Goal: Task Accomplishment & Management: Manage account settings

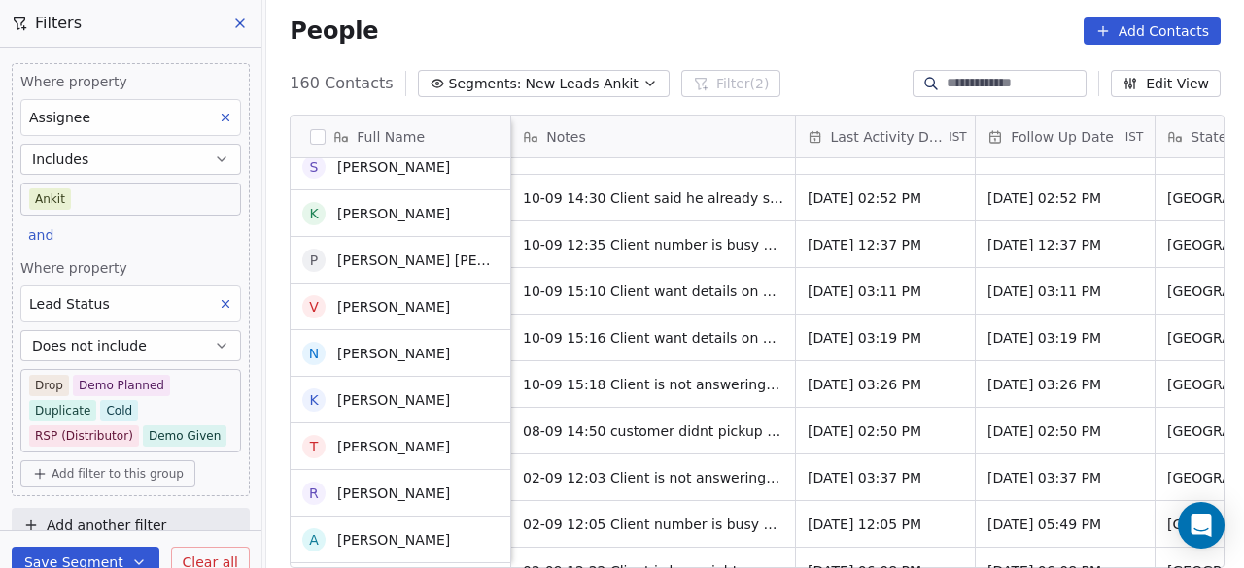
scroll to position [777, 0]
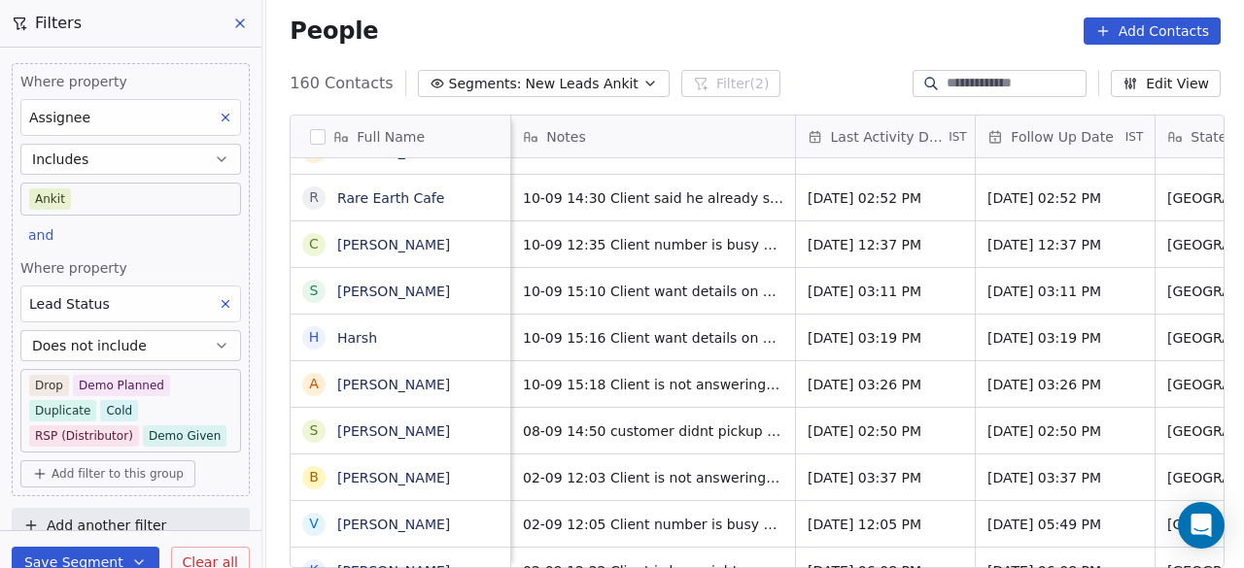
click at [851, 135] on span "Last Activity Date" at bounding box center [888, 136] width 115 height 19
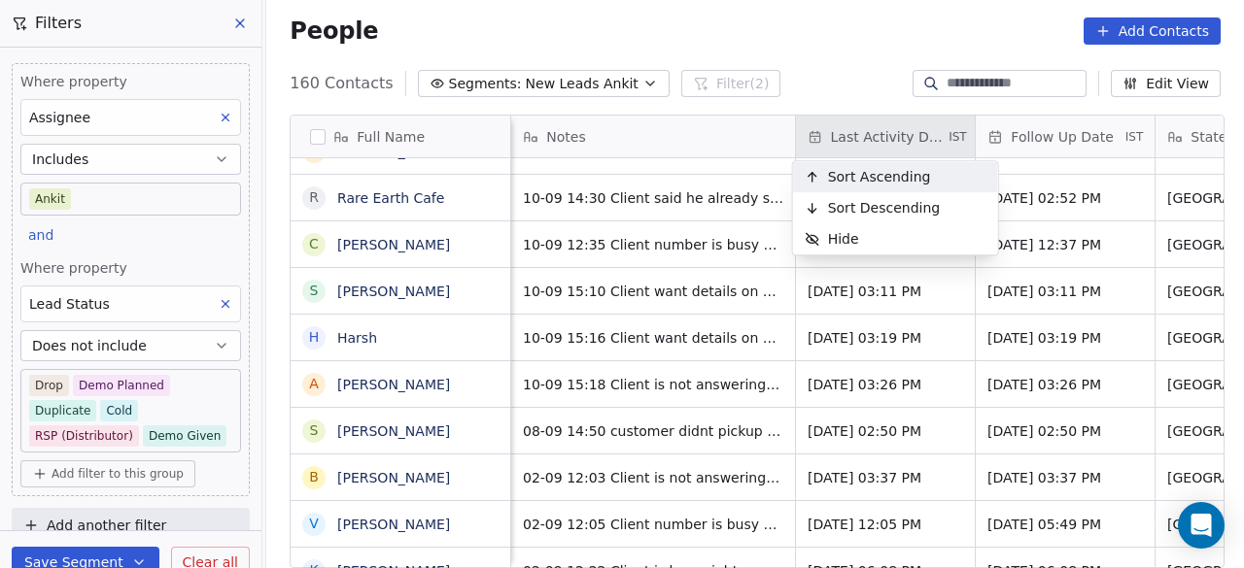
click at [849, 174] on span "Sort Ascending" at bounding box center [879, 176] width 103 height 19
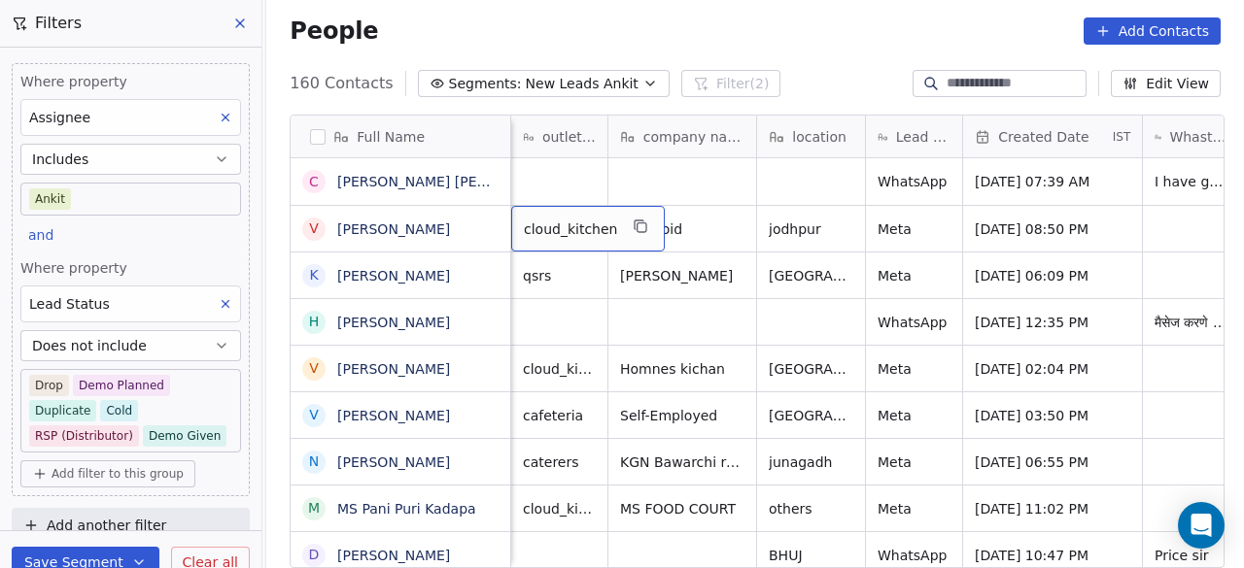
scroll to position [0, 97]
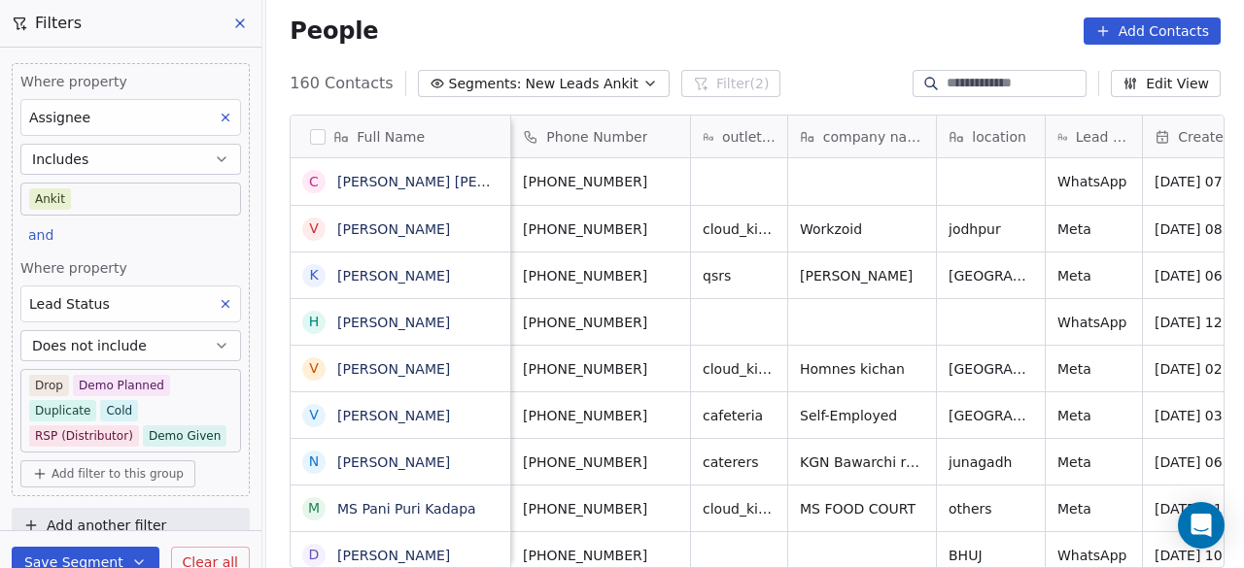
click at [946, 87] on input at bounding box center [1014, 83] width 136 height 19
paste input "********"
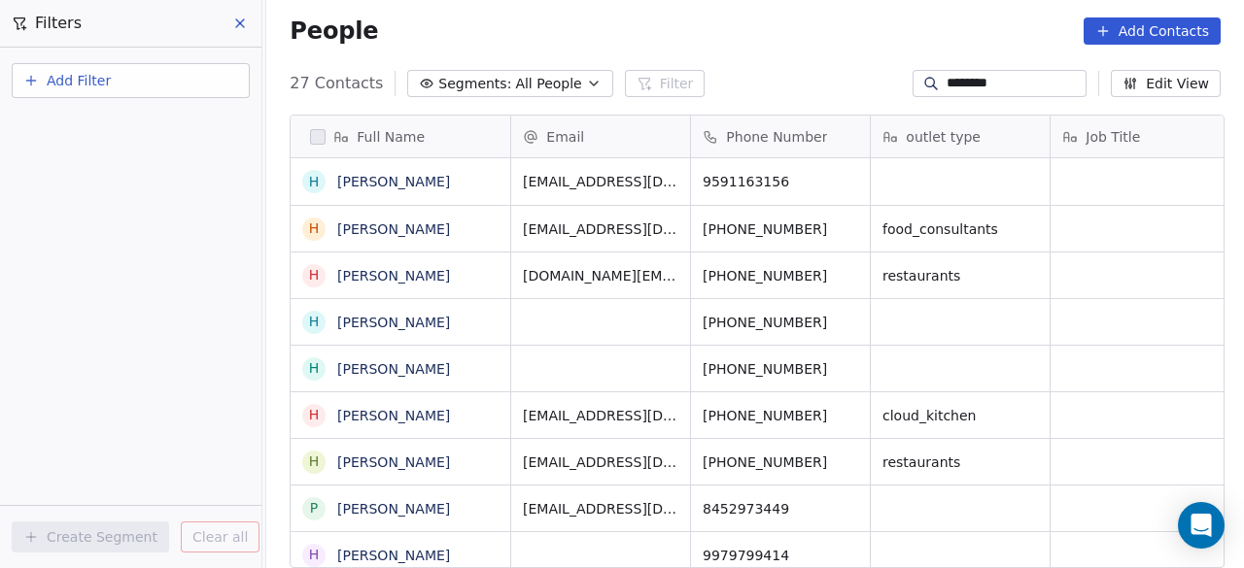
scroll to position [485, 966]
type input "********"
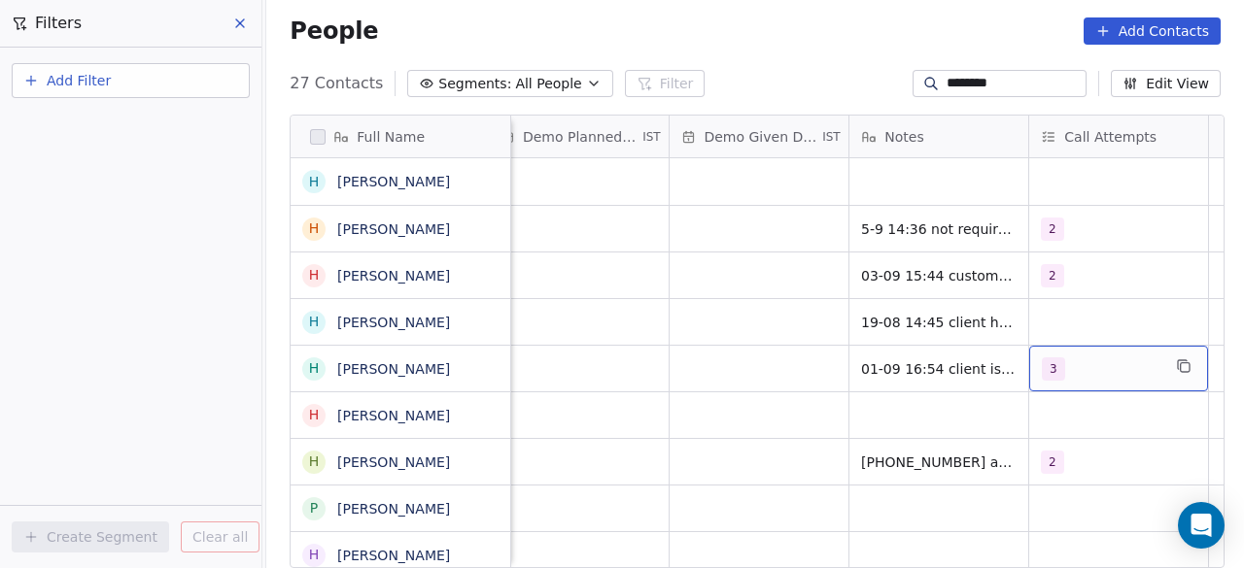
scroll to position [0, 3303]
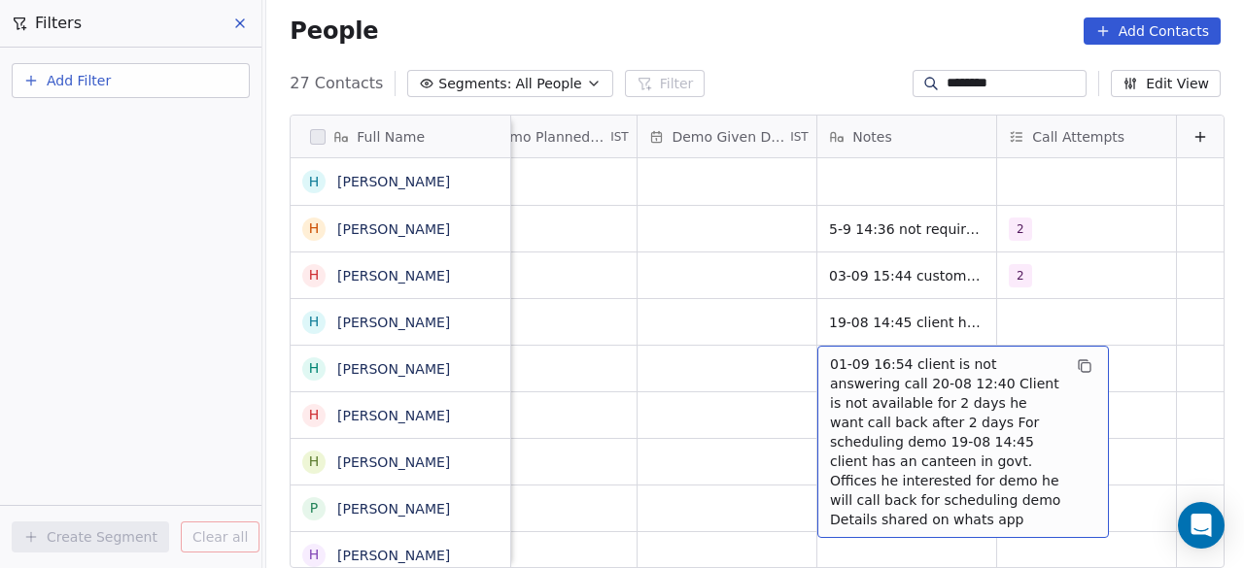
click at [817, 361] on div "01-09 16:54 client is not answering call 20-08 12:40 Client is not available fo…" at bounding box center [963, 442] width 292 height 192
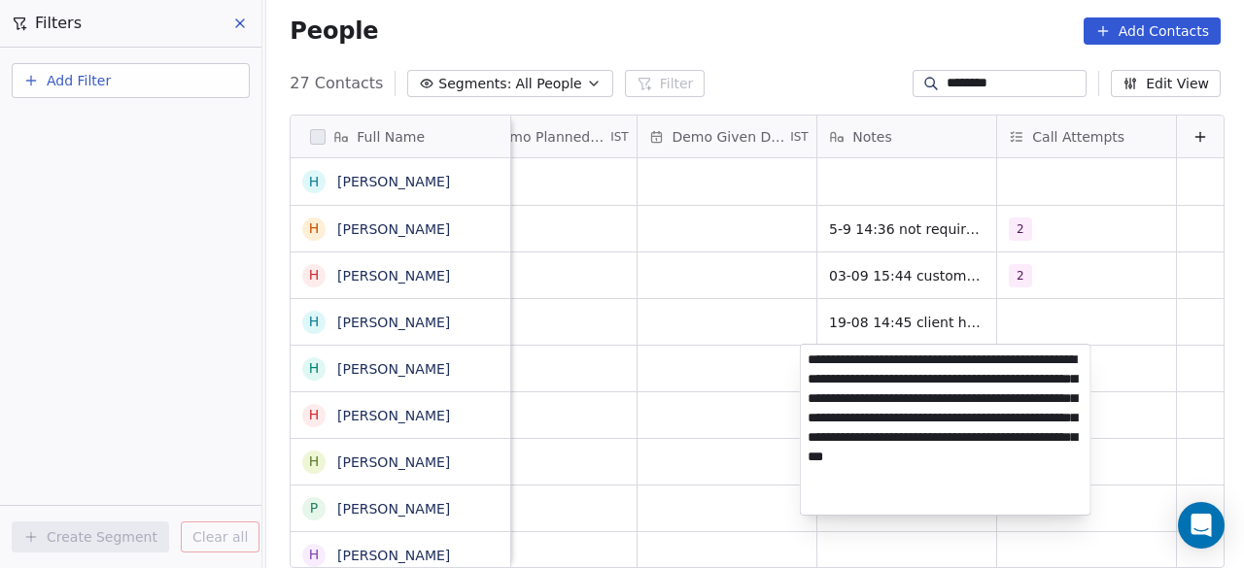
click at [807, 361] on textarea "**********" at bounding box center [946, 430] width 290 height 170
type textarea "**********"
click at [756, 327] on html "On2Cook India Pvt. Ltd. Contacts People Marketing Workflows Campaigns Sales Pip…" at bounding box center [622, 284] width 1244 height 568
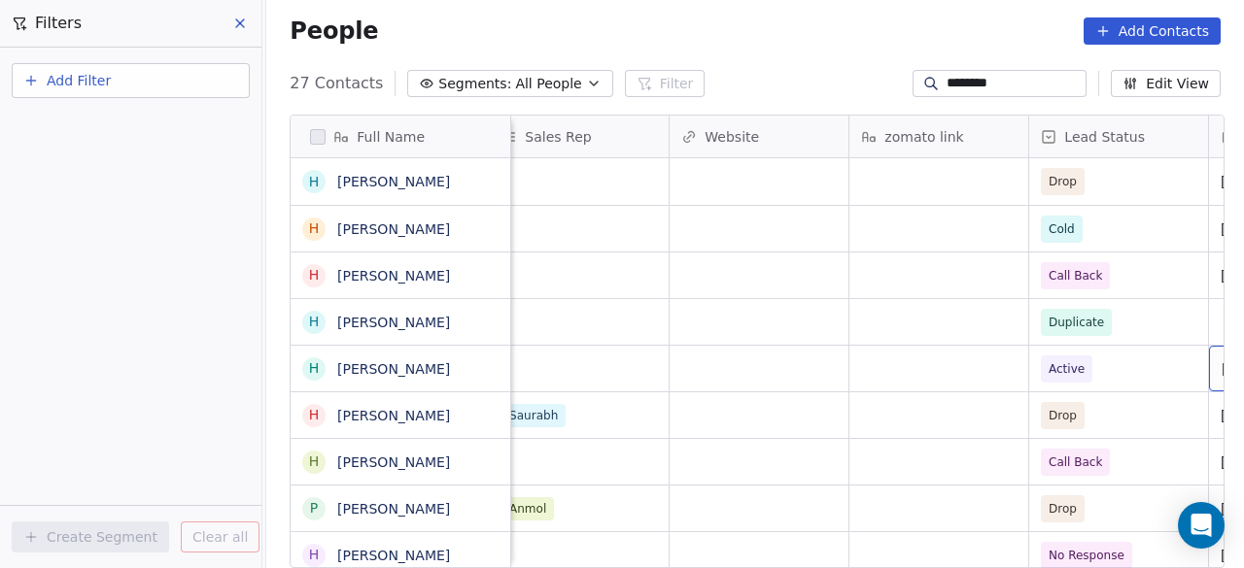
scroll to position [0, 2358]
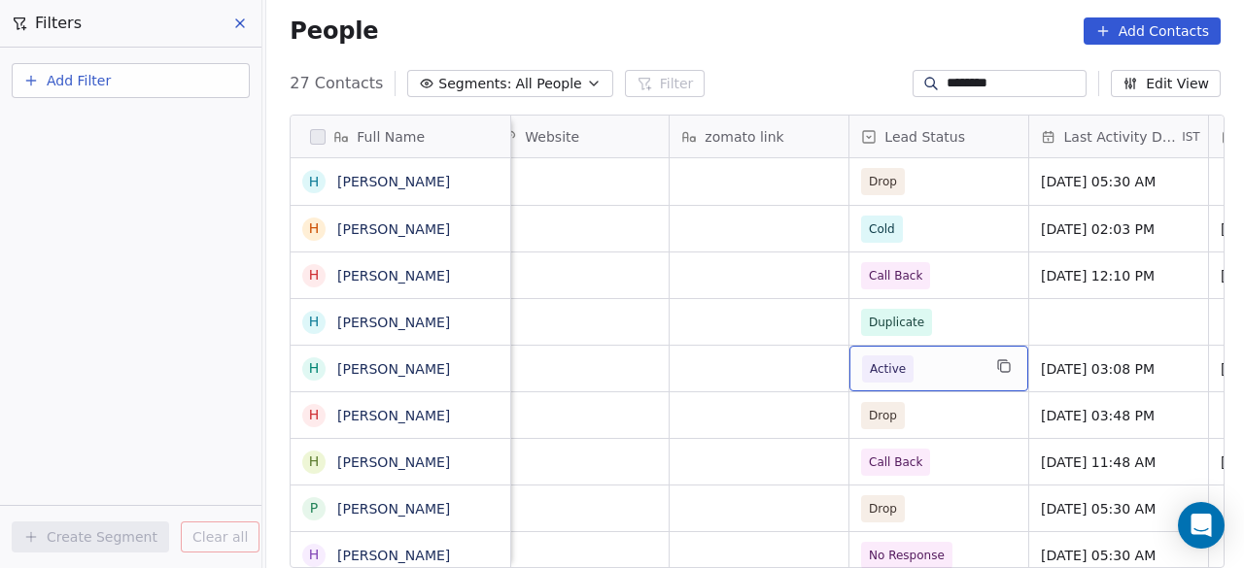
click at [930, 367] on span "Active" at bounding box center [921, 369] width 119 height 27
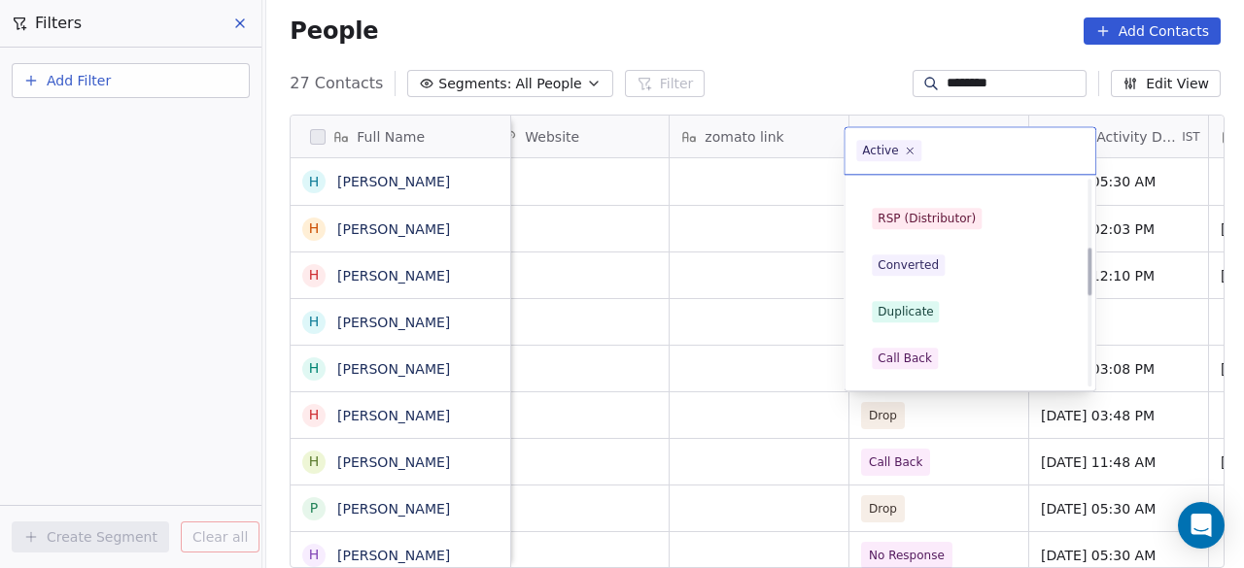
scroll to position [292, 0]
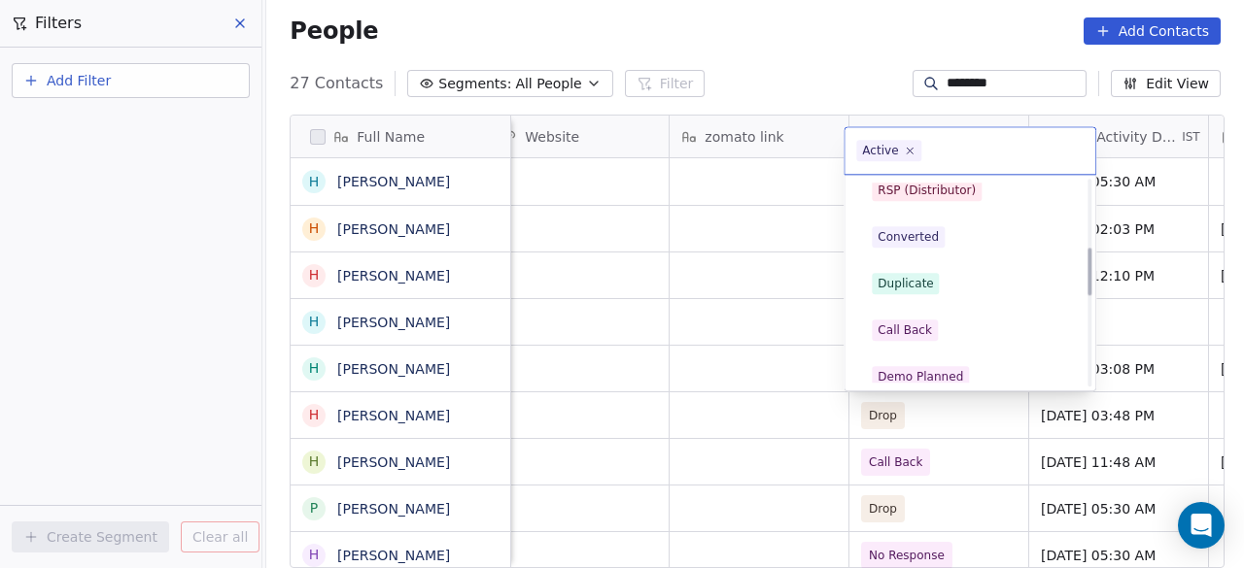
click at [932, 285] on span "Duplicate" at bounding box center [905, 283] width 67 height 21
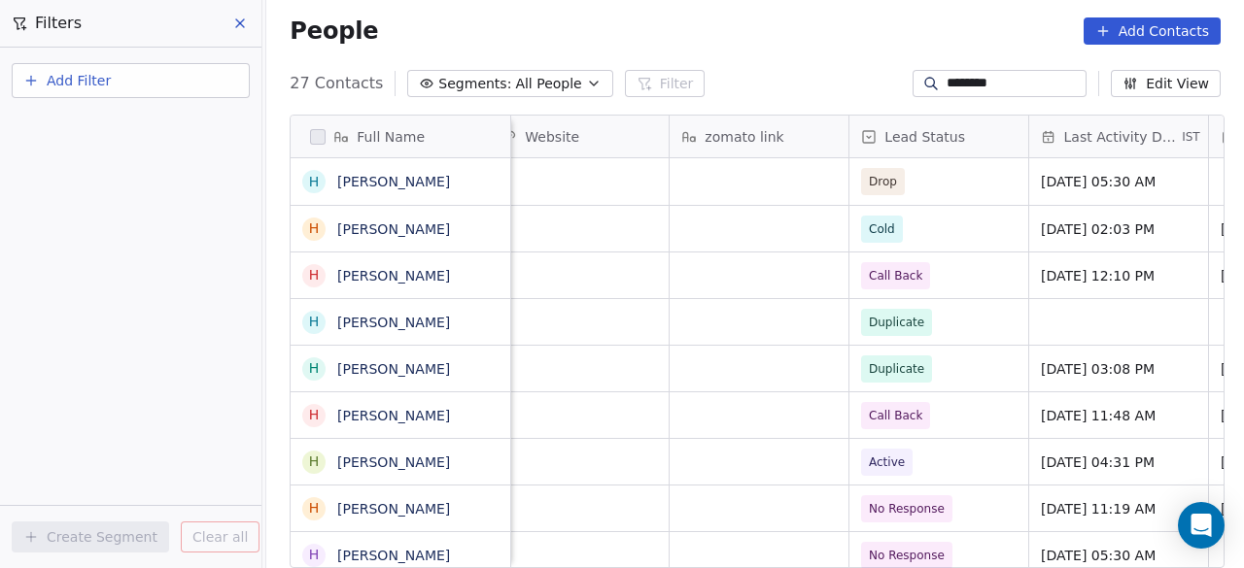
click at [964, 86] on input "********" at bounding box center [1014, 83] width 136 height 19
paste input "*****"
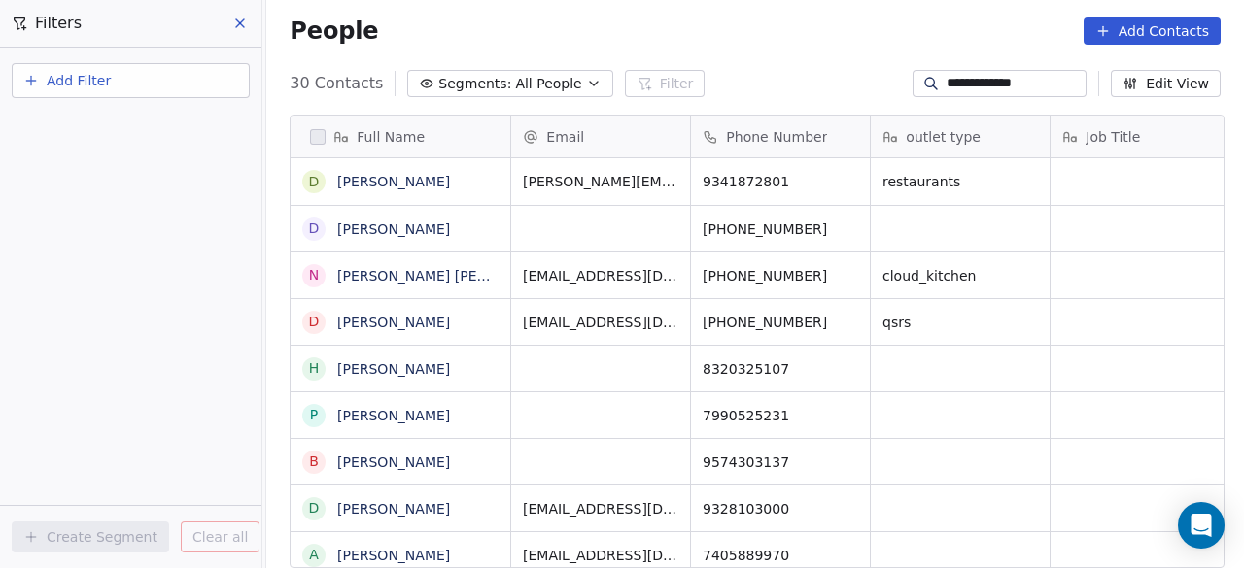
scroll to position [485, 966]
type input "**********"
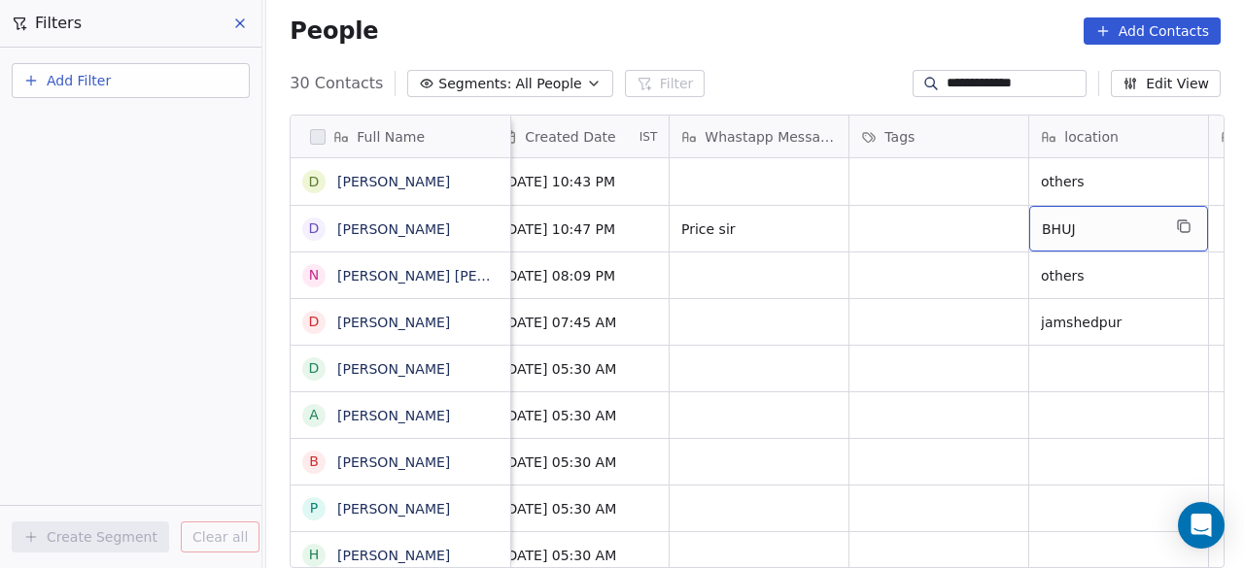
scroll to position [0, 1280]
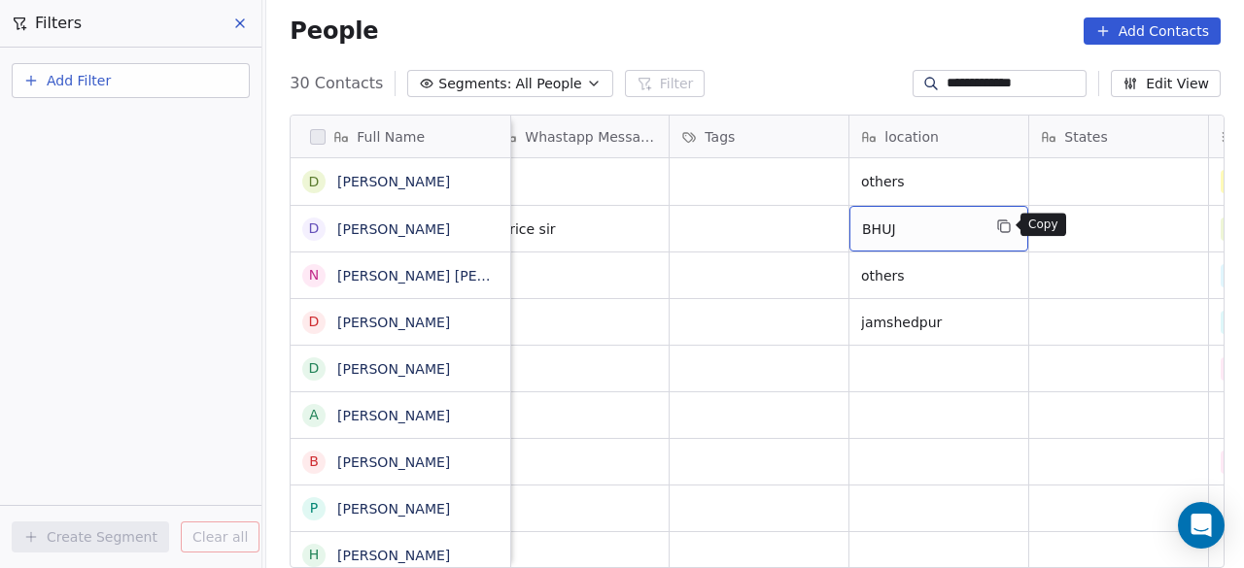
click at [996, 226] on icon "grid" at bounding box center [1004, 227] width 16 height 16
click at [935, 182] on span "others" at bounding box center [921, 181] width 119 height 19
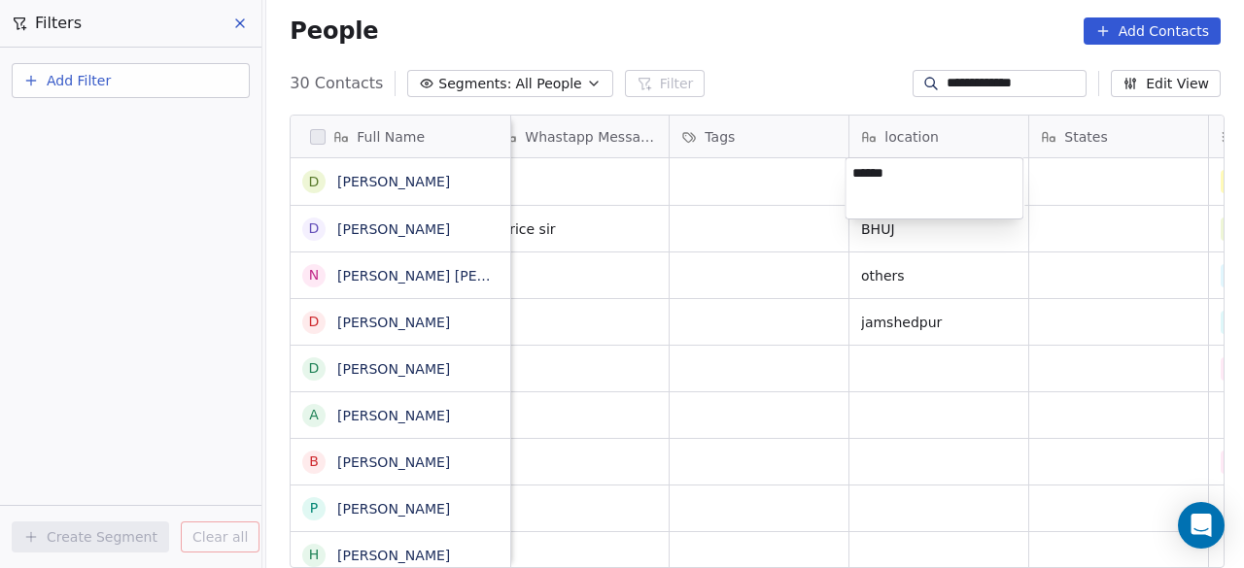
type textarea "****"
click at [931, 239] on html "**********" at bounding box center [622, 284] width 1244 height 568
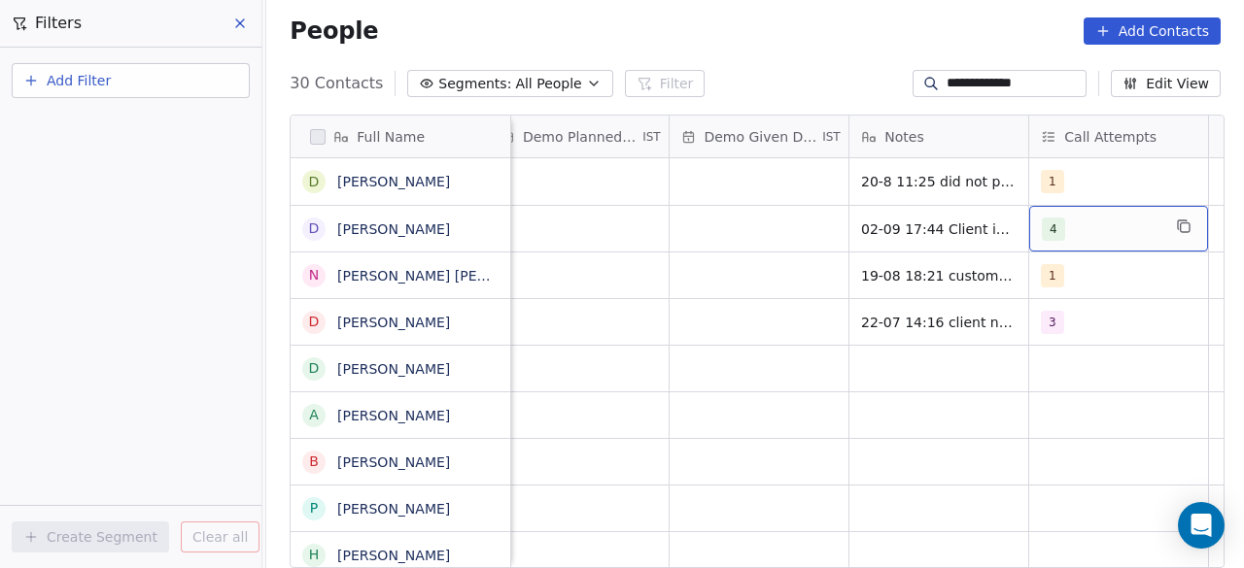
scroll to position [0, 3303]
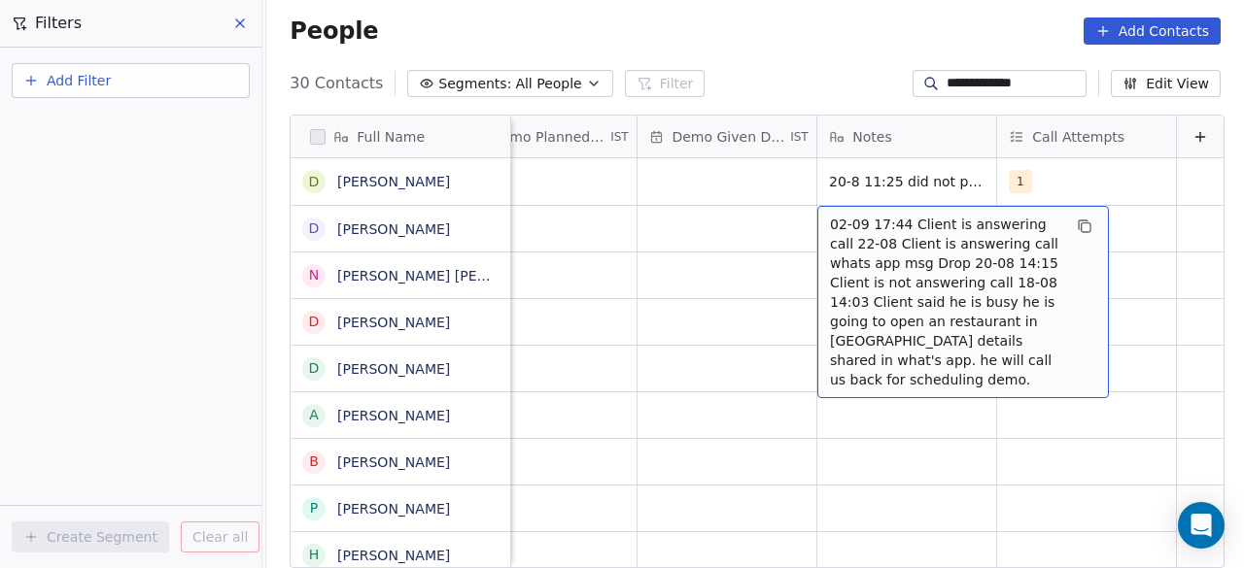
click at [817, 221] on div "02-09 17:44 Client is answering call 22-08 Client is answering call whats app m…" at bounding box center [963, 302] width 292 height 192
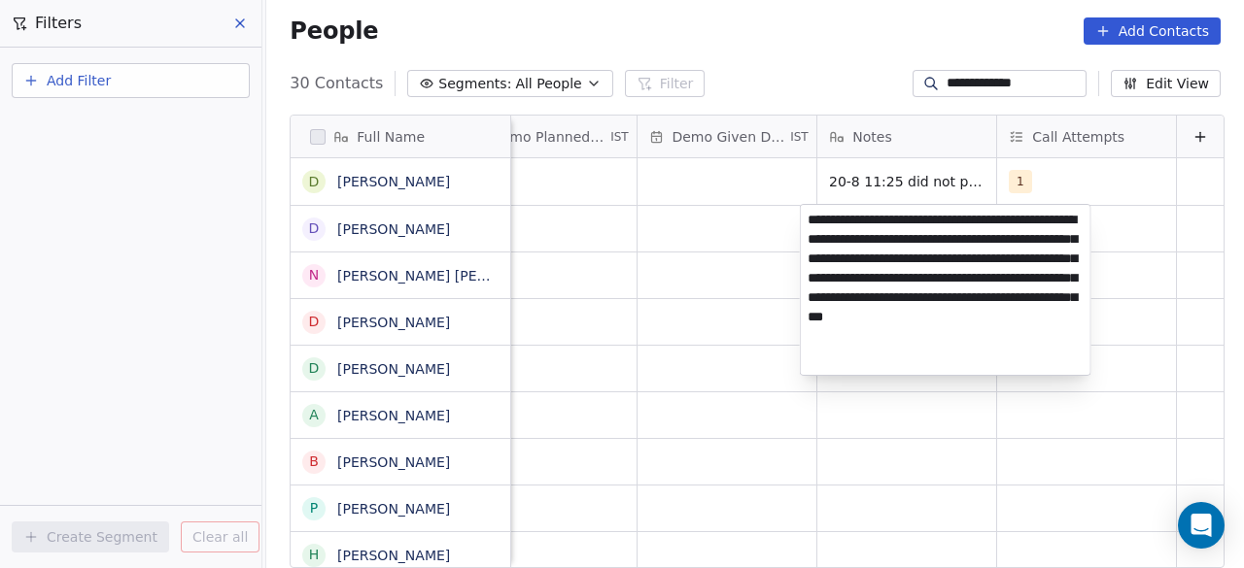
click at [808, 224] on textarea "**********" at bounding box center [946, 290] width 290 height 170
type textarea "**********"
click at [696, 237] on html "**********" at bounding box center [622, 284] width 1244 height 568
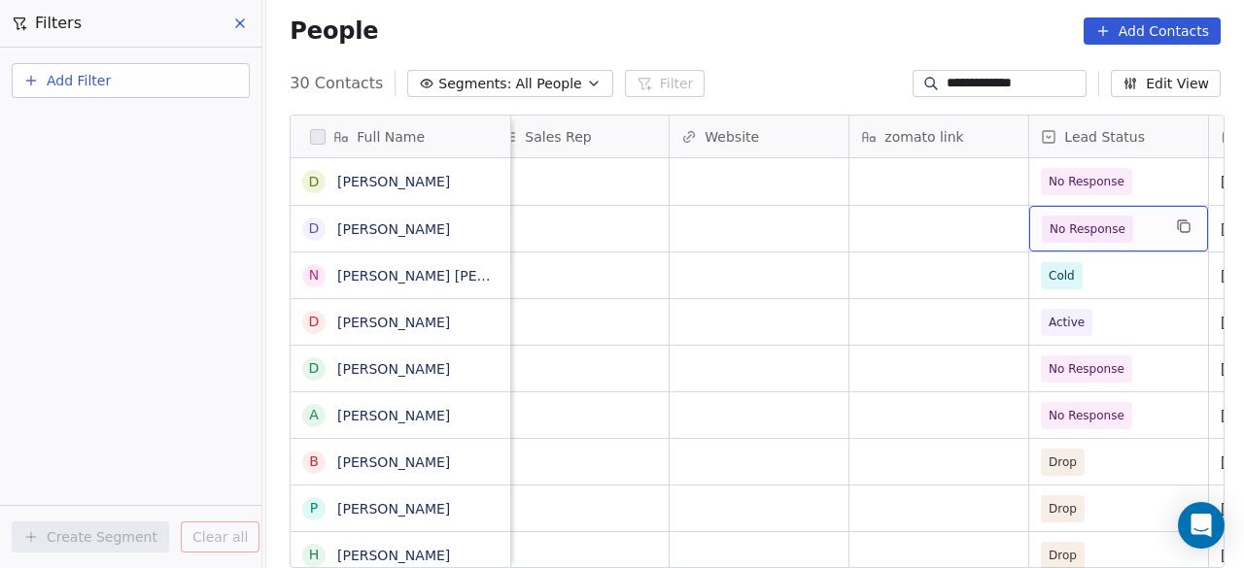
scroll to position [0, 2358]
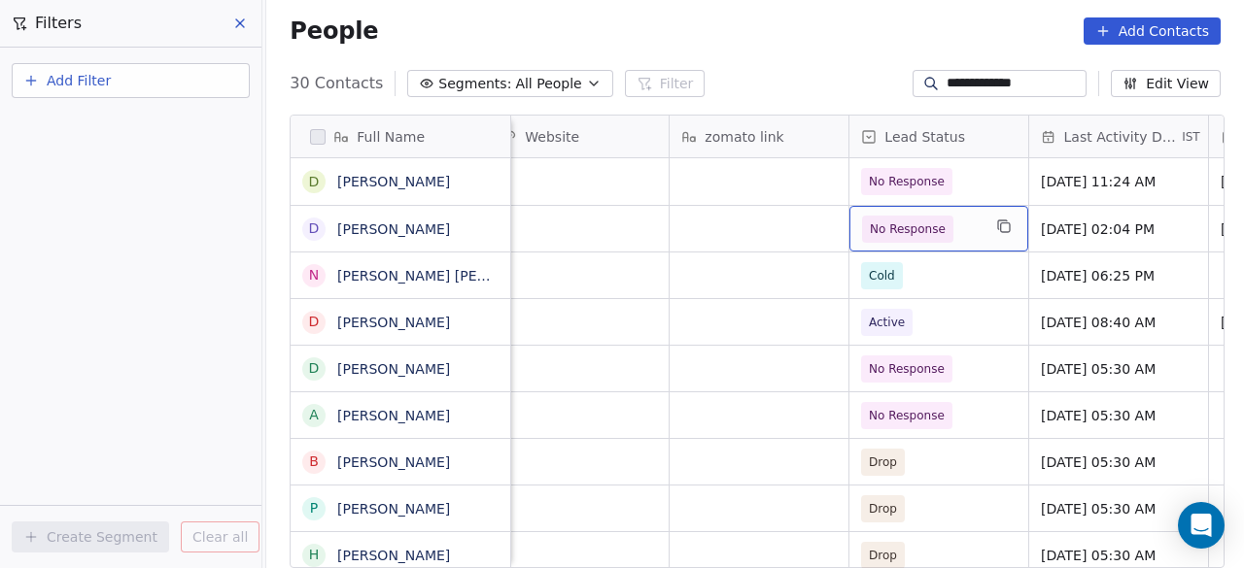
click at [948, 230] on span "No Response" at bounding box center [921, 229] width 119 height 27
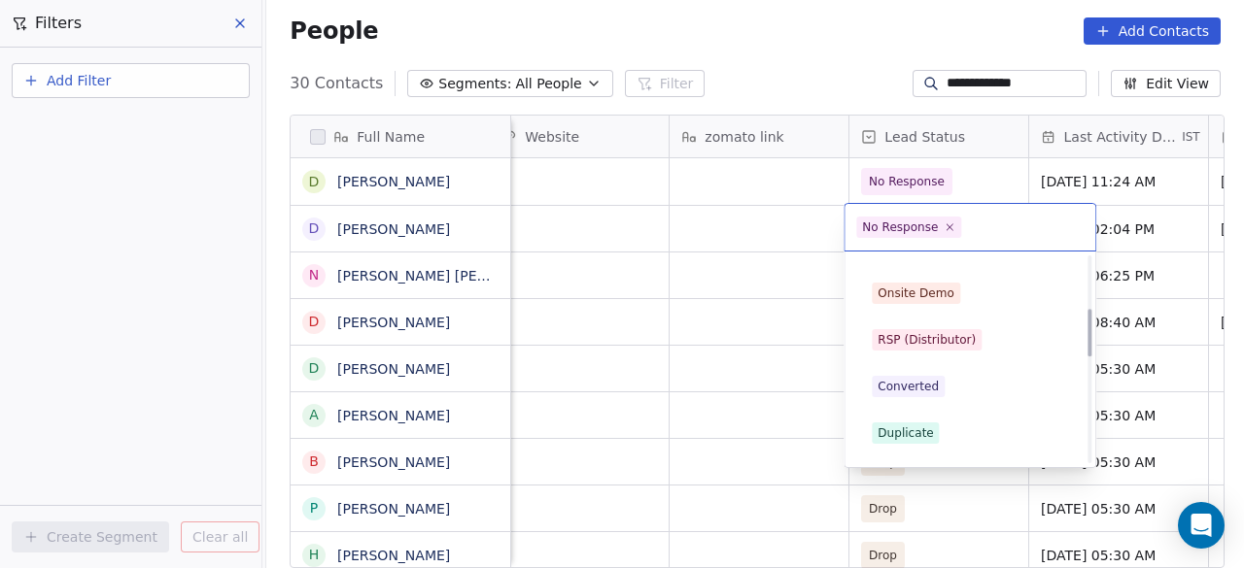
scroll to position [316, 0]
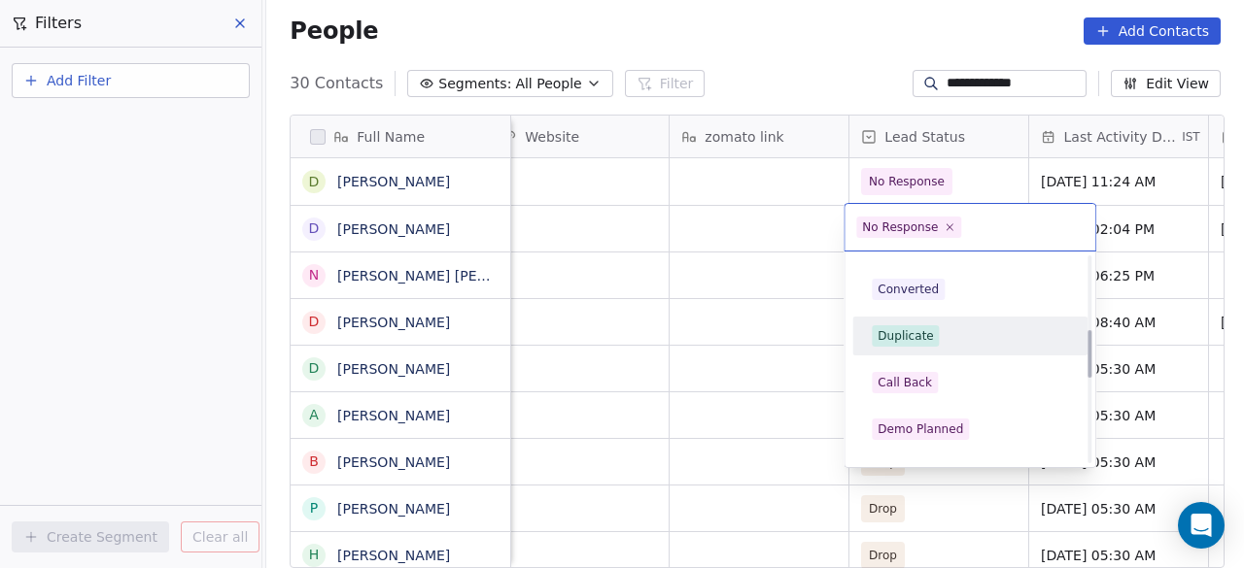
click at [935, 343] on div "Duplicate" at bounding box center [970, 336] width 196 height 21
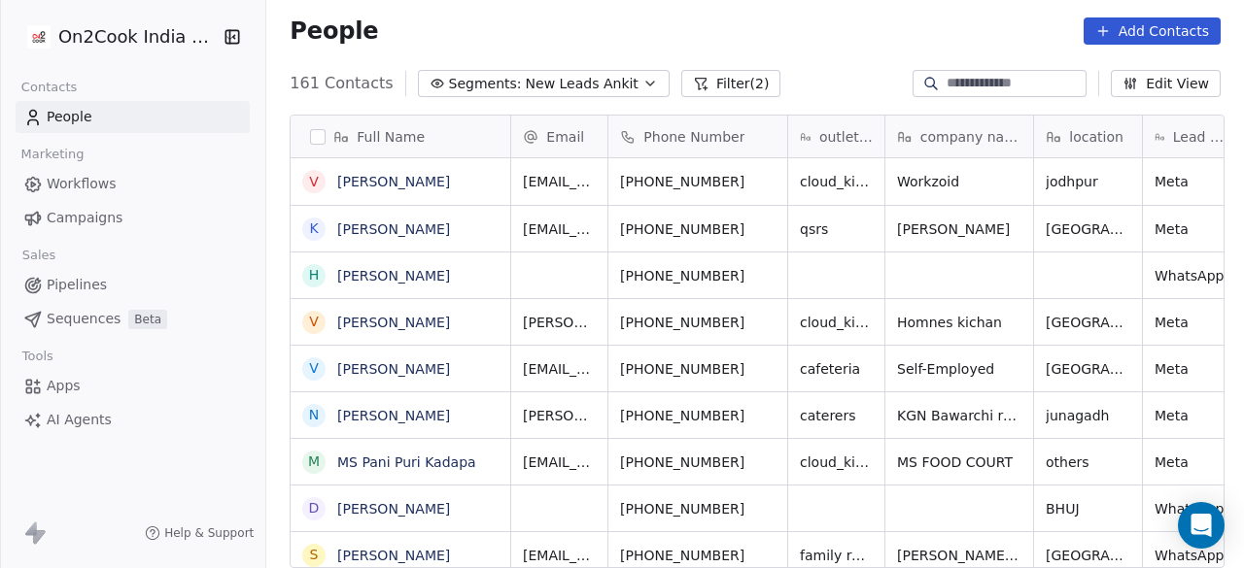
scroll to position [485, 966]
click at [693, 20] on div "People Add Contacts" at bounding box center [755, 30] width 931 height 27
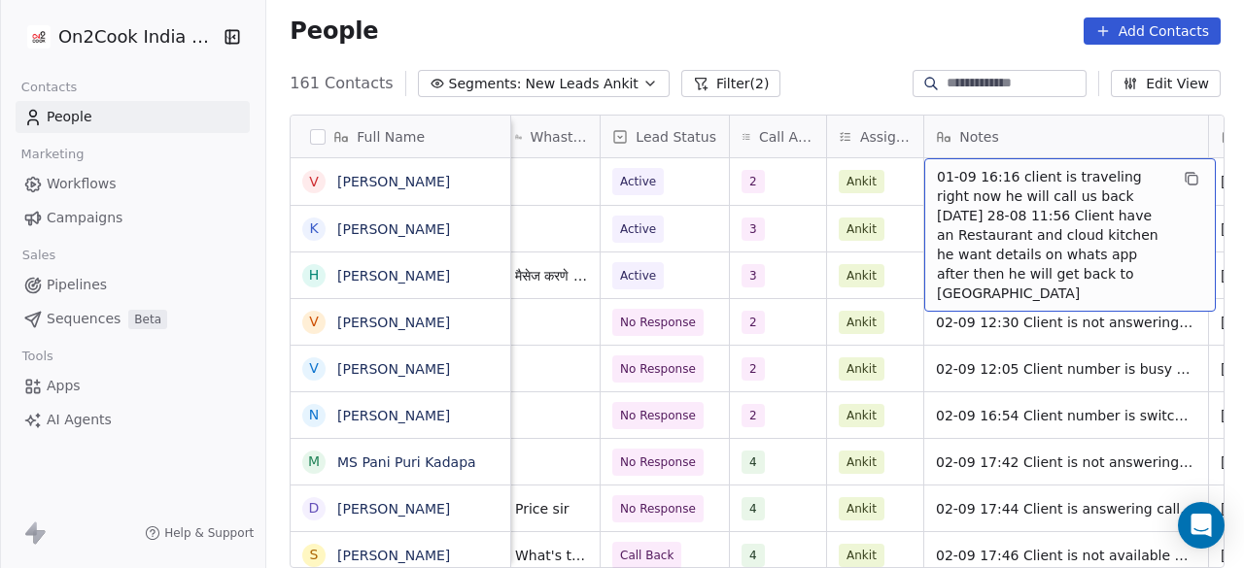
scroll to position [0, 1096]
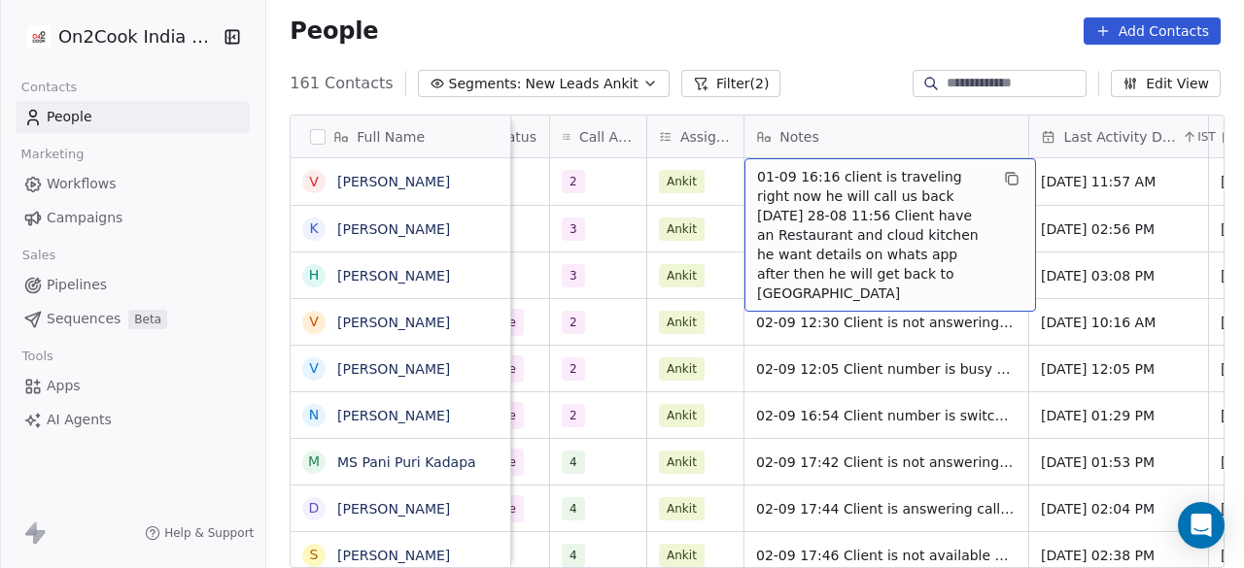
click at [751, 174] on div "01-09 16:16 client is traveling right now he will call us back [DATE] 28-08 11:…" at bounding box center [890, 235] width 292 height 154
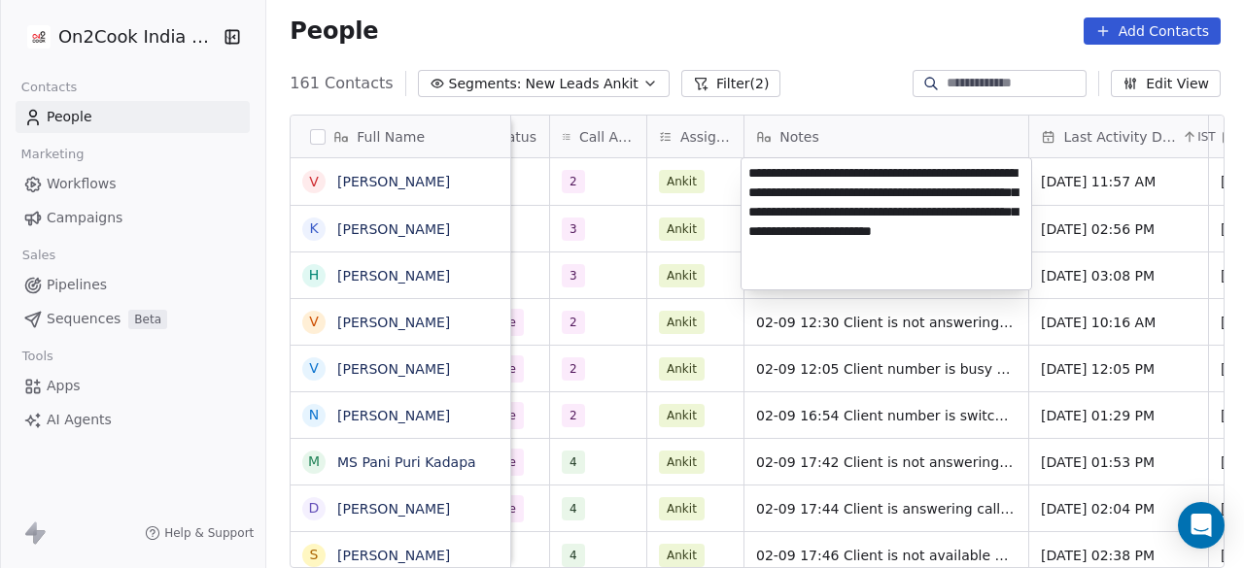
click at [749, 174] on textarea "**********" at bounding box center [886, 223] width 290 height 131
click at [824, 169] on textarea "**********" at bounding box center [886, 220] width 290 height 124
type textarea "**********"
click at [1104, 180] on html "On2Cook India Pvt. Ltd. Contacts People Marketing Workflows Campaigns Sales Pip…" at bounding box center [622, 284] width 1244 height 568
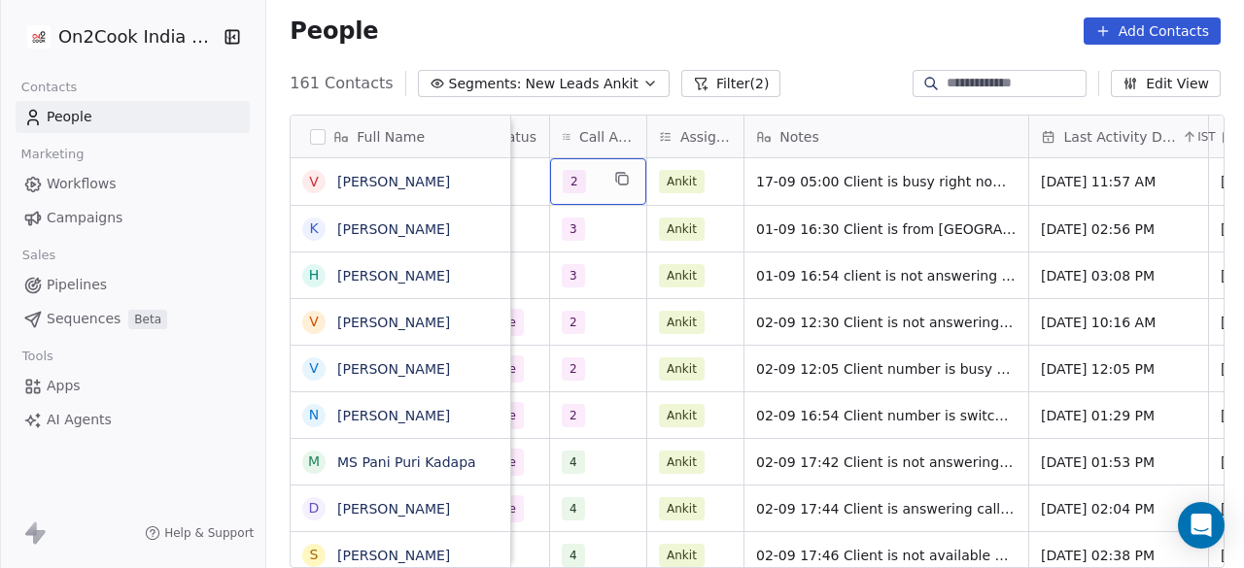
click at [595, 182] on div "2" at bounding box center [581, 181] width 36 height 23
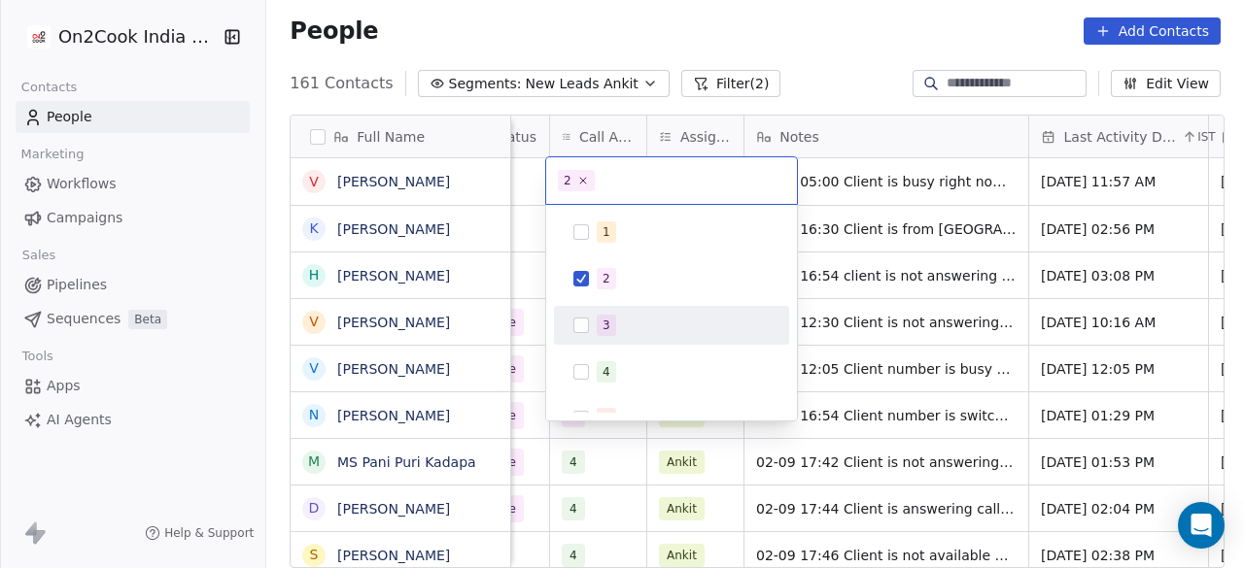
click at [627, 331] on div "3" at bounding box center [683, 325] width 173 height 21
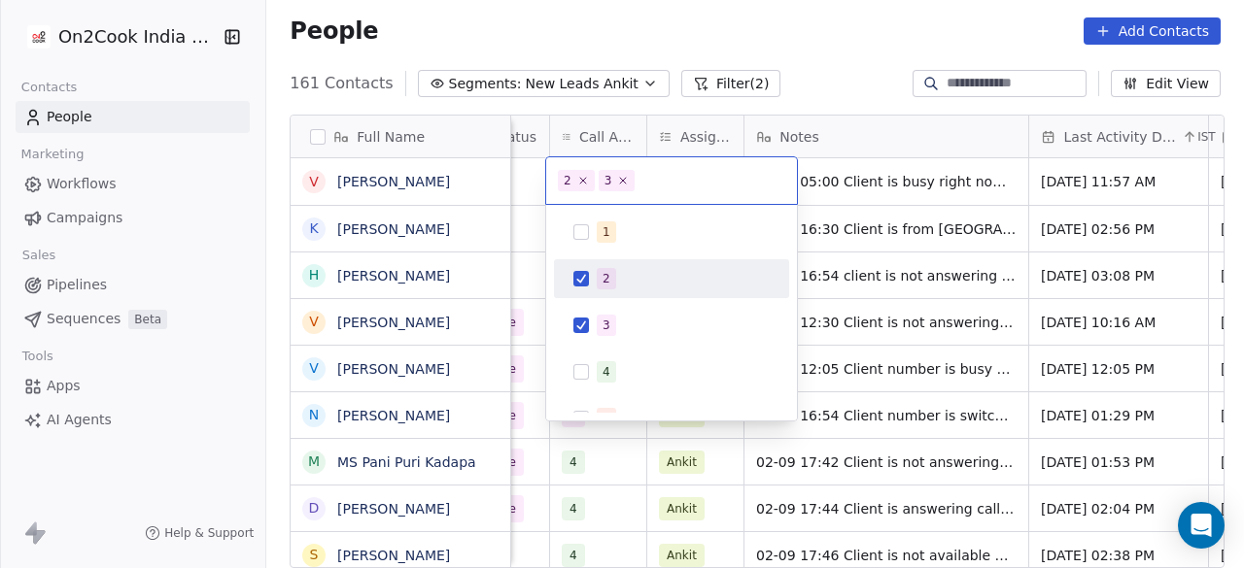
click at [627, 281] on div "2" at bounding box center [683, 278] width 173 height 21
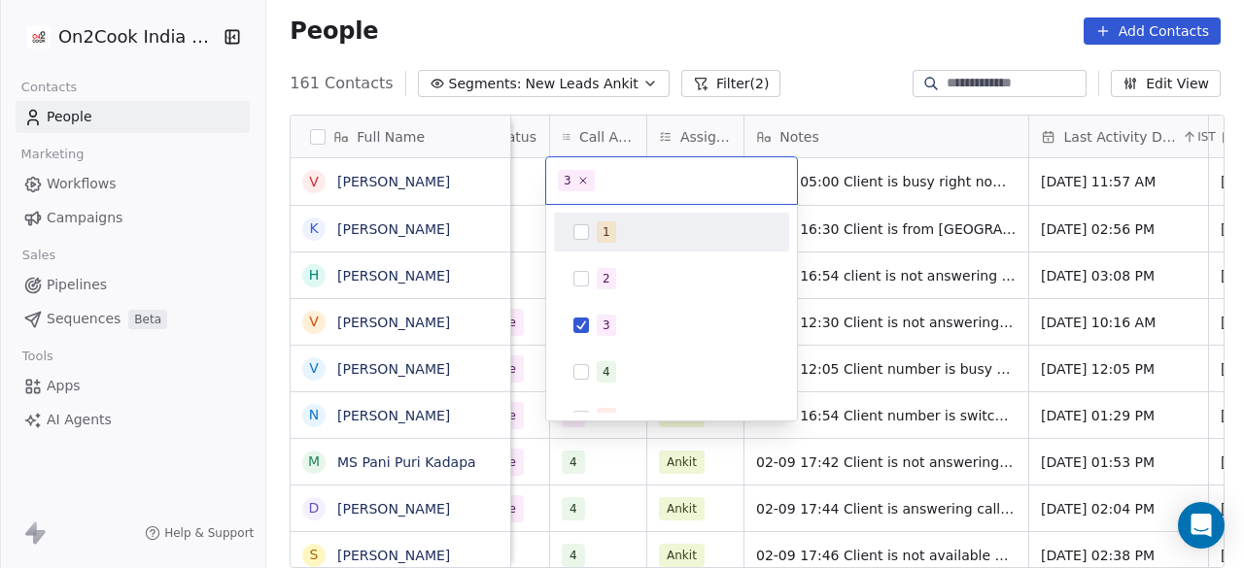
click at [807, 21] on html "On2Cook India Pvt. Ltd. Contacts People Marketing Workflows Campaigns Sales Pip…" at bounding box center [622, 284] width 1244 height 568
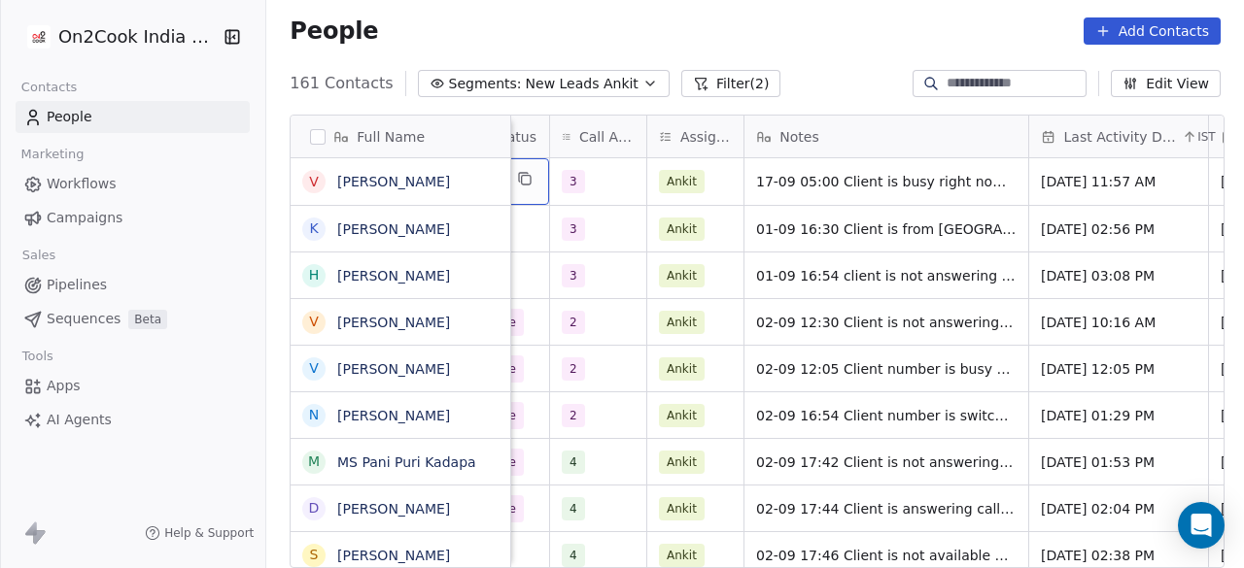
scroll to position [0, 1006]
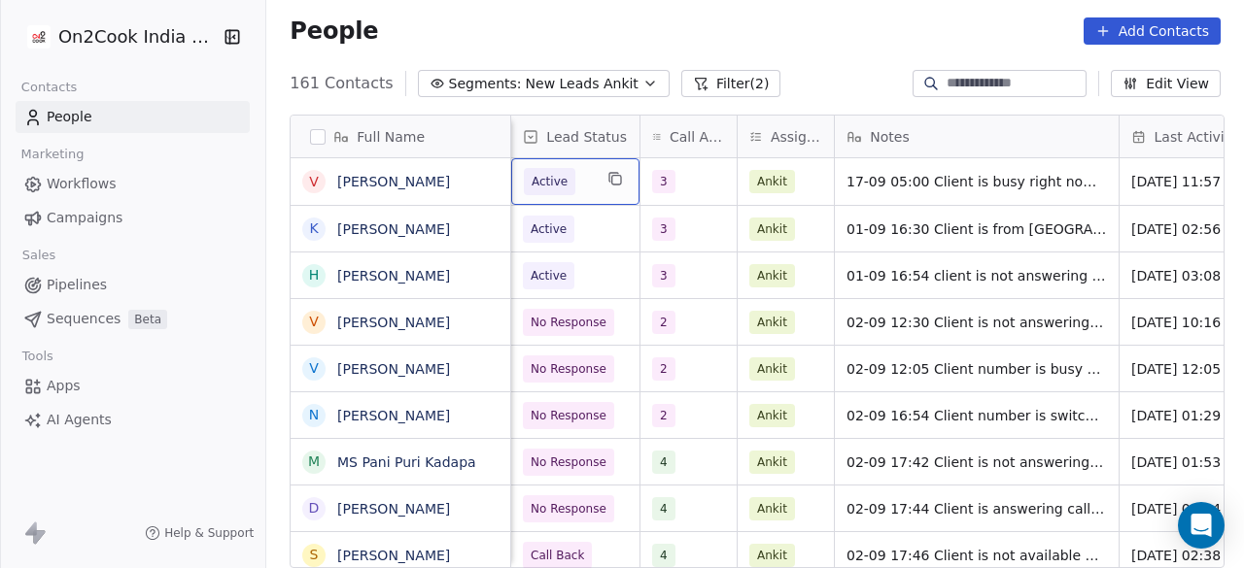
click at [556, 182] on span "Active" at bounding box center [550, 181] width 36 height 19
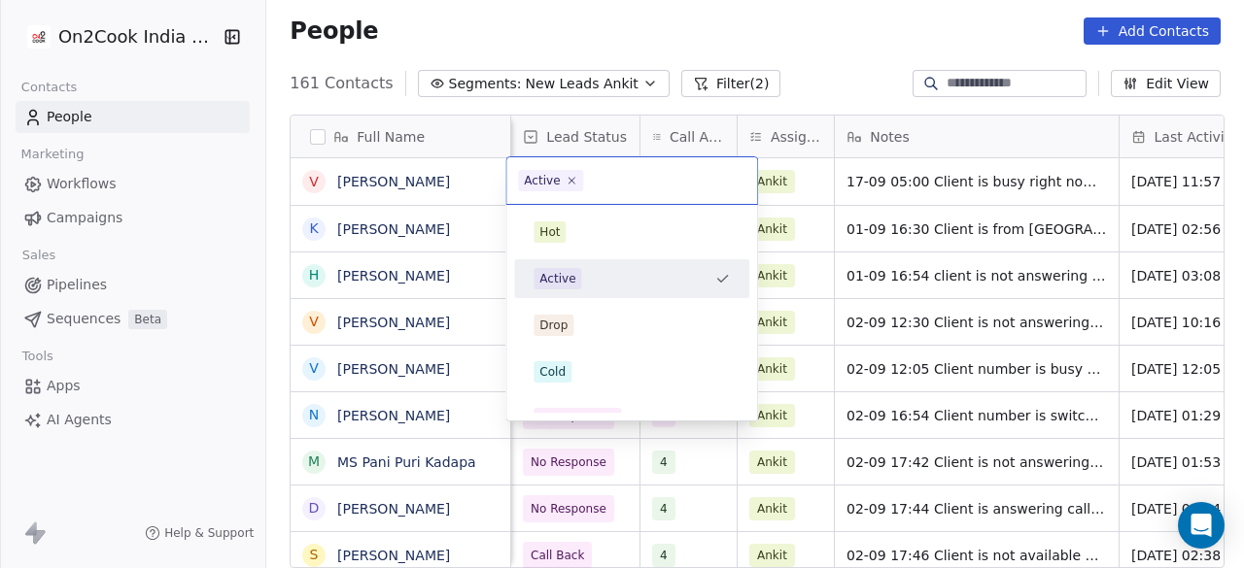
click at [606, 279] on div "Active" at bounding box center [619, 278] width 173 height 21
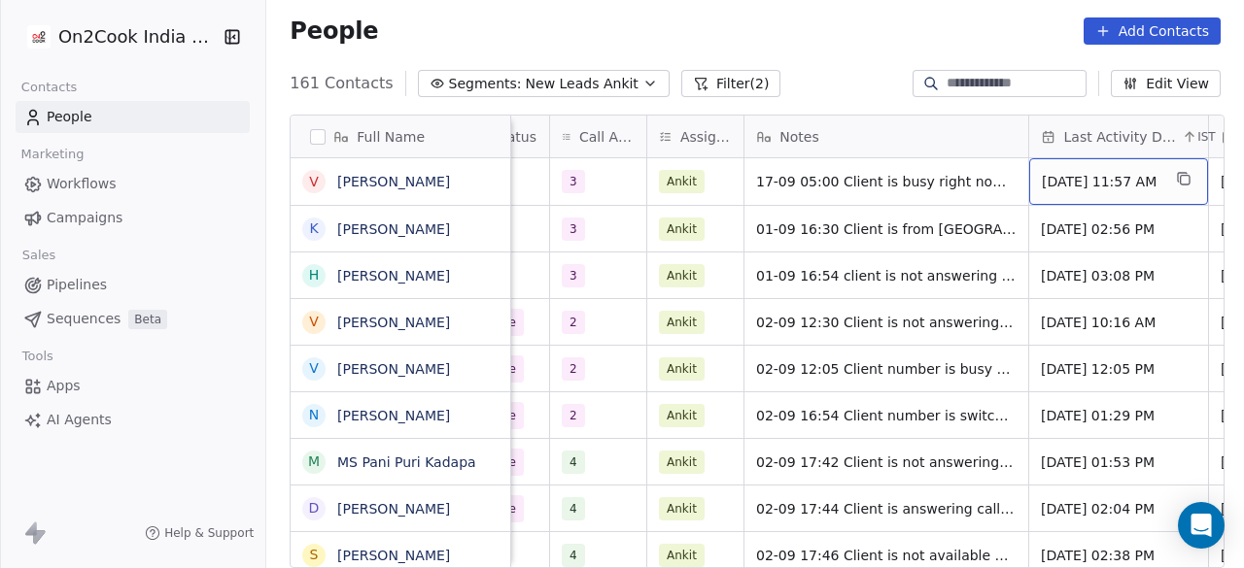
scroll to position [0, 1276]
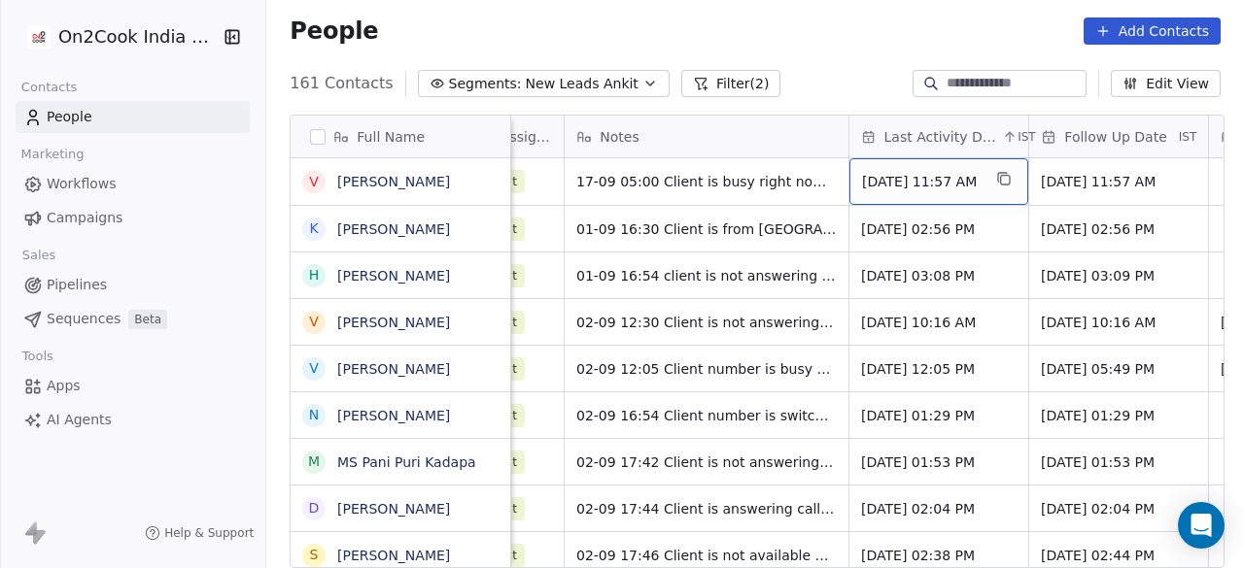
click at [871, 186] on span "[DATE] 11:57 AM" at bounding box center [921, 181] width 119 height 19
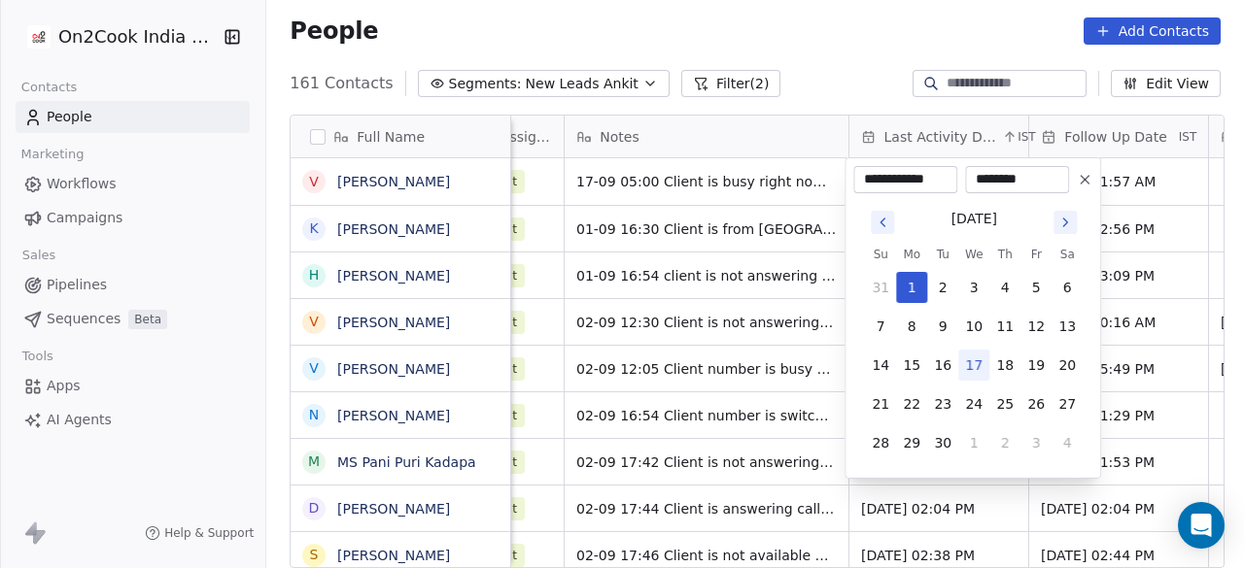
click at [975, 362] on button "17" at bounding box center [973, 365] width 31 height 31
type input "**********"
click at [1122, 182] on html "On2Cook India Pvt. Ltd. Contacts People Marketing Workflows Campaigns Sales Pip…" at bounding box center [622, 284] width 1244 height 568
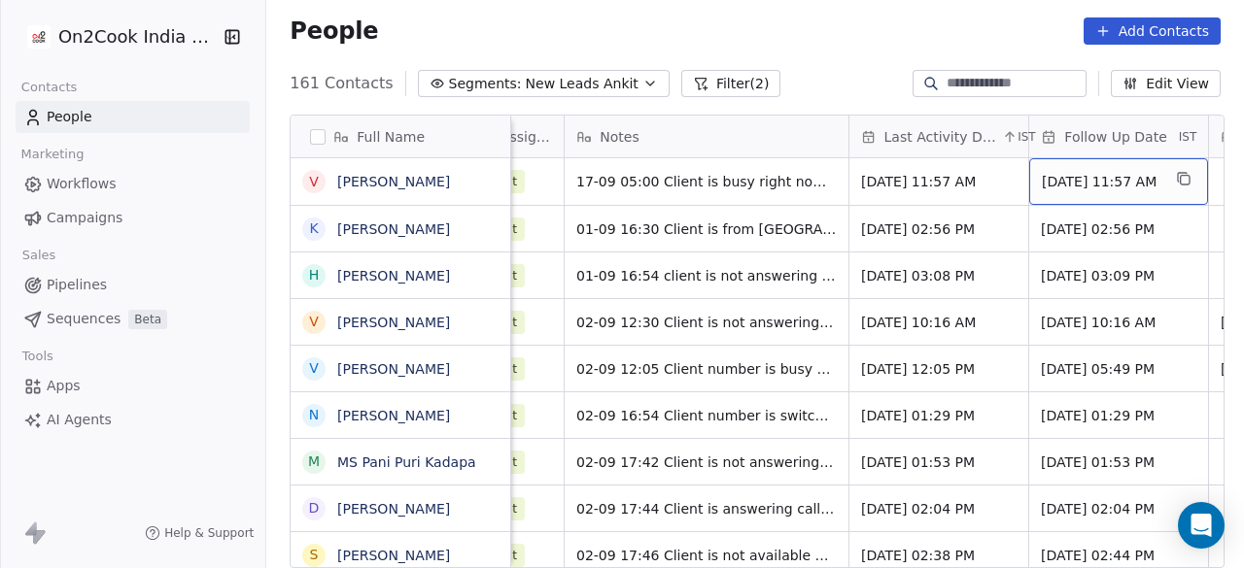
click at [1115, 182] on span "[DATE] 11:57 AM" at bounding box center [1101, 181] width 119 height 19
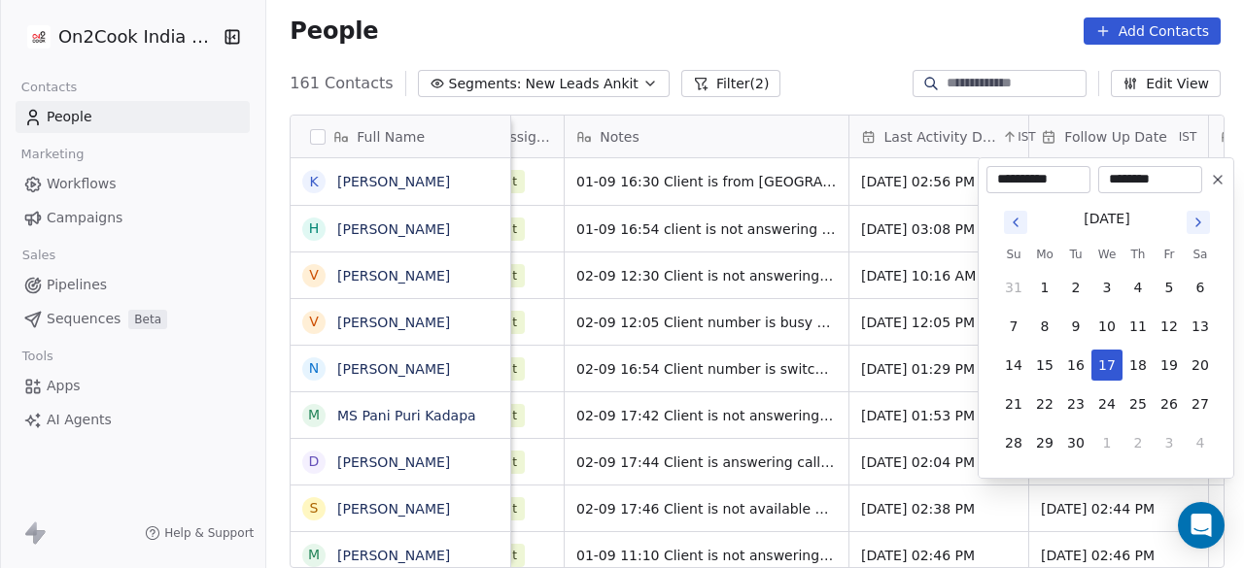
click at [730, 273] on html "On2Cook India Pvt. Ltd. Contacts People Marketing Workflows Campaigns Sales Pip…" at bounding box center [622, 284] width 1244 height 568
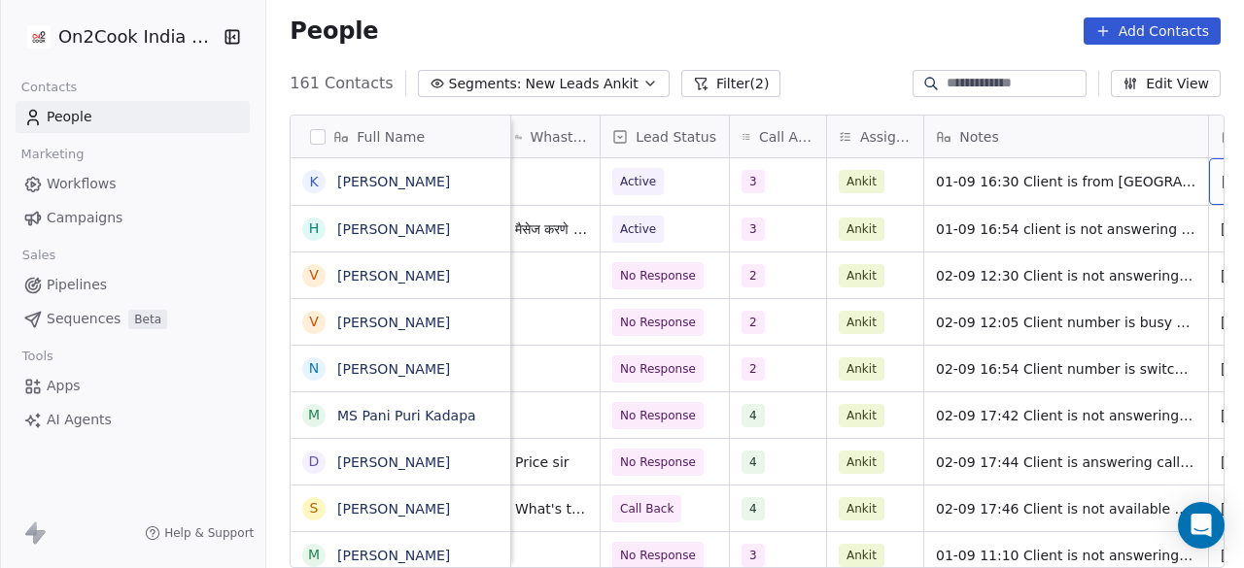
scroll to position [0, 1096]
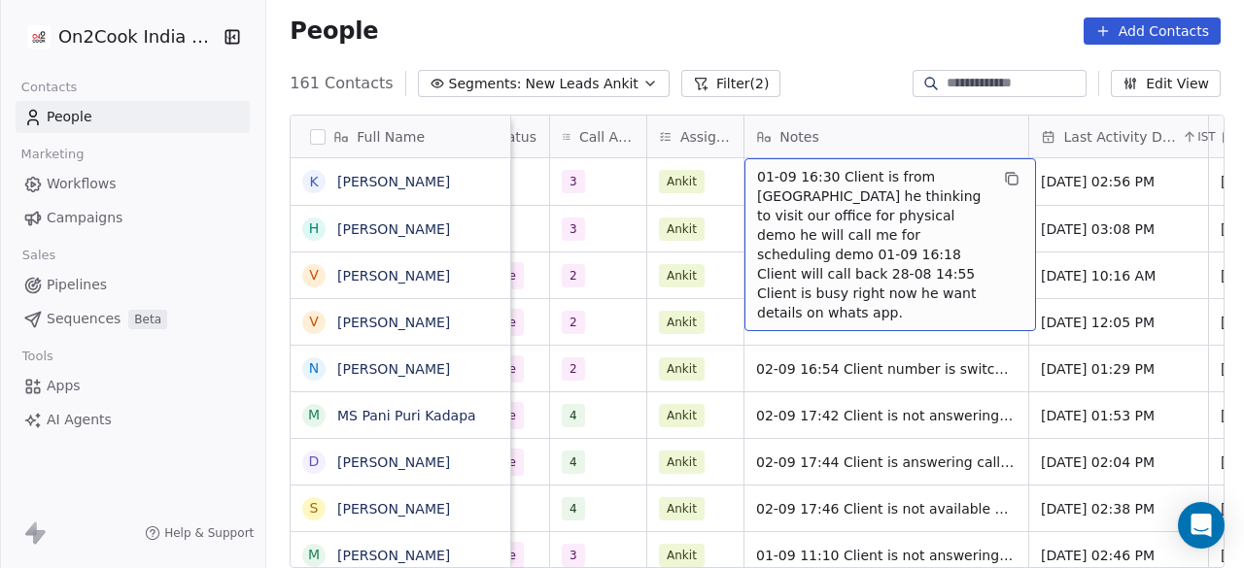
click at [785, 184] on span "01-09 16:30 Client is from [GEOGRAPHIC_DATA] he thinking to visit our office fo…" at bounding box center [872, 244] width 231 height 155
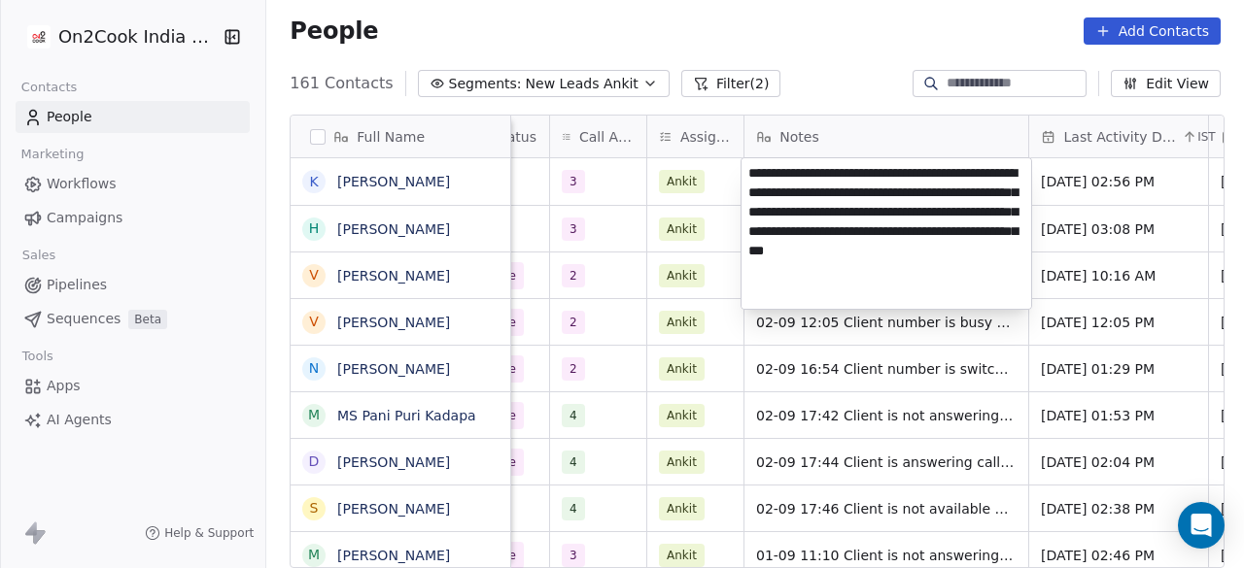
click at [745, 165] on textarea "**********" at bounding box center [886, 233] width 290 height 151
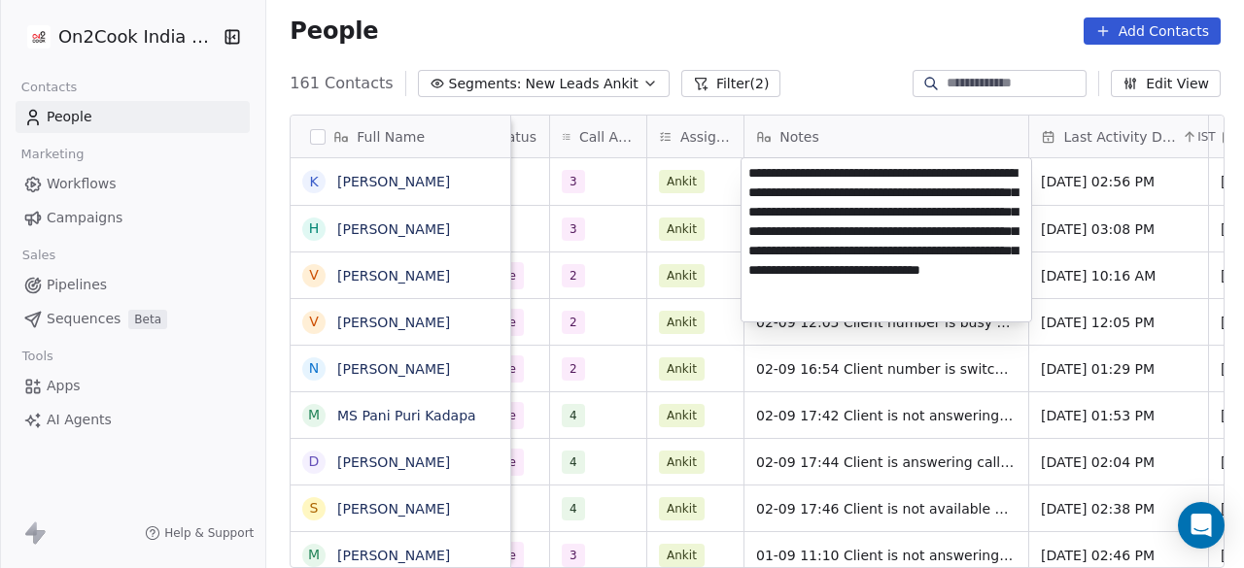
click at [754, 209] on textarea "**********" at bounding box center [886, 239] width 290 height 163
click at [801, 237] on textarea "**********" at bounding box center [886, 239] width 290 height 163
type textarea "**********"
click at [580, 175] on html "On2Cook India Pvt. Ltd. Contacts People Marketing Workflows Campaigns Sales Pip…" at bounding box center [622, 284] width 1244 height 568
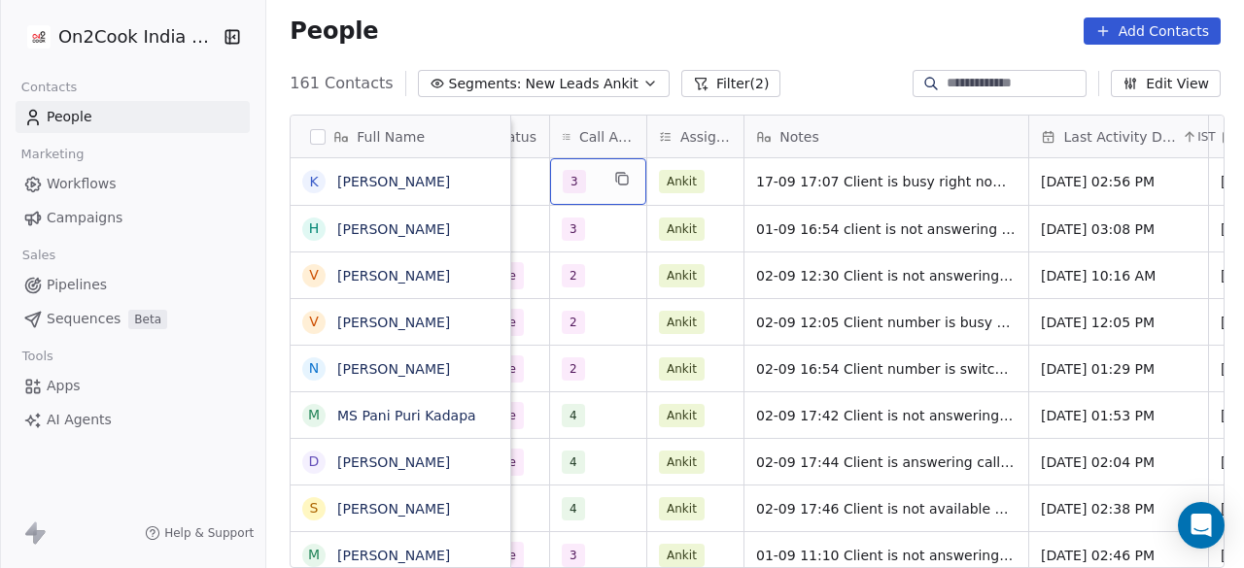
click at [581, 184] on div "3" at bounding box center [581, 181] width 36 height 23
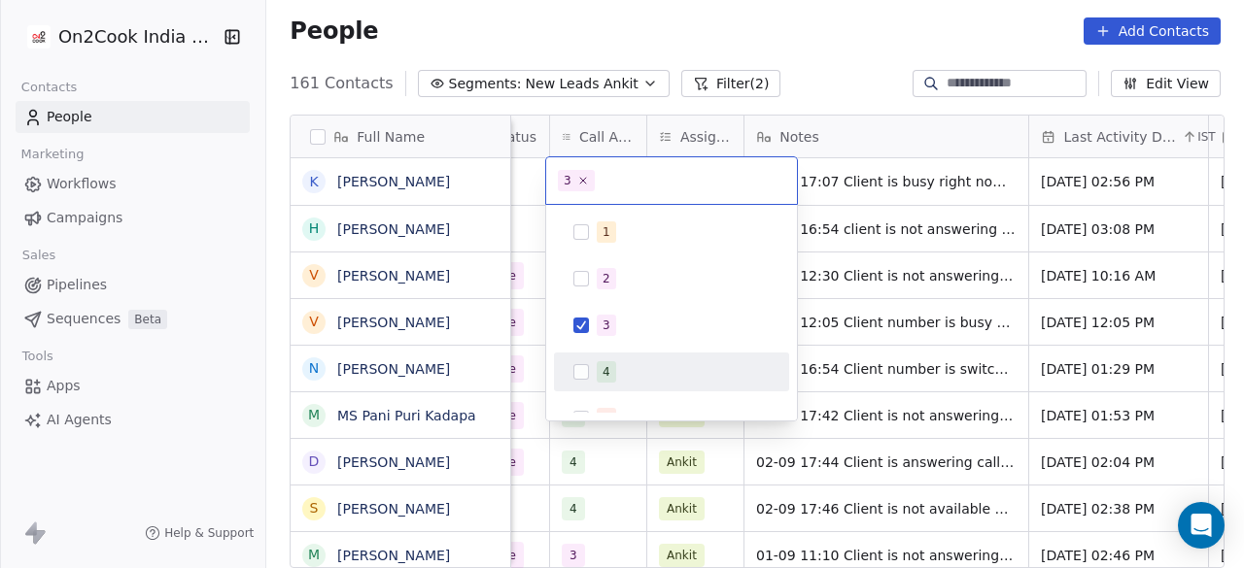
click at [622, 362] on div "4" at bounding box center [683, 371] width 173 height 21
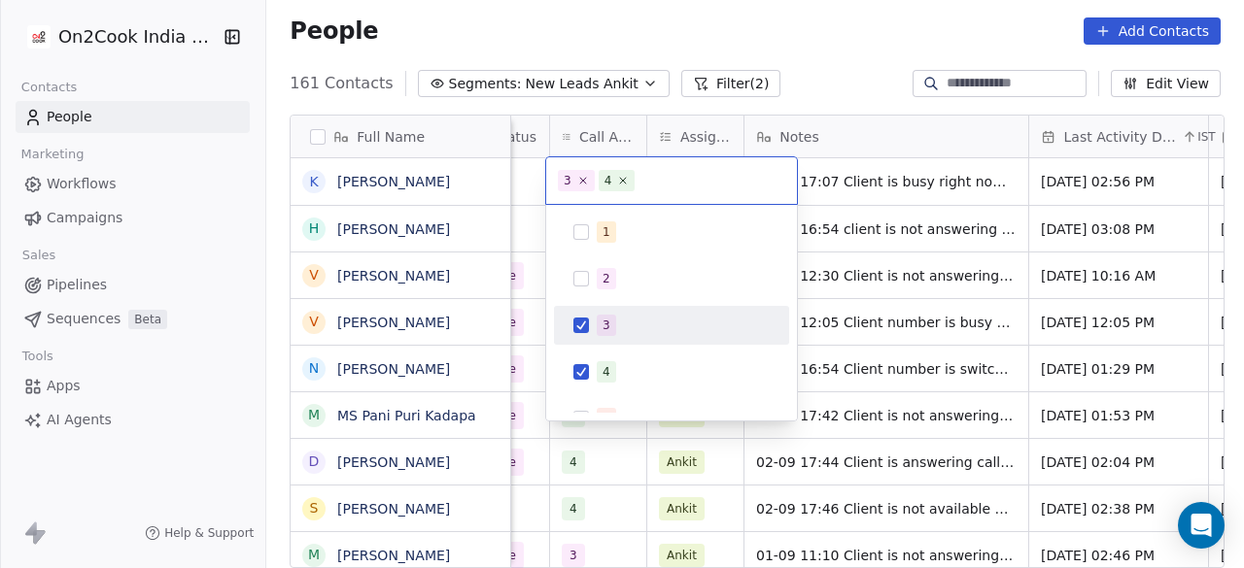
click at [630, 327] on div "3" at bounding box center [683, 325] width 173 height 21
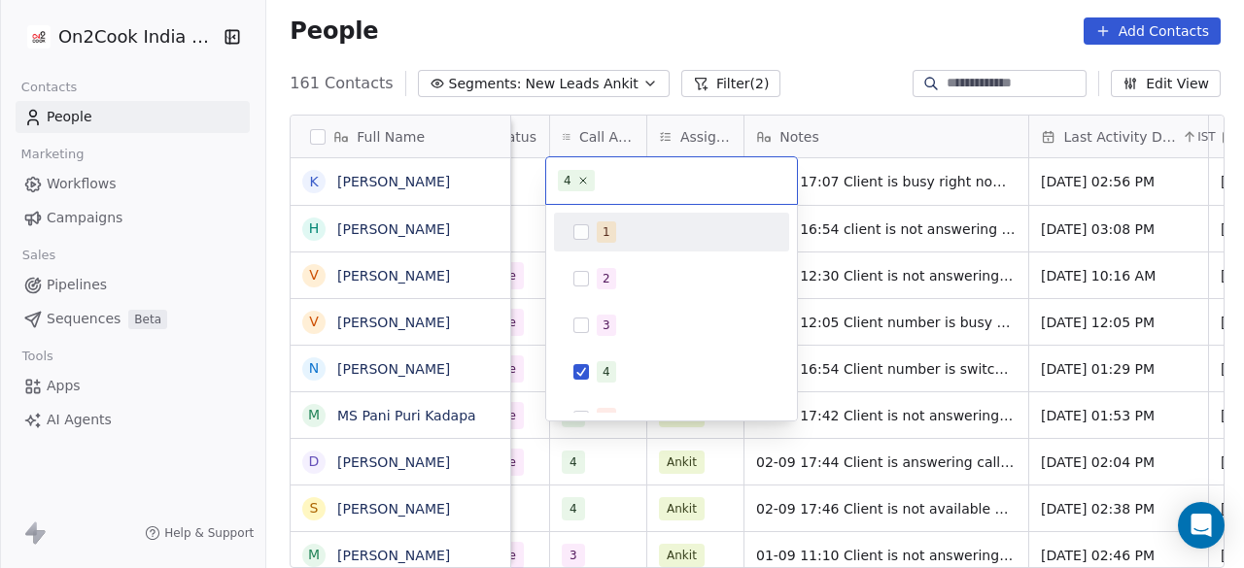
click at [532, 189] on html "On2Cook India Pvt. Ltd. Contacts People Marketing Workflows Campaigns Sales Pip…" at bounding box center [622, 284] width 1244 height 568
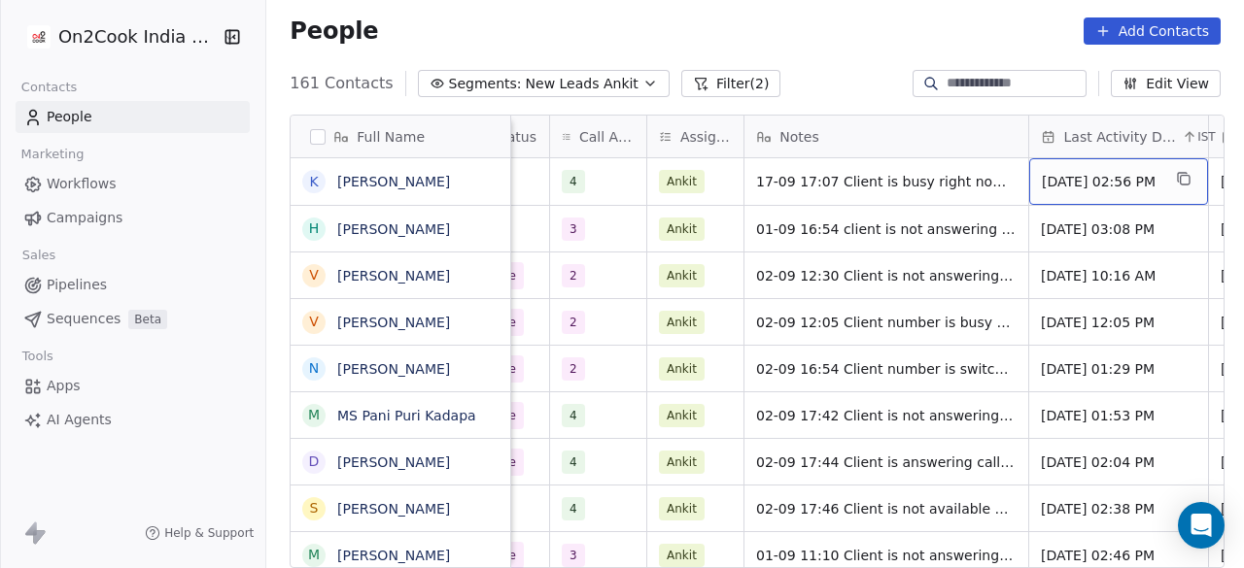
scroll to position [0, 1276]
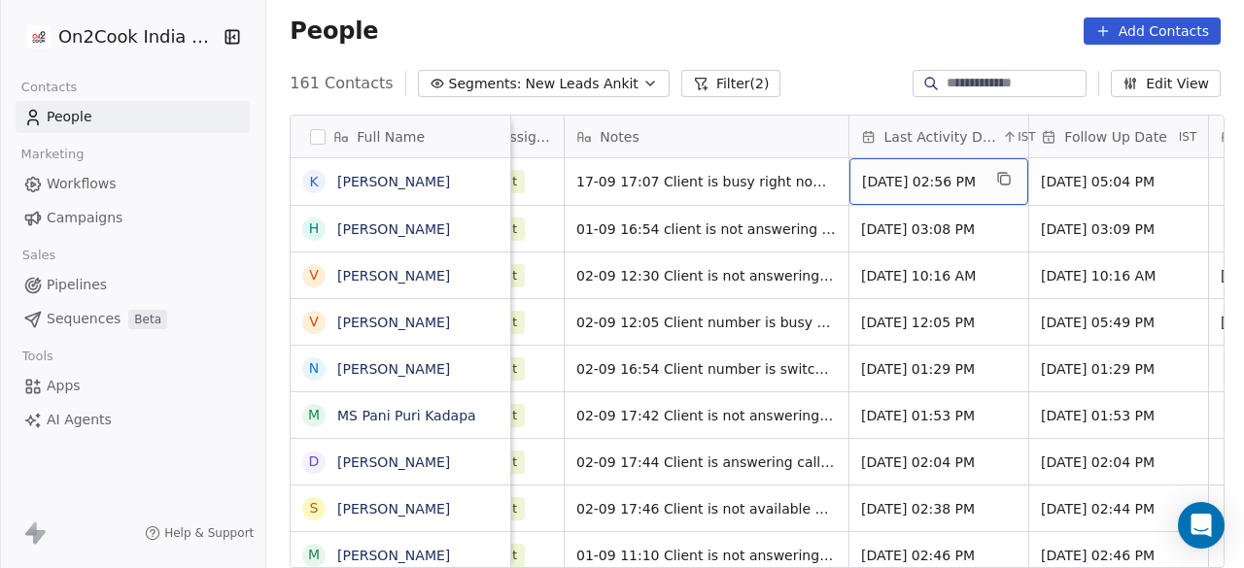
click at [885, 191] on div "[DATE] 02:56 PM" at bounding box center [938, 181] width 179 height 47
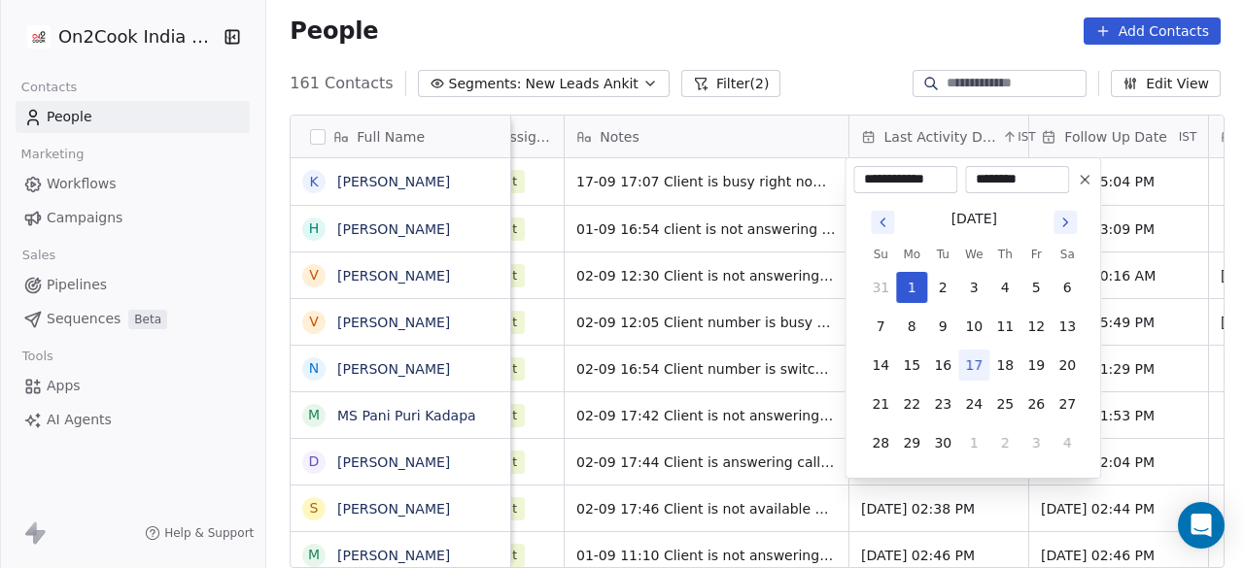
click at [971, 361] on button "17" at bounding box center [973, 365] width 31 height 31
type input "**********"
click at [1133, 222] on html "On2Cook India Pvt. Ltd. Contacts People Marketing Workflows Campaigns Sales Pip…" at bounding box center [622, 284] width 1244 height 568
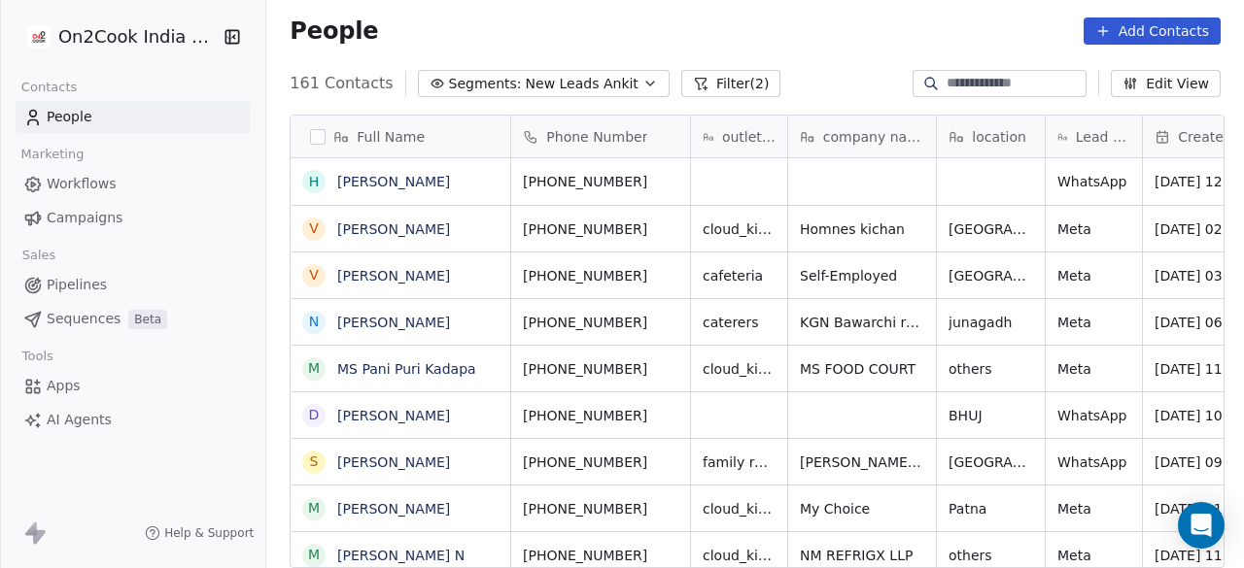
scroll to position [0, 0]
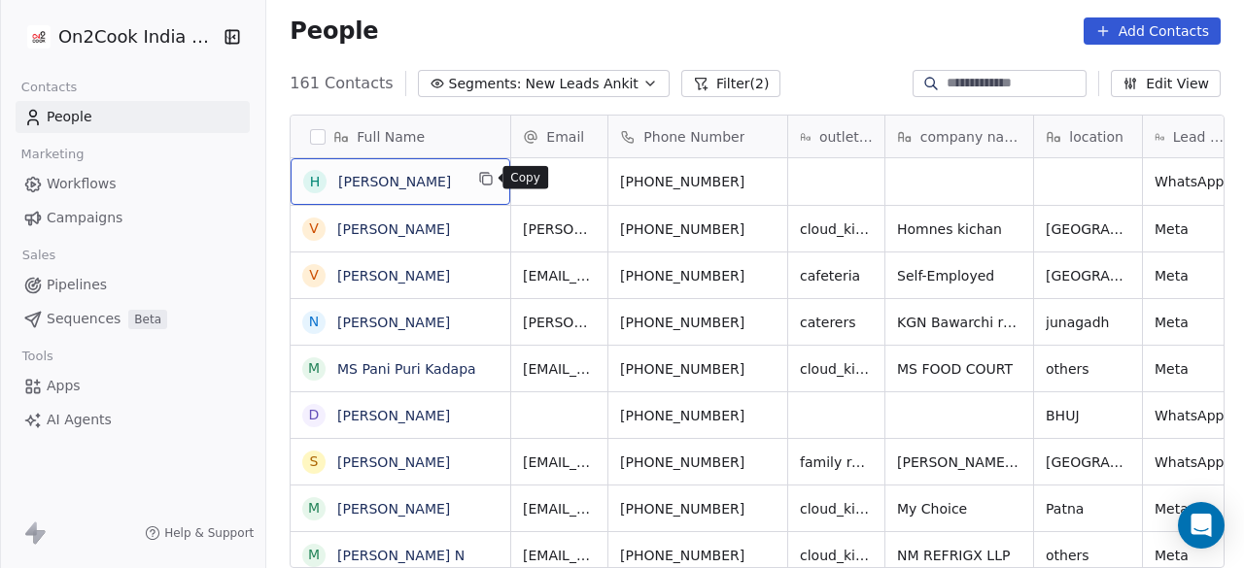
click at [481, 177] on icon "grid" at bounding box center [486, 179] width 16 height 16
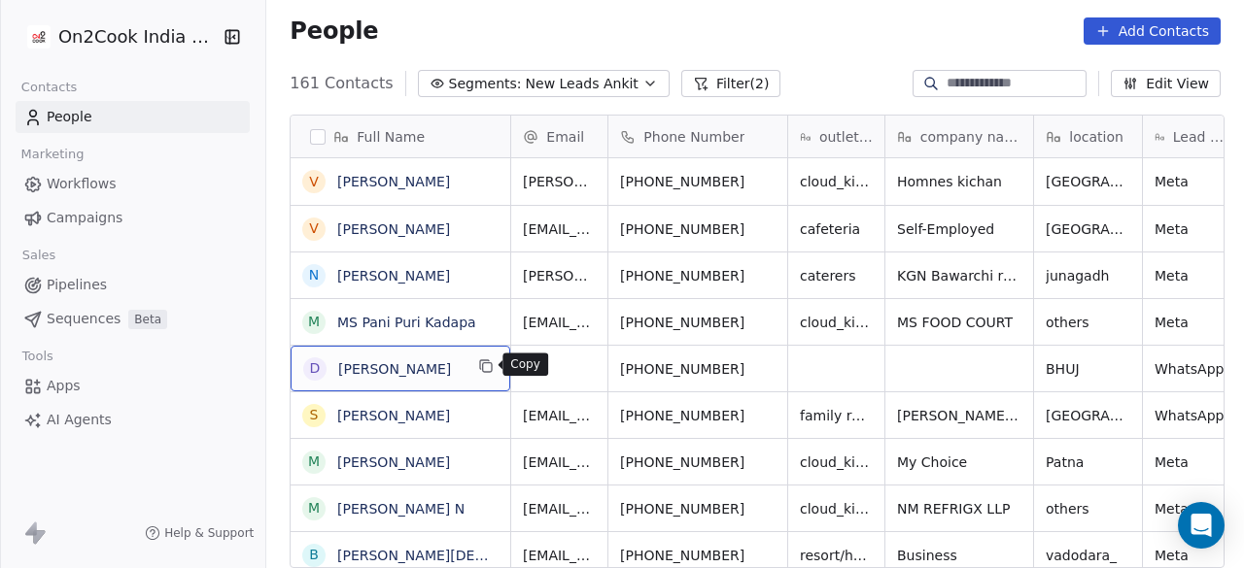
click at [483, 363] on icon "grid" at bounding box center [487, 367] width 9 height 9
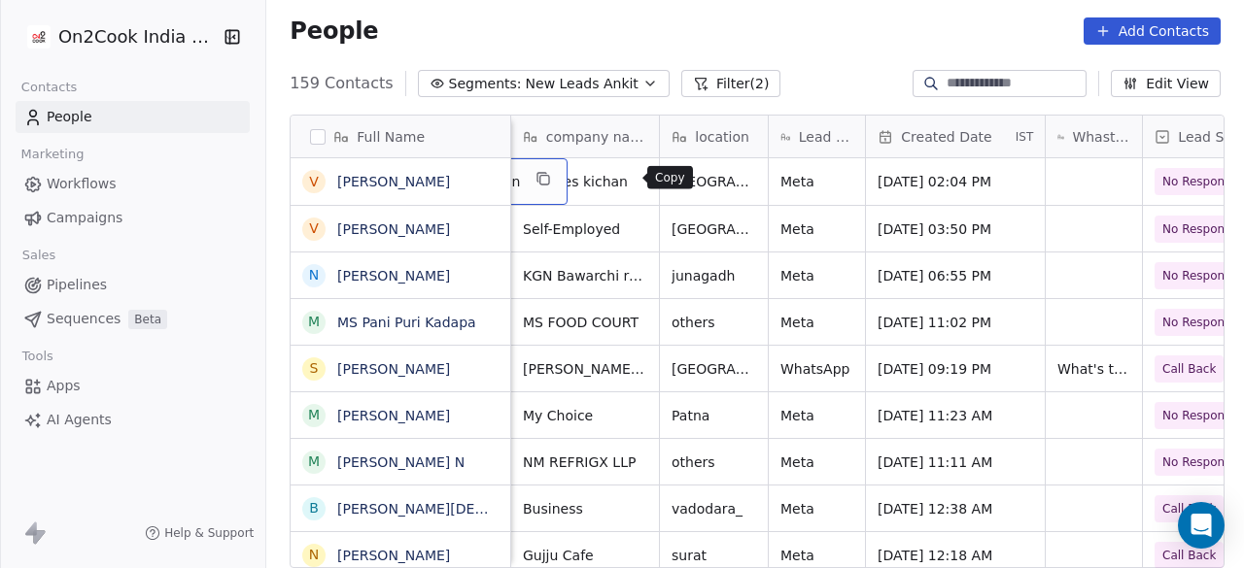
scroll to position [0, 277]
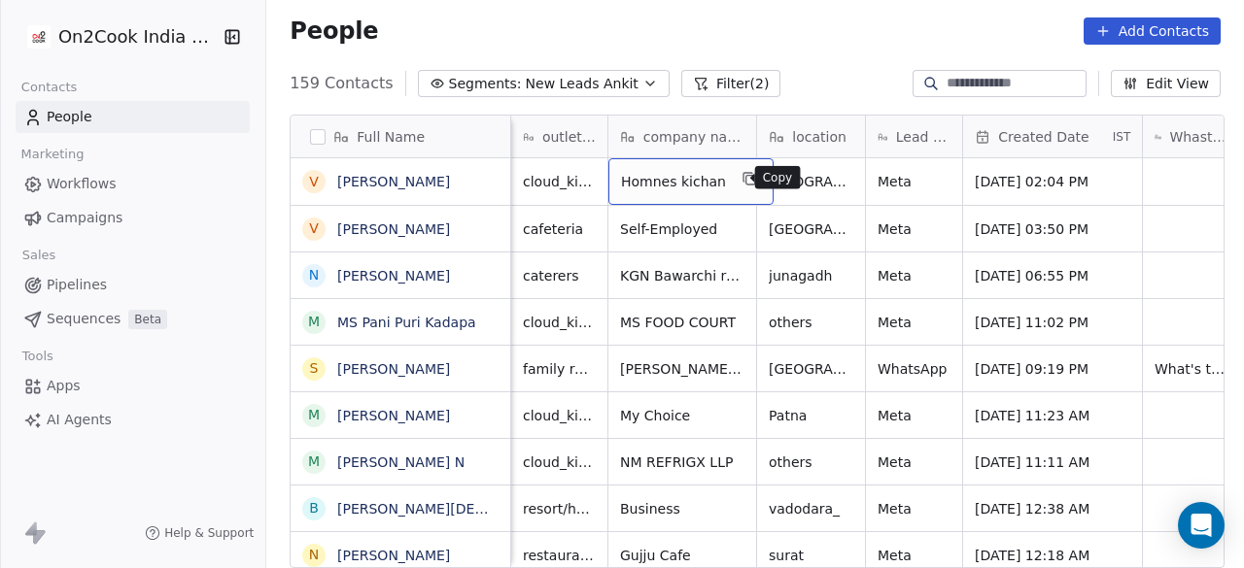
click at [746, 178] on icon "grid" at bounding box center [750, 180] width 9 height 9
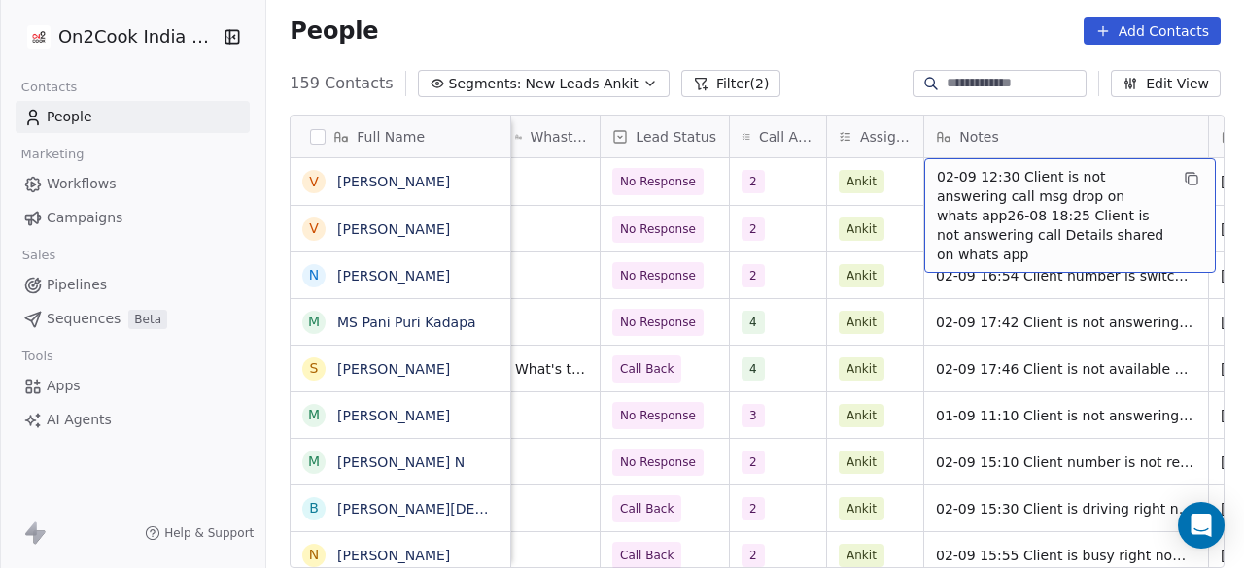
scroll to position [0, 1096]
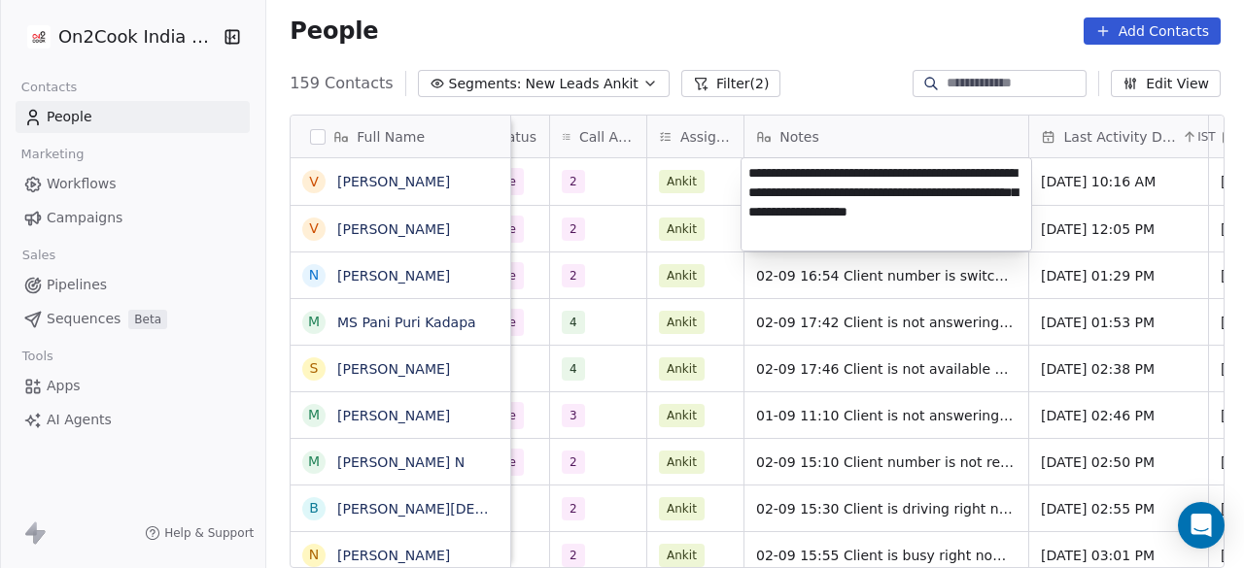
click at [748, 165] on textarea "**********" at bounding box center [886, 204] width 290 height 92
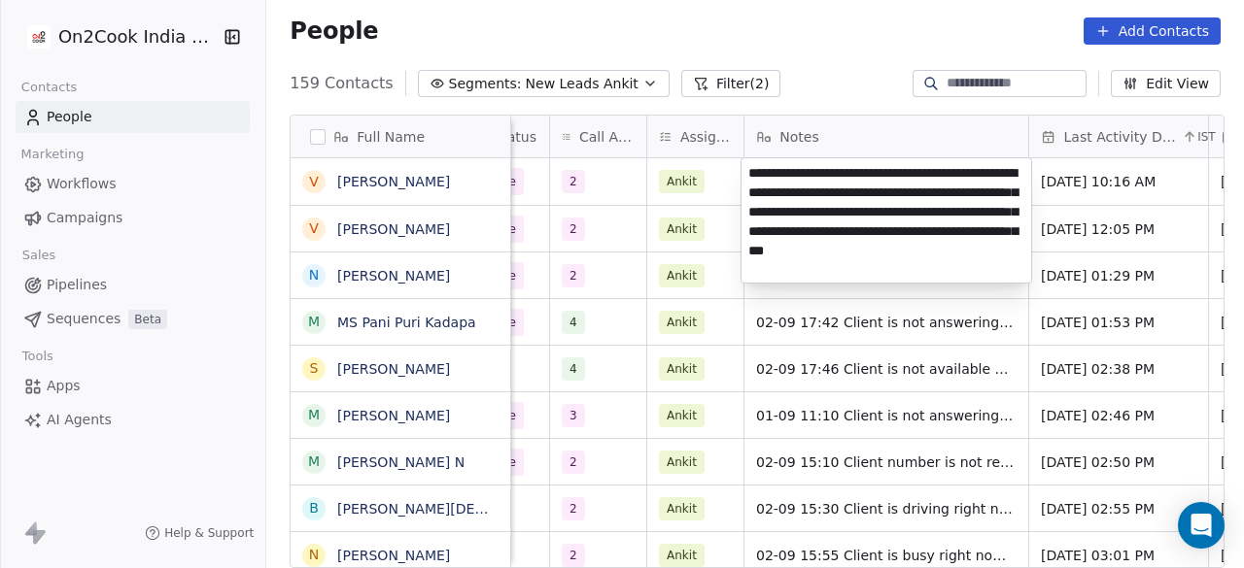
type textarea "**********"
click at [1120, 189] on html "On2Cook India Pvt. Ltd. Contacts People Marketing Workflows Campaigns Sales Pip…" at bounding box center [622, 284] width 1244 height 568
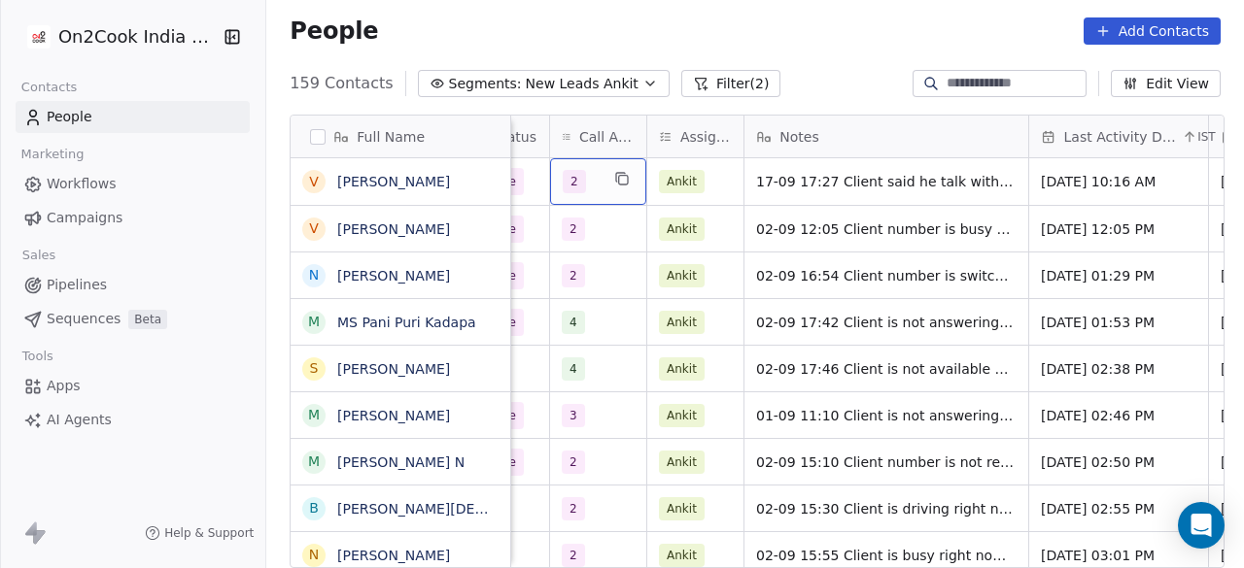
click at [602, 196] on div "2" at bounding box center [598, 181] width 96 height 47
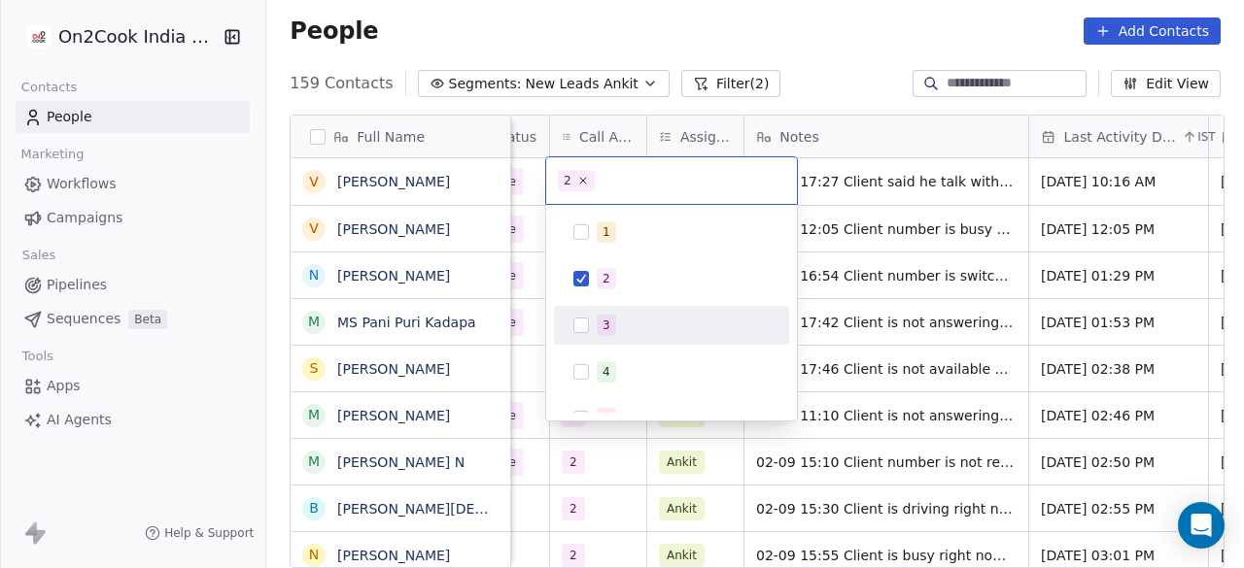
click at [621, 316] on div "3" at bounding box center [683, 325] width 173 height 21
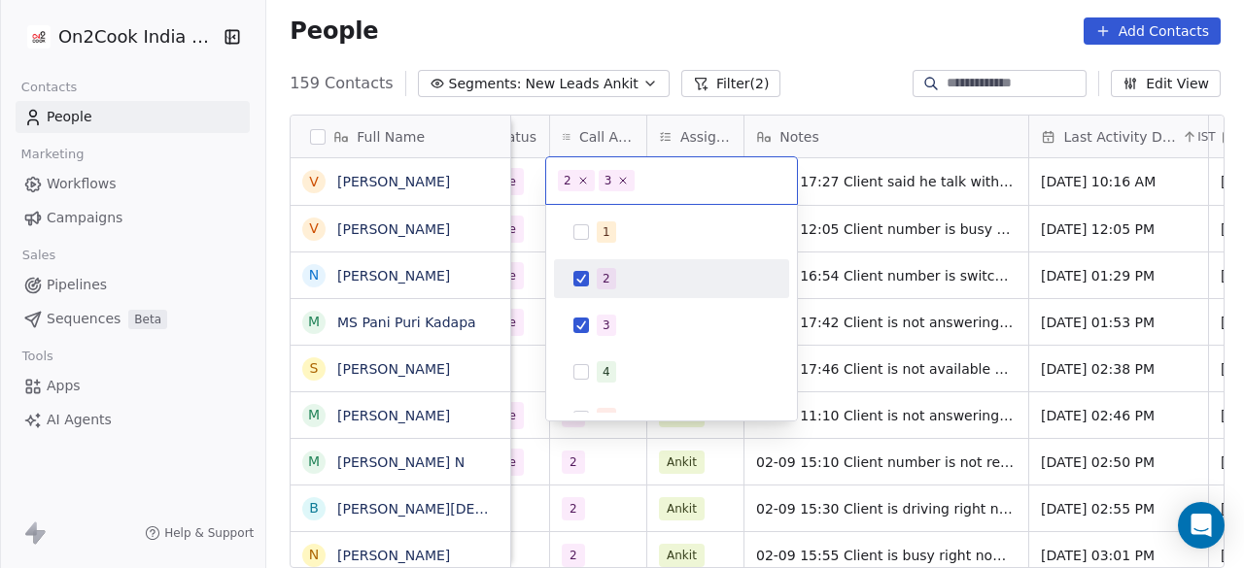
click at [615, 263] on div "2" at bounding box center [672, 278] width 220 height 31
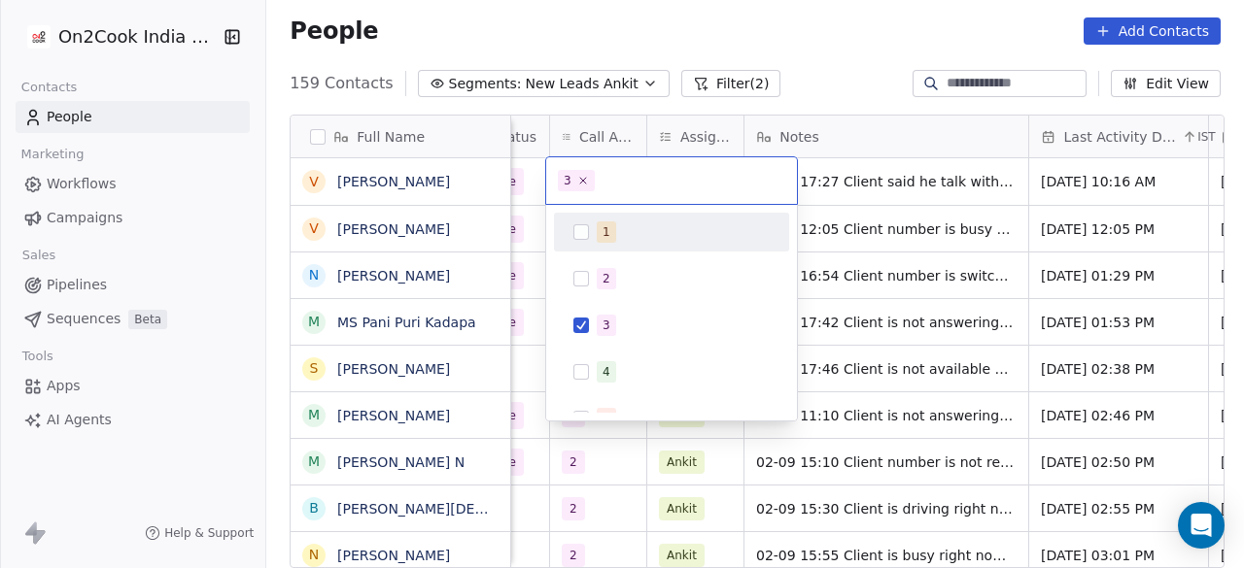
click at [950, 188] on html "On2Cook India Pvt. Ltd. Contacts People Marketing Workflows Campaigns Sales Pip…" at bounding box center [622, 284] width 1244 height 568
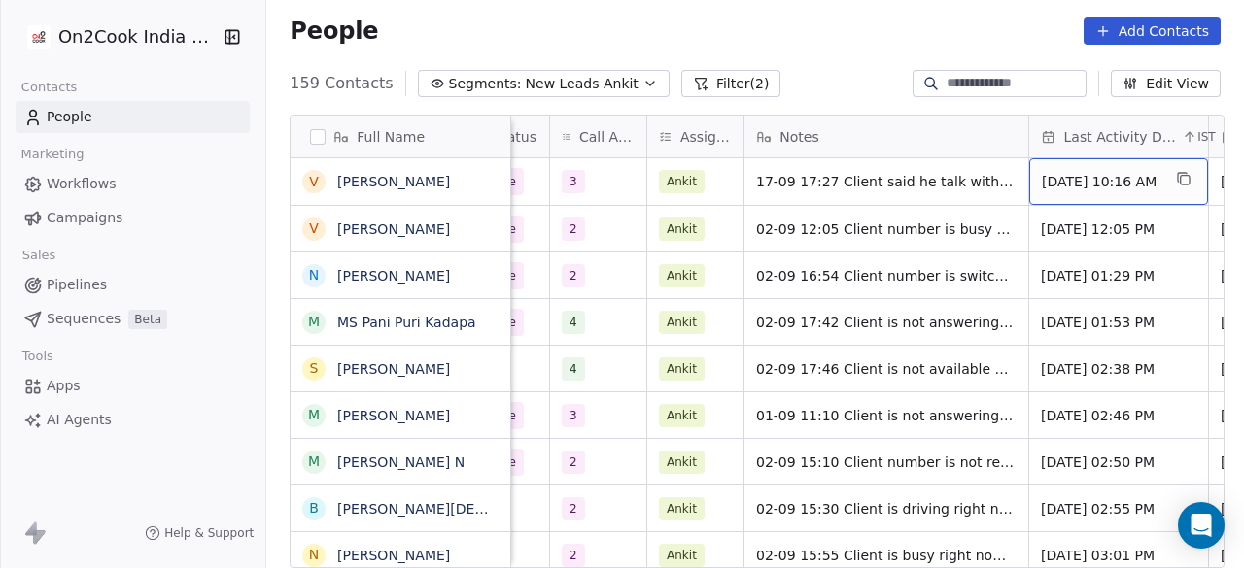
click at [1081, 184] on span "[DATE] 10:16 AM" at bounding box center [1101, 181] width 119 height 19
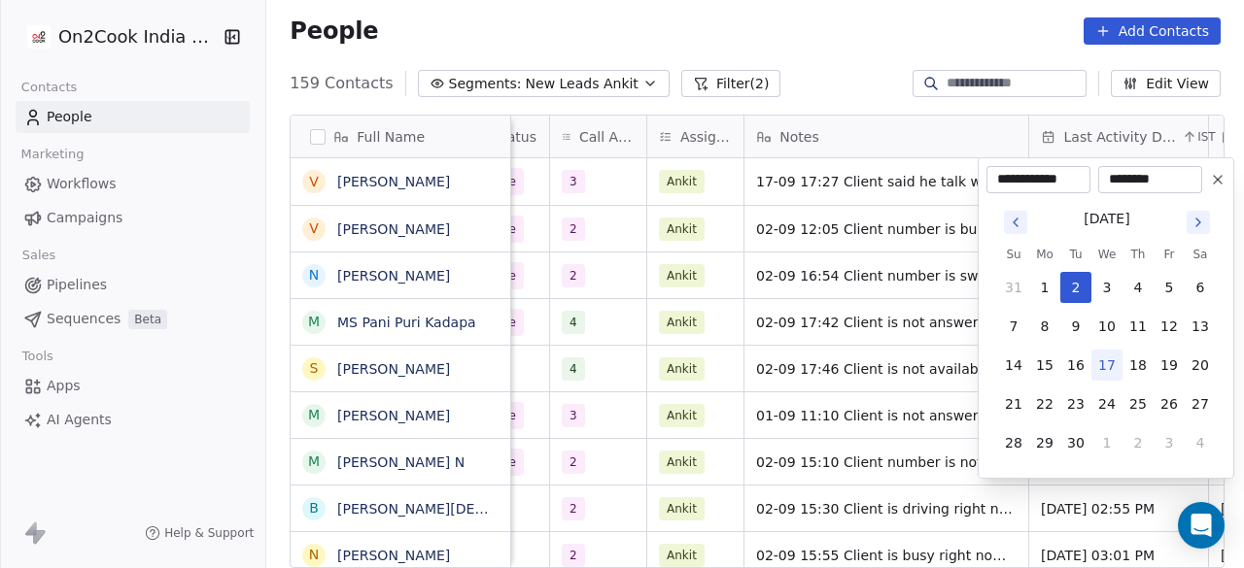
click at [1108, 366] on button "17" at bounding box center [1106, 365] width 31 height 31
type input "**********"
click at [517, 184] on html "On2Cook India Pvt. Ltd. Contacts People Marketing Workflows Campaigns Sales Pip…" at bounding box center [622, 284] width 1244 height 568
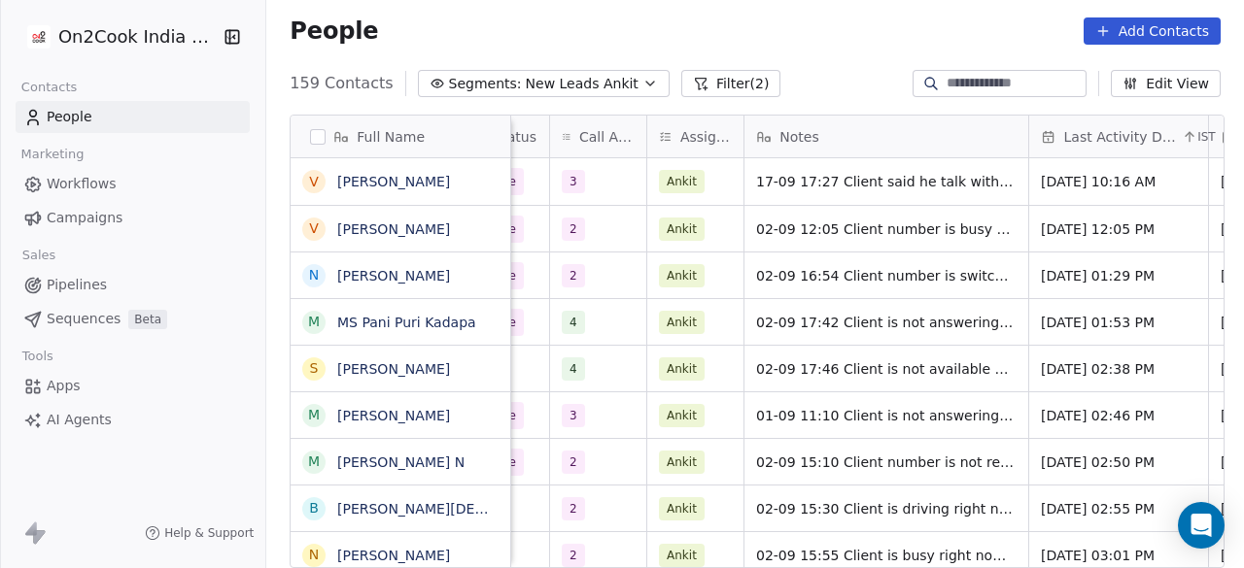
scroll to position [0, 1006]
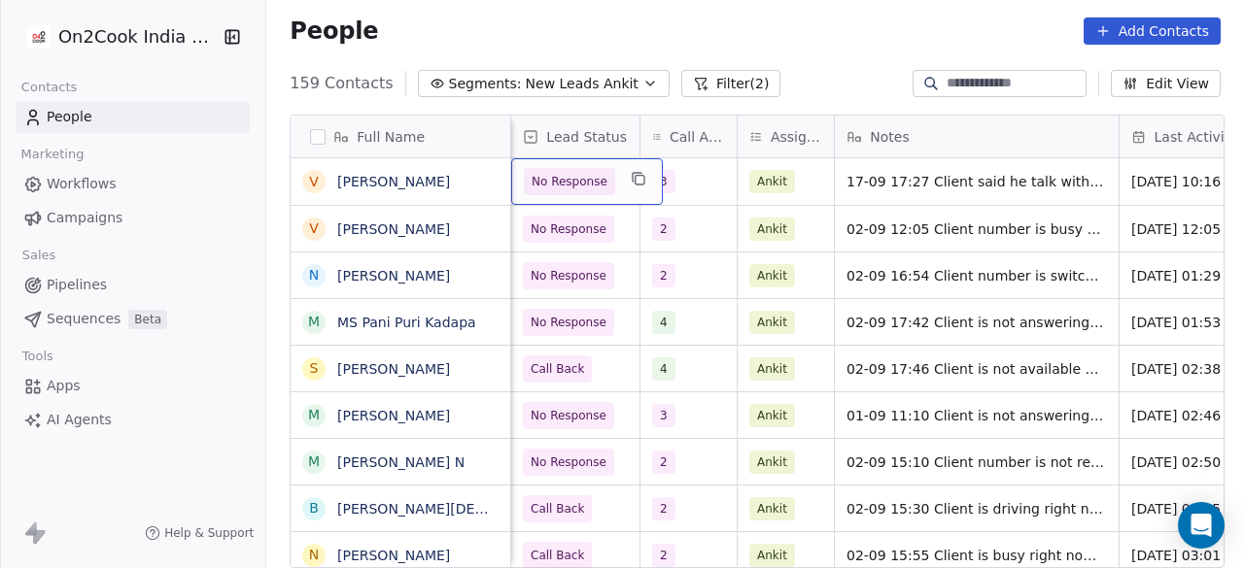
click at [517, 184] on div "No Response" at bounding box center [587, 181] width 152 height 47
click at [565, 187] on span "No Response" at bounding box center [570, 181] width 76 height 19
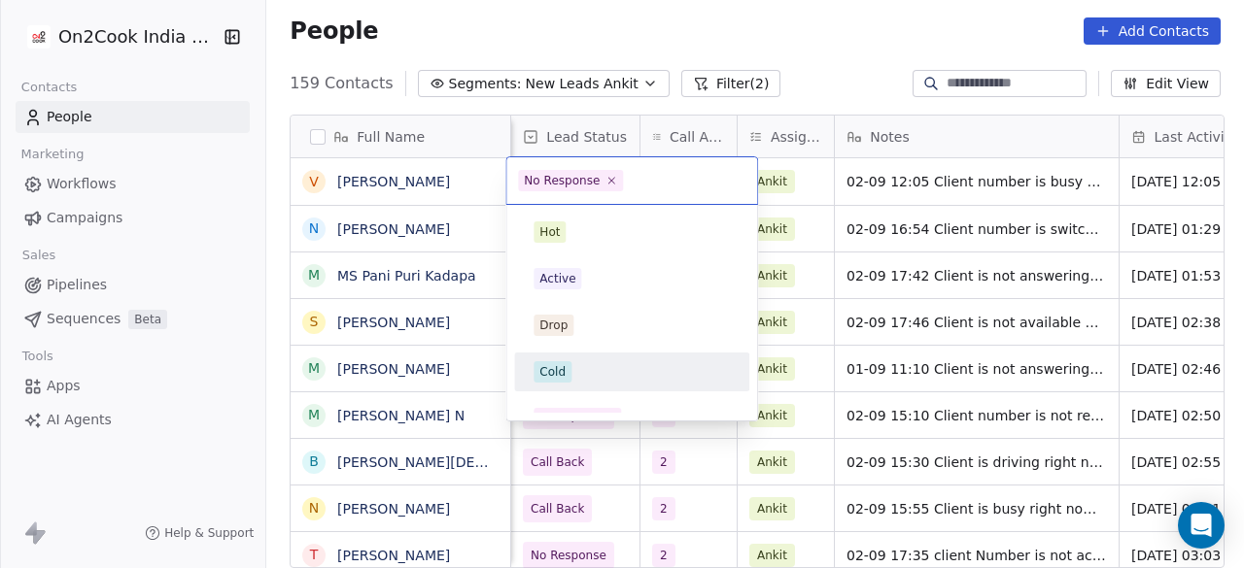
scroll to position [24, 0]
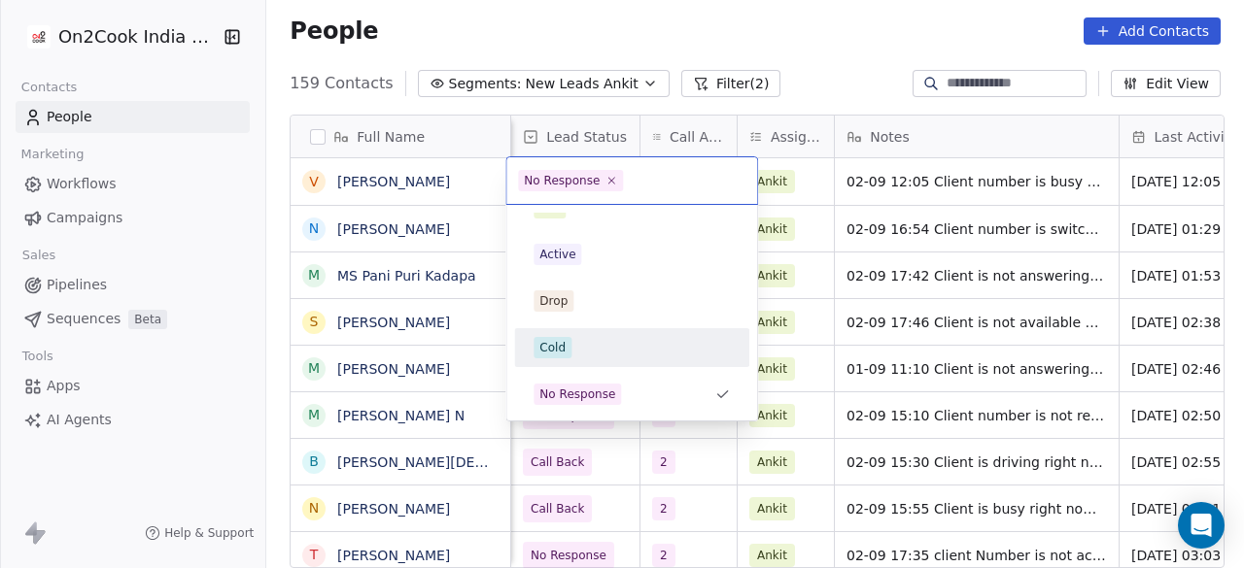
click at [582, 339] on div "Cold" at bounding box center [631, 347] width 196 height 21
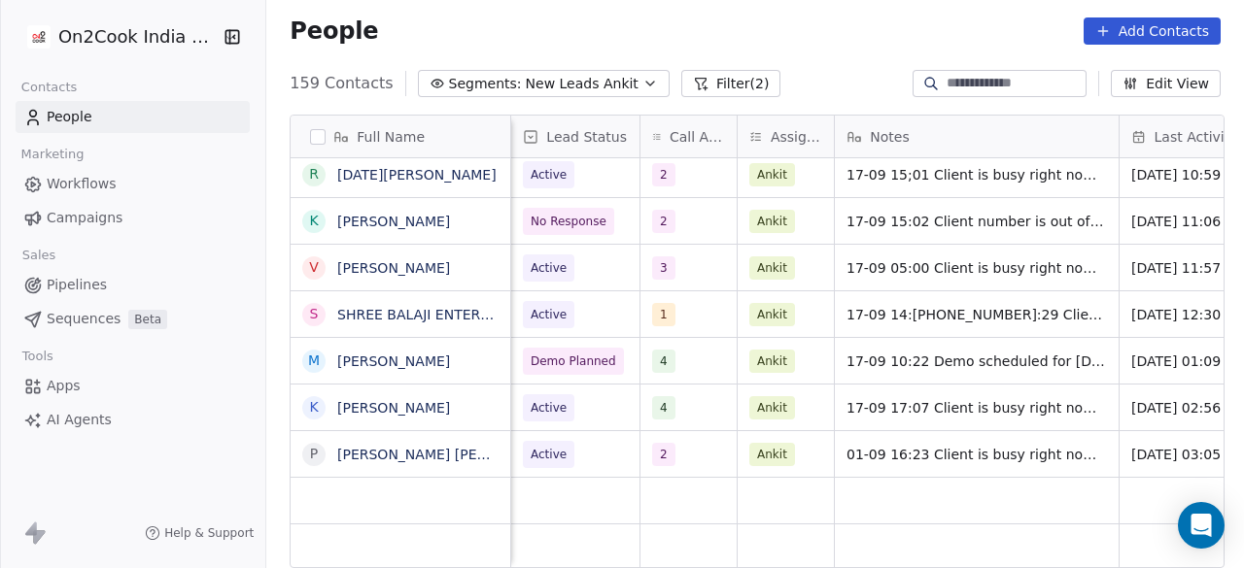
scroll to position [15, 1006]
click at [720, 84] on button "Filter (2)" at bounding box center [731, 83] width 100 height 27
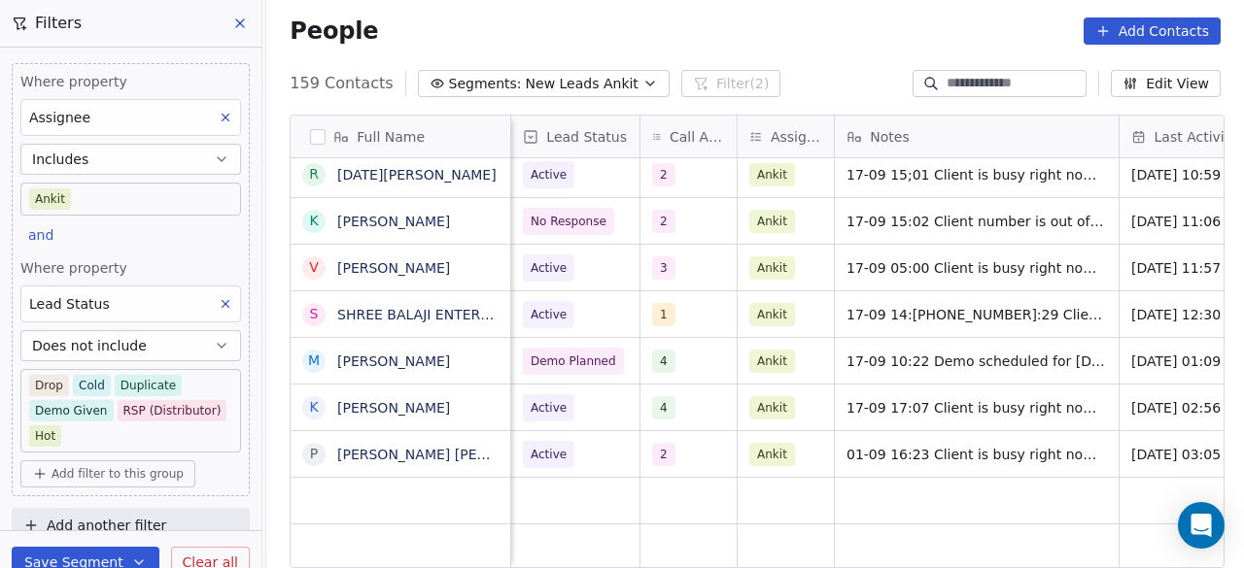
click at [87, 380] on body "On2Cook India Pvt. Ltd. Contacts People Marketing Workflows Campaigns Sales Pip…" at bounding box center [622, 284] width 1244 height 568
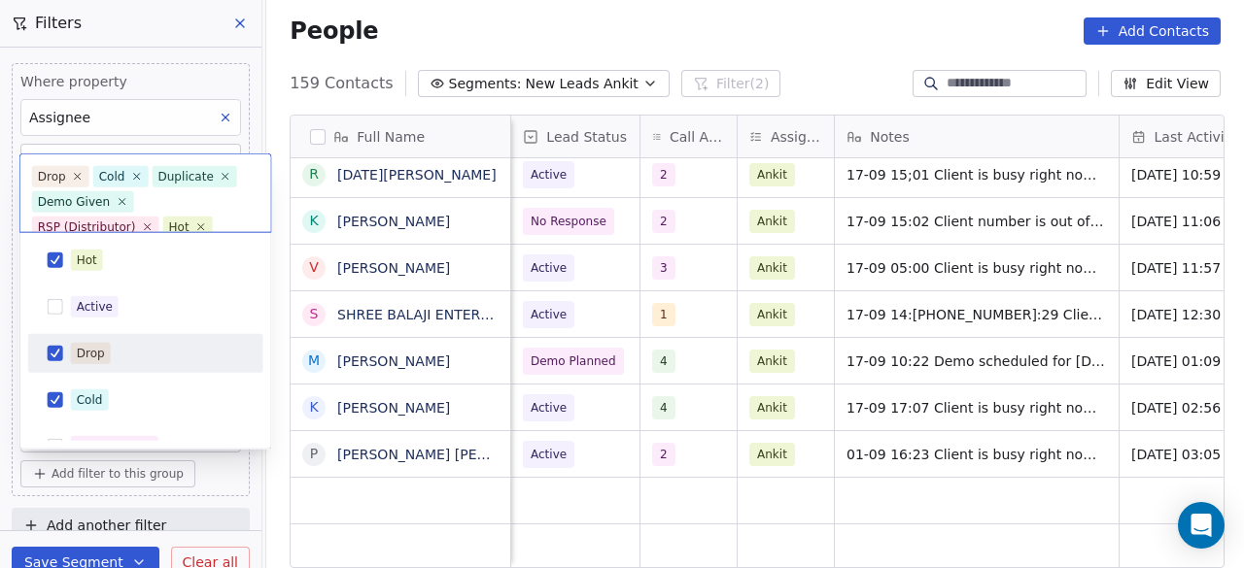
scroll to position [17, 0]
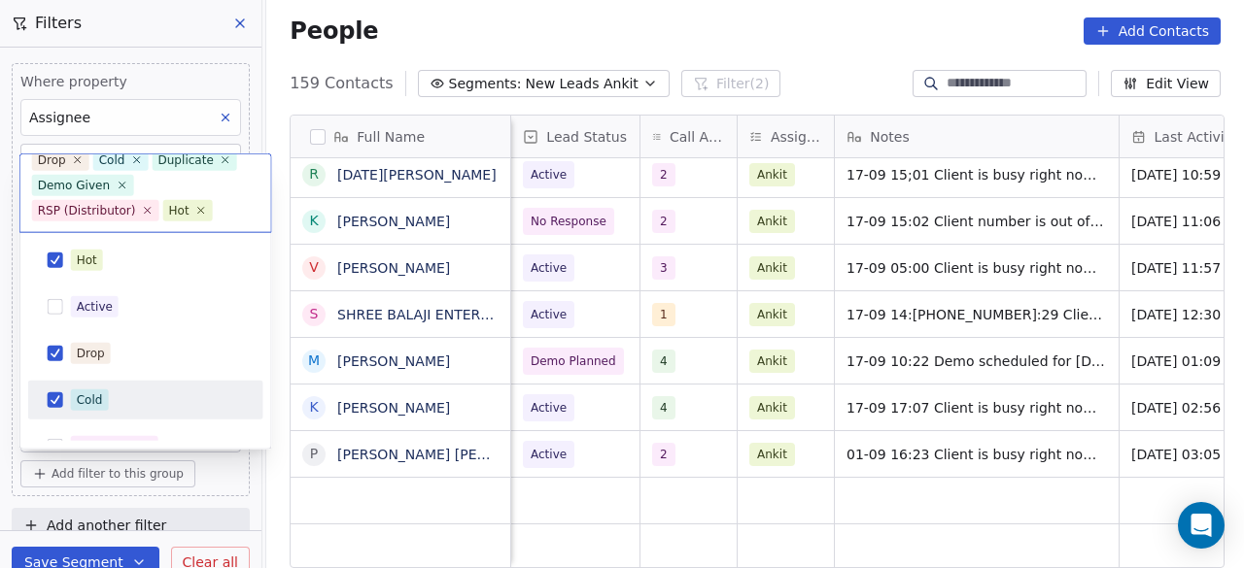
click at [103, 399] on span "Cold" at bounding box center [90, 400] width 38 height 21
click at [812, 52] on html "On2Cook India Pvt. Ltd. Contacts People Marketing Workflows Campaigns Sales Pip…" at bounding box center [622, 284] width 1244 height 568
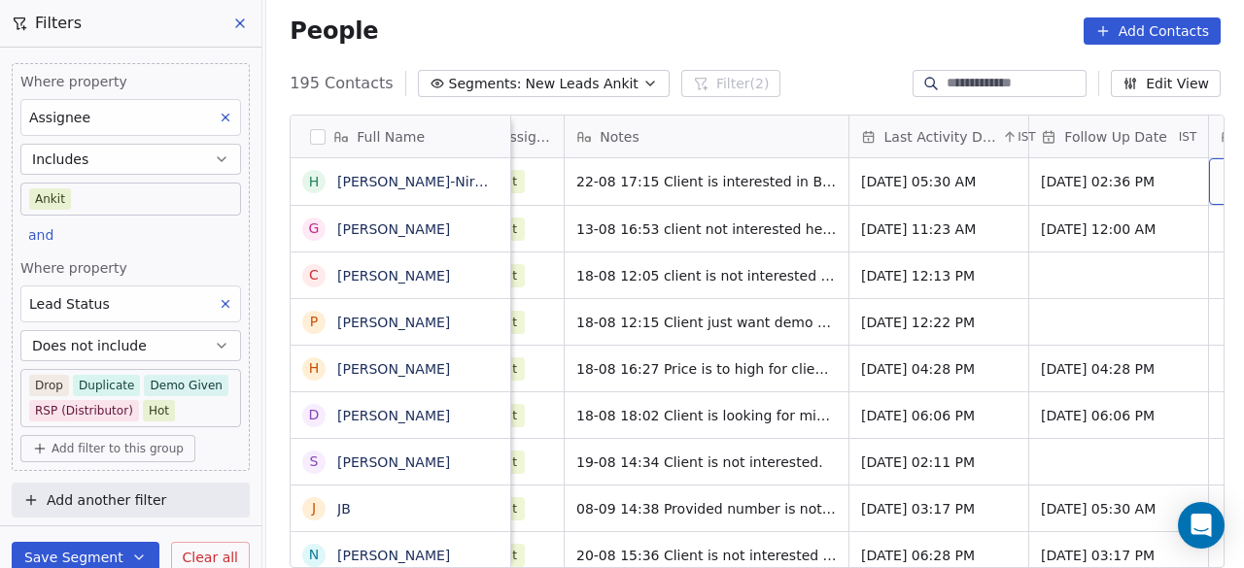
scroll to position [0, 0]
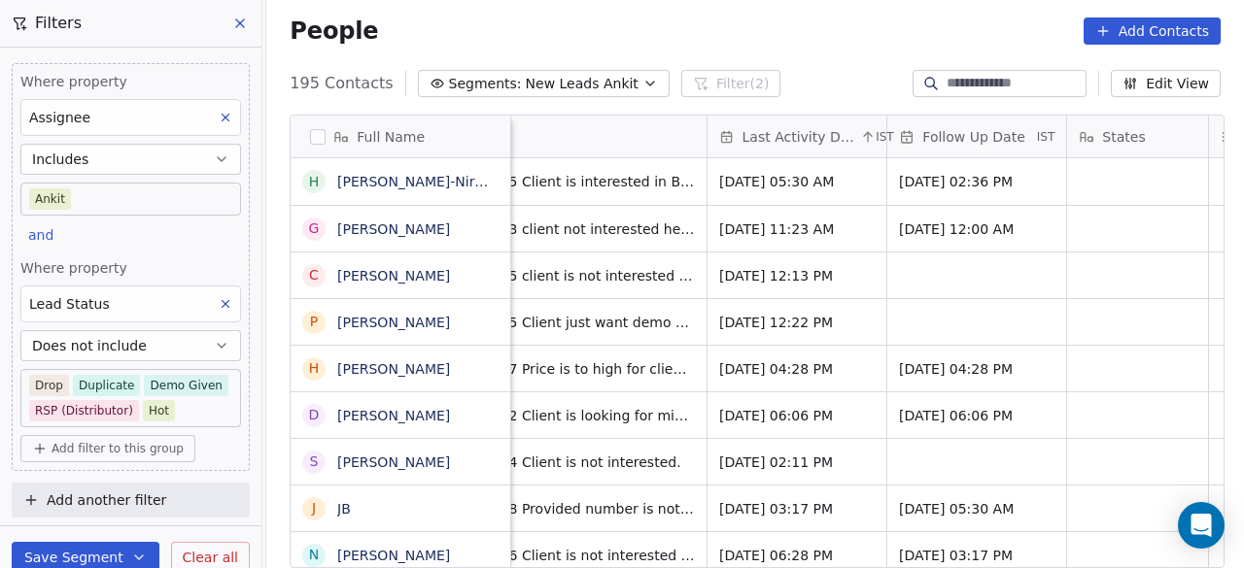
click at [797, 135] on span "Last Activity Date" at bounding box center [799, 136] width 115 height 19
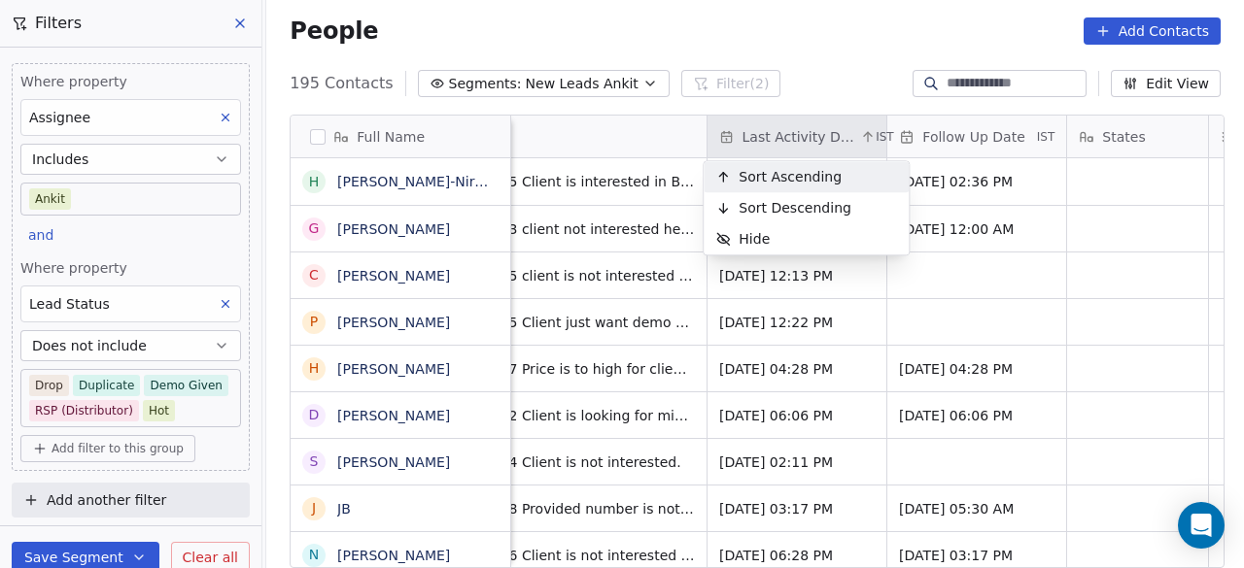
click at [789, 181] on span "Sort Ascending" at bounding box center [790, 176] width 103 height 19
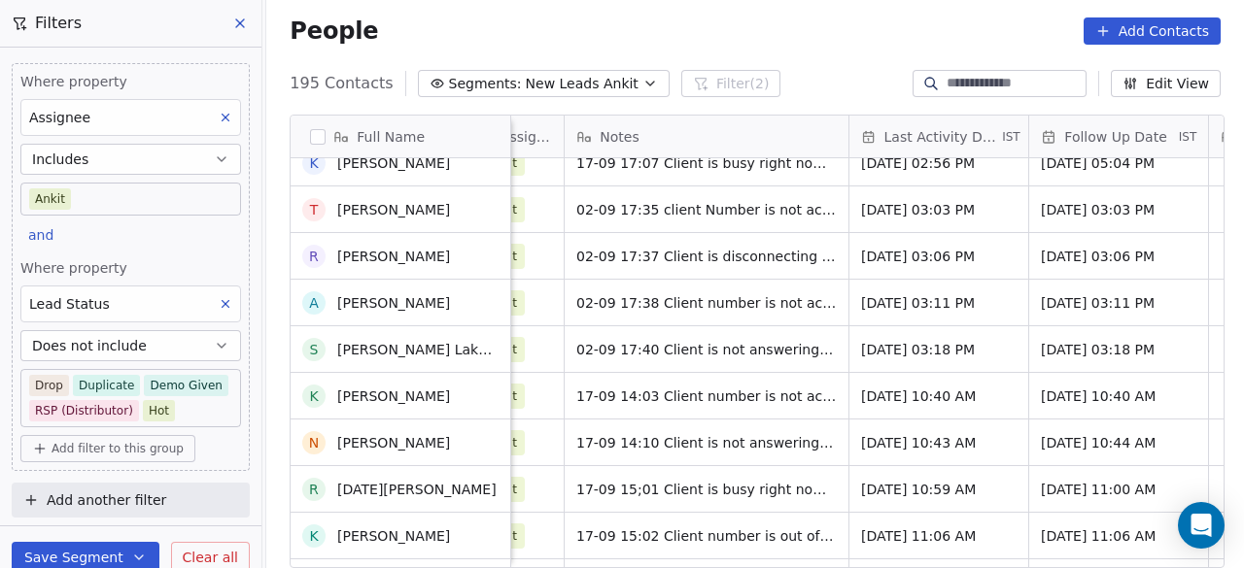
scroll to position [1967, 0]
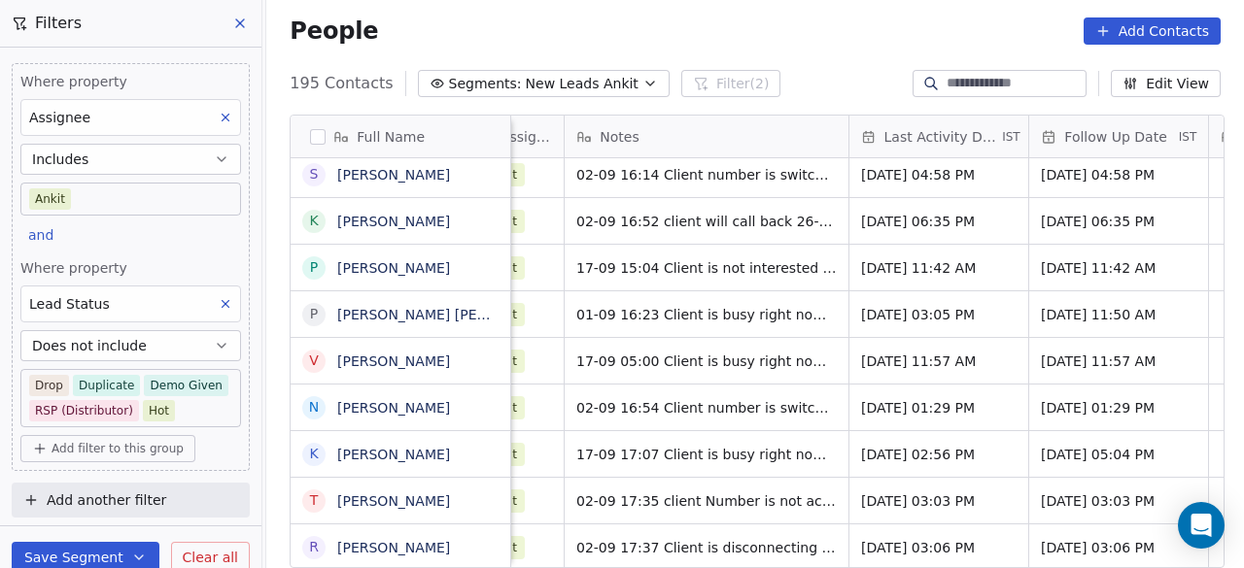
click at [525, 142] on span "Assignee" at bounding box center [526, 136] width 52 height 19
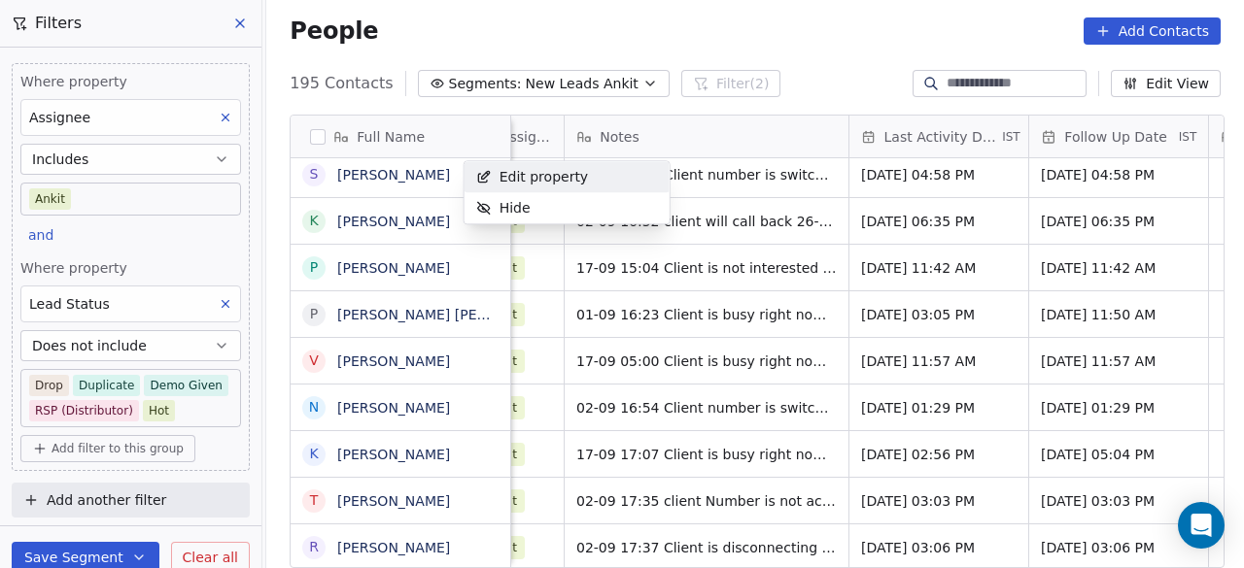
click at [696, 166] on html "On2Cook India Pvt. Ltd. Contacts People Marketing Workflows Campaigns Sales Pip…" at bounding box center [622, 284] width 1244 height 568
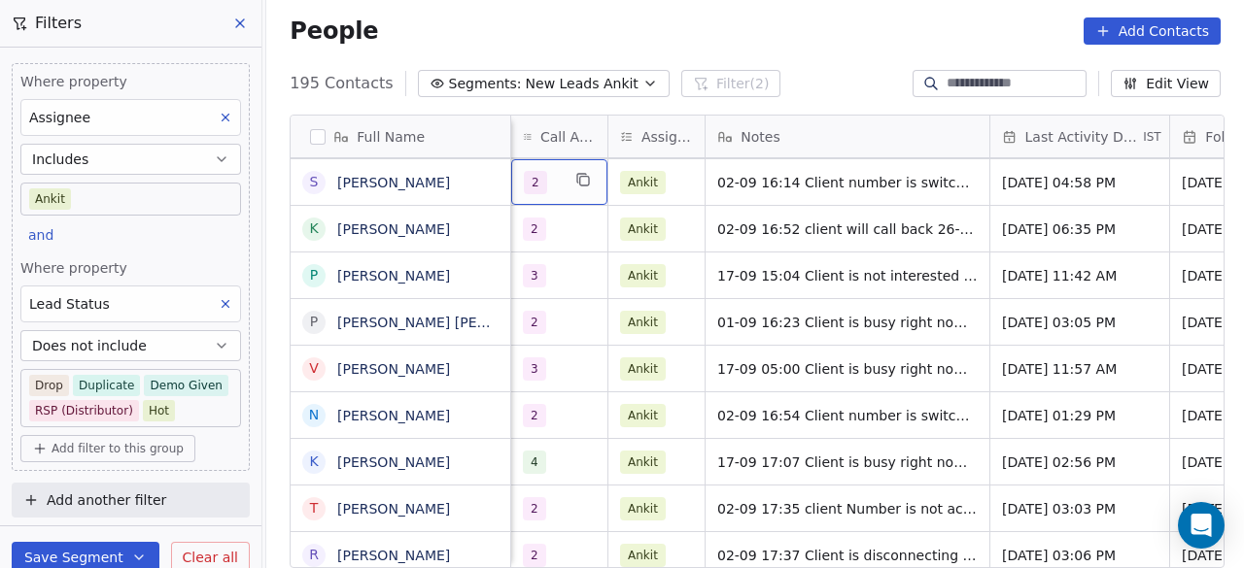
scroll to position [0, 1006]
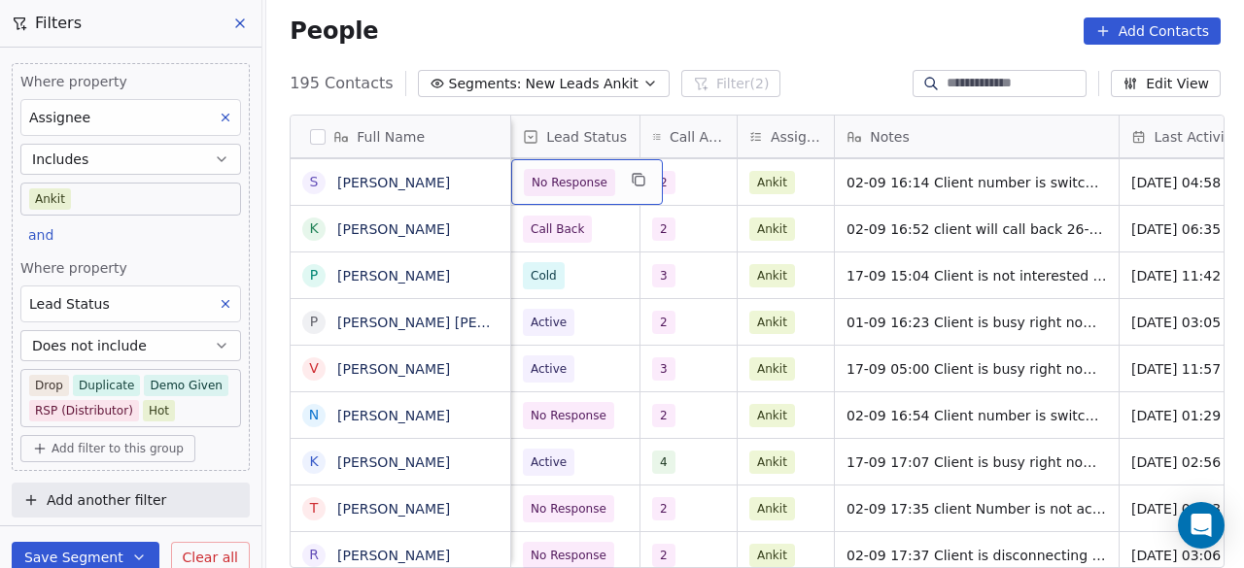
click at [566, 133] on span "Lead Status" at bounding box center [586, 136] width 81 height 19
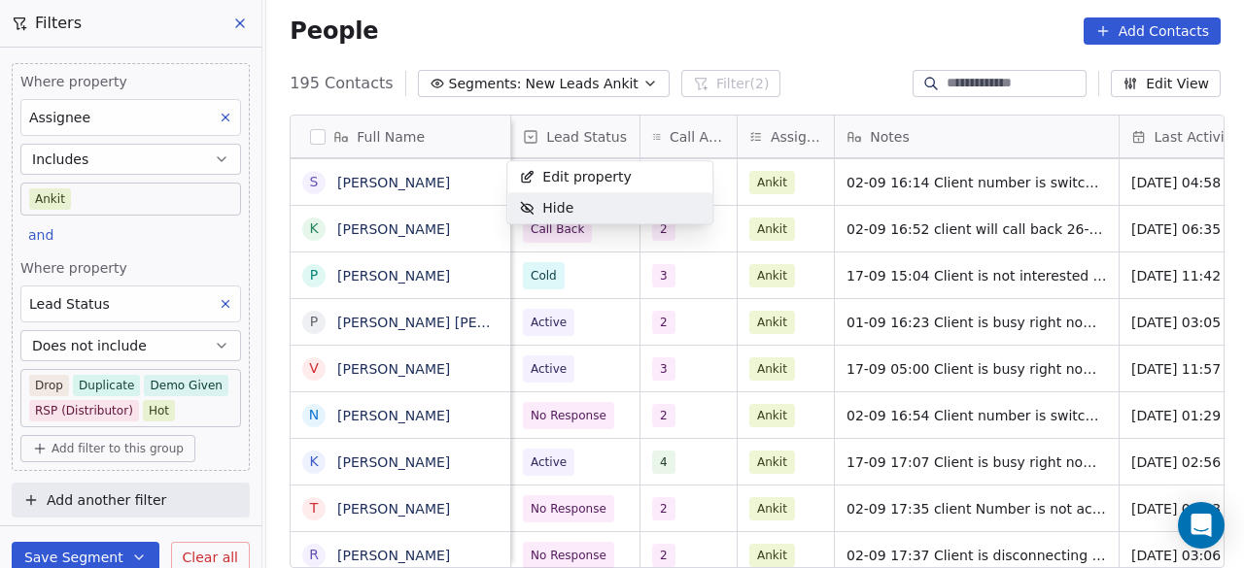
click at [596, 356] on html "On2Cook India Pvt. Ltd. Contacts People Marketing Workflows Campaigns Sales Pip…" at bounding box center [622, 284] width 1244 height 568
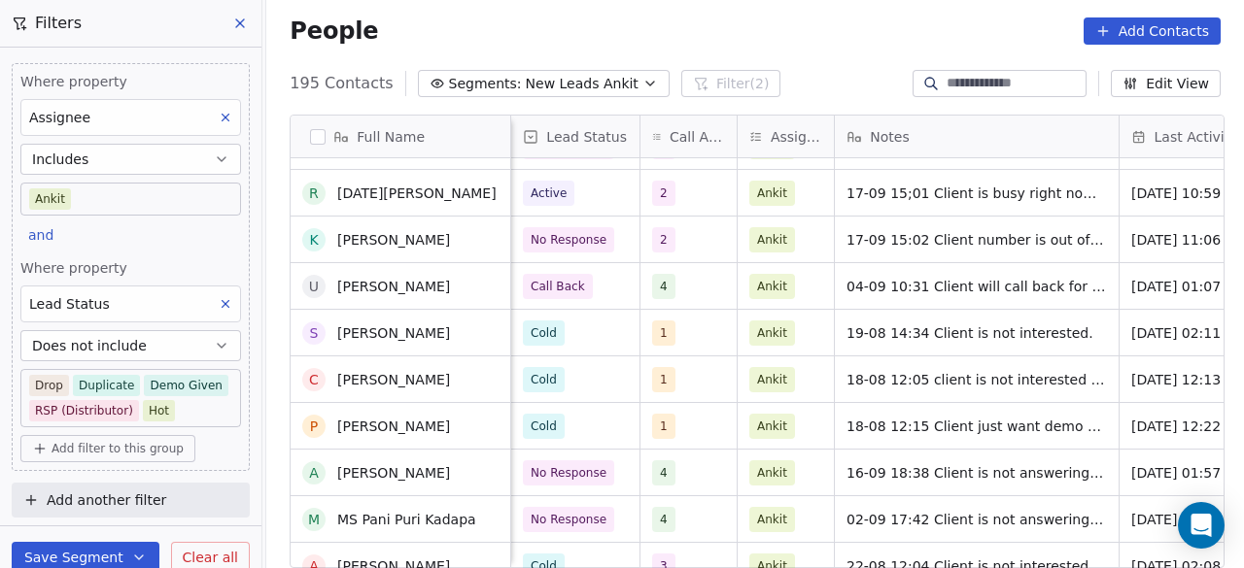
scroll to position [2634, 0]
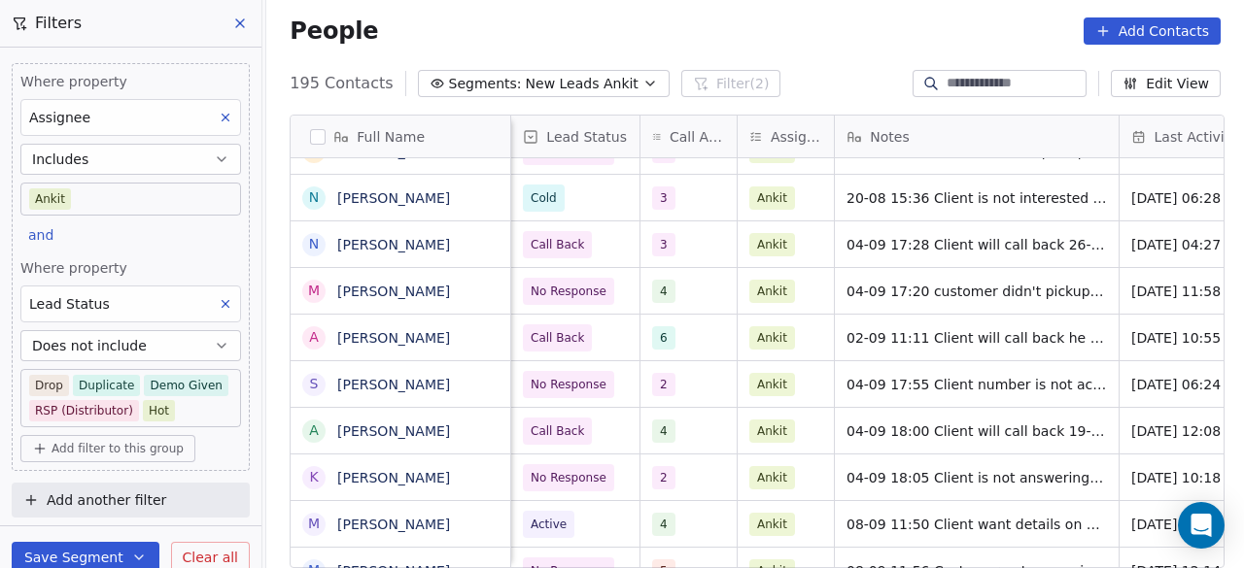
click at [198, 407] on body "On2Cook India Pvt. Ltd. Contacts People Marketing Workflows Campaigns Sales Pip…" at bounding box center [622, 284] width 1244 height 568
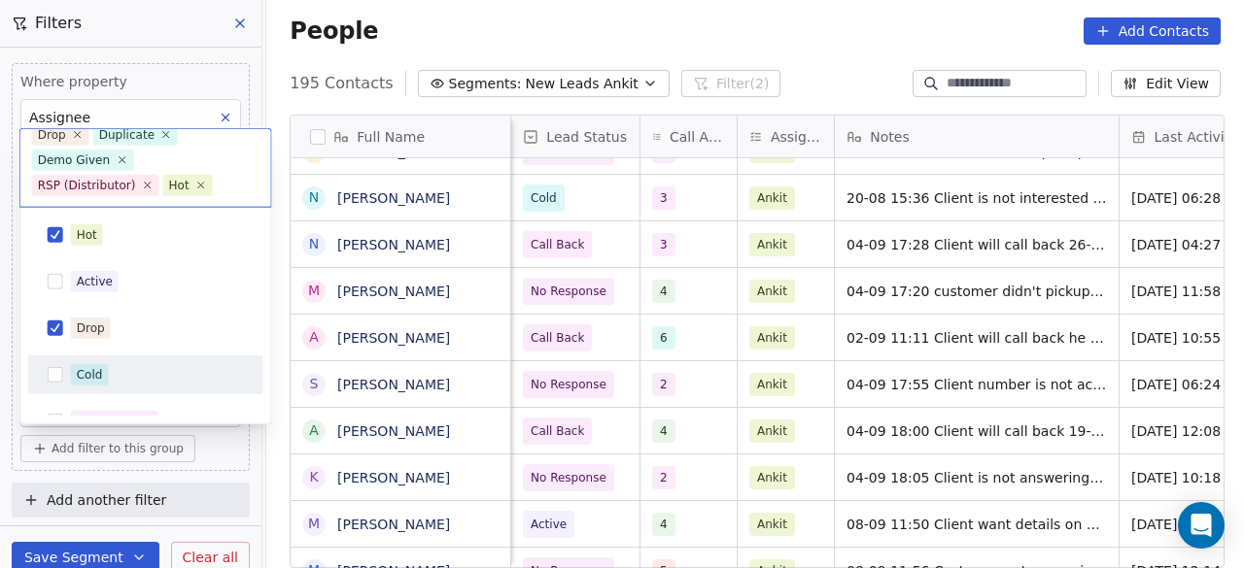
click at [122, 378] on div "Cold" at bounding box center [157, 374] width 173 height 21
click at [232, 461] on html "On2Cook India Pvt. Ltd. Contacts People Marketing Workflows Campaigns Sales Pip…" at bounding box center [622, 284] width 1244 height 568
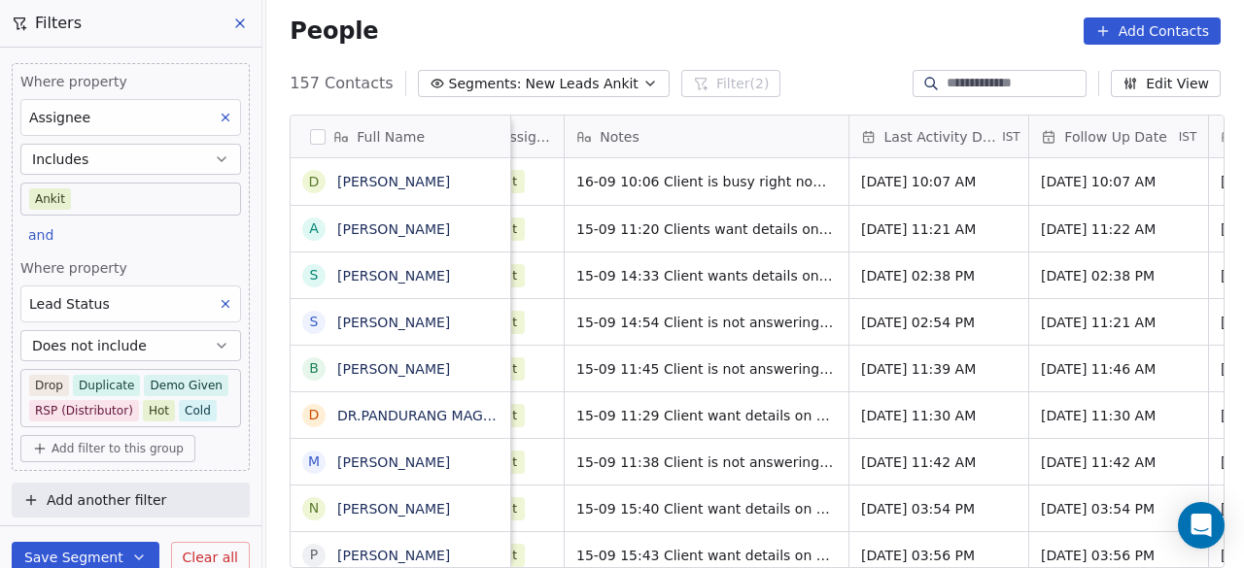
click at [900, 136] on span "Last Activity Date" at bounding box center [941, 136] width 115 height 19
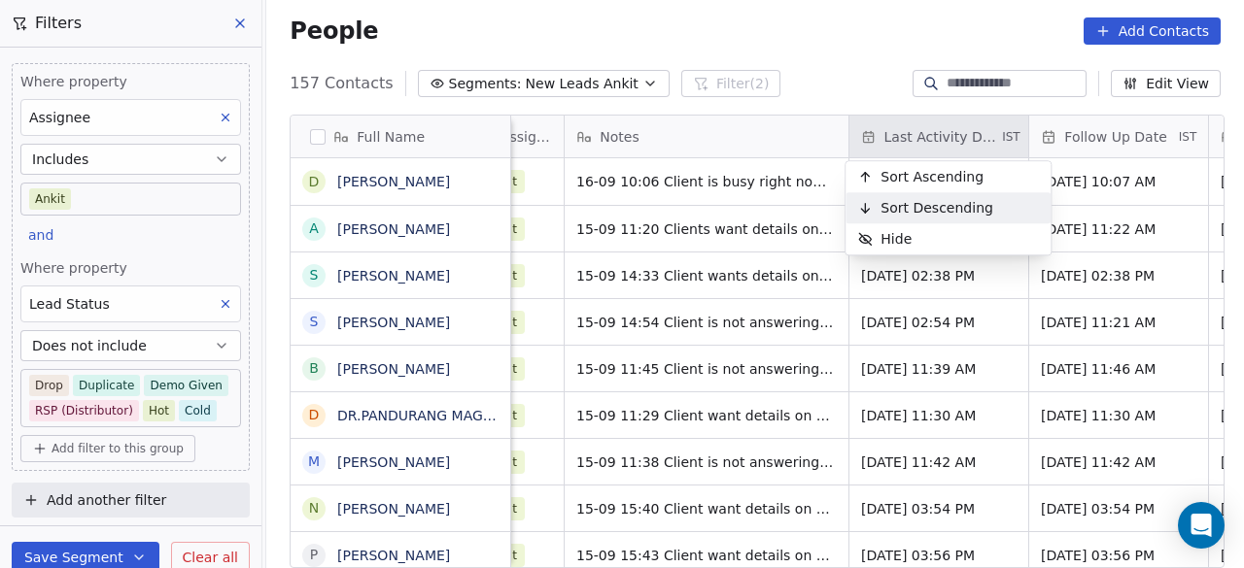
click at [927, 203] on span "Sort Descending" at bounding box center [936, 207] width 113 height 19
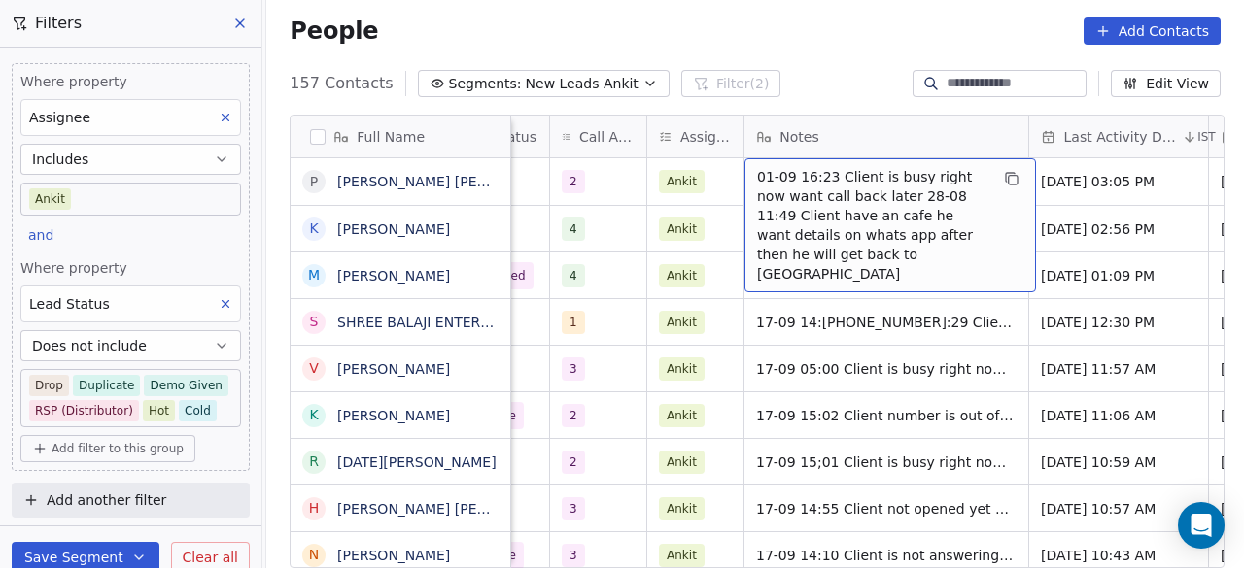
click at [757, 176] on span "01-09 16:23 Client is busy right now want call back later 28-08 11:49 Client ha…" at bounding box center [872, 225] width 231 height 117
click at [757, 174] on span "01-09 16:23 Client is busy right now want call back later 28-08 11:49 Client ha…" at bounding box center [872, 225] width 231 height 117
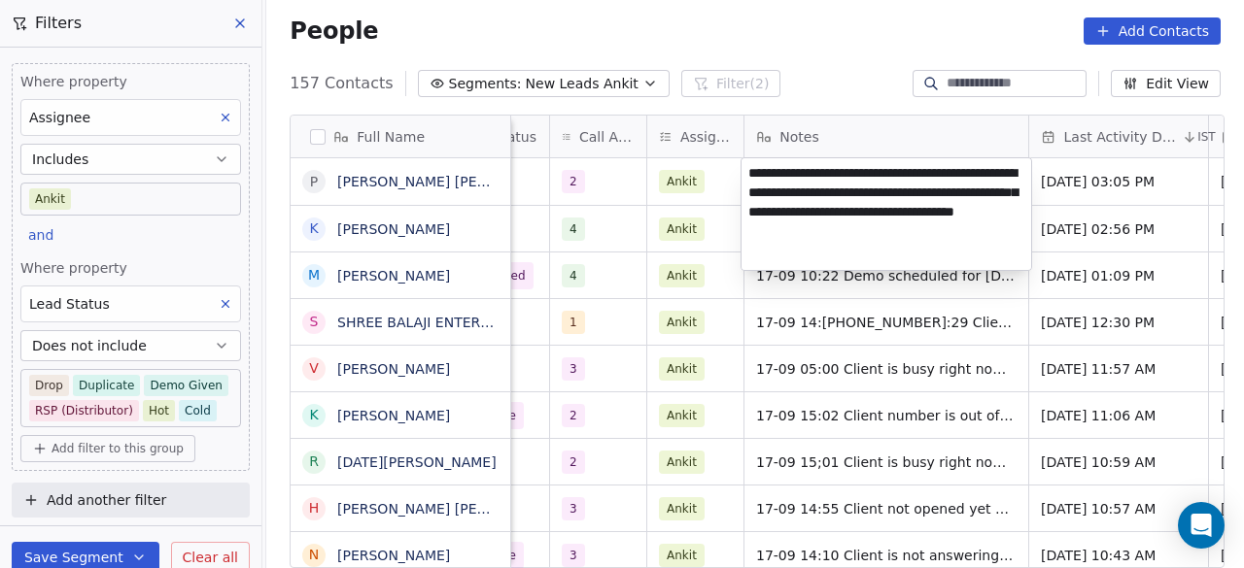
click at [748, 174] on textarea "**********" at bounding box center [886, 214] width 290 height 112
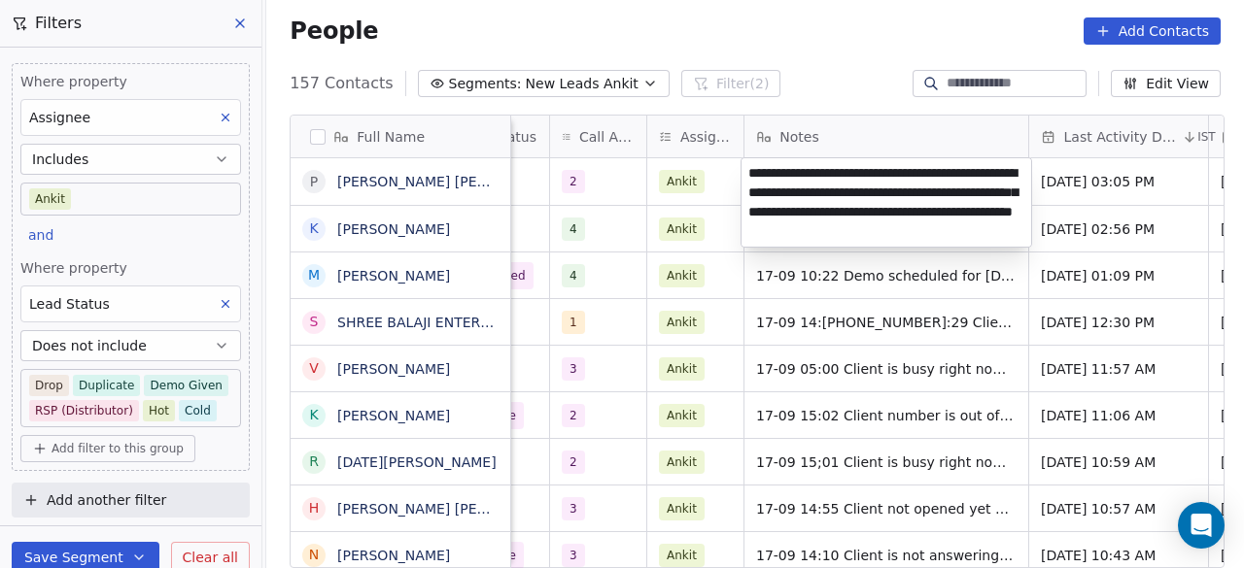
paste textarea "**********"
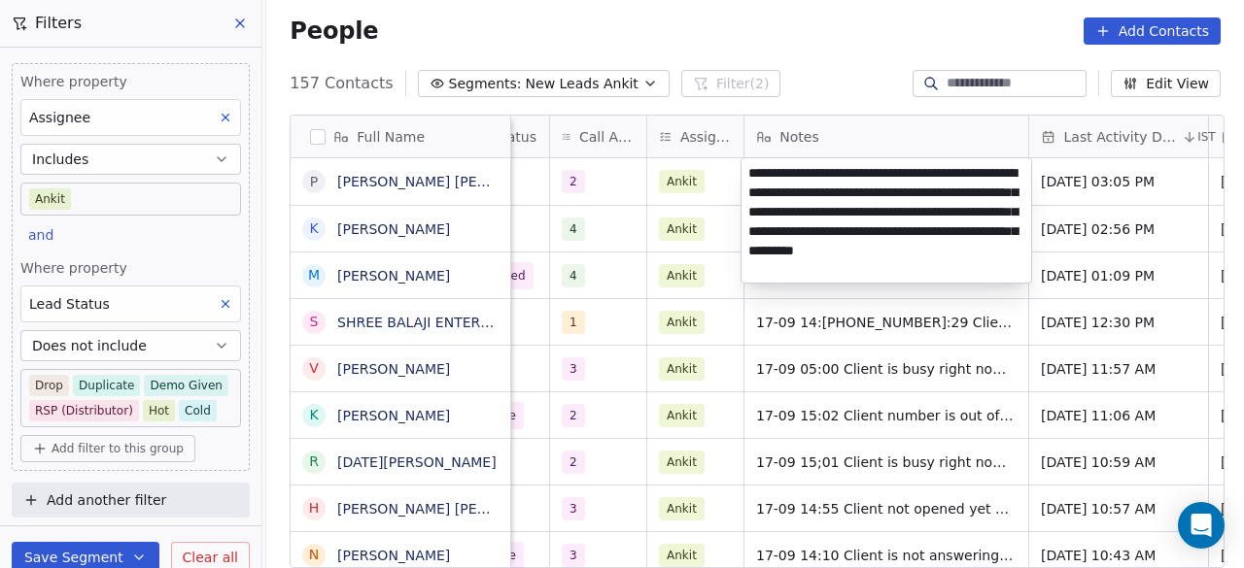
type textarea "**********"
click at [585, 190] on html "On2Cook India Pvt. Ltd. Contacts People Marketing Workflows Campaigns Sales Pip…" at bounding box center [622, 284] width 1244 height 568
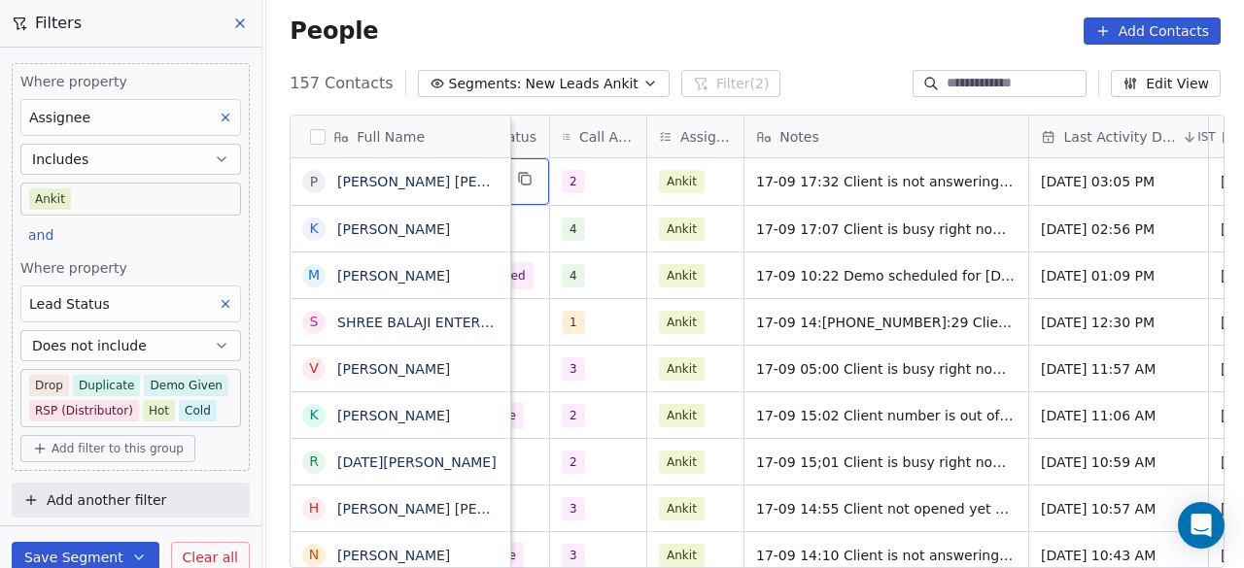
scroll to position [0, 1006]
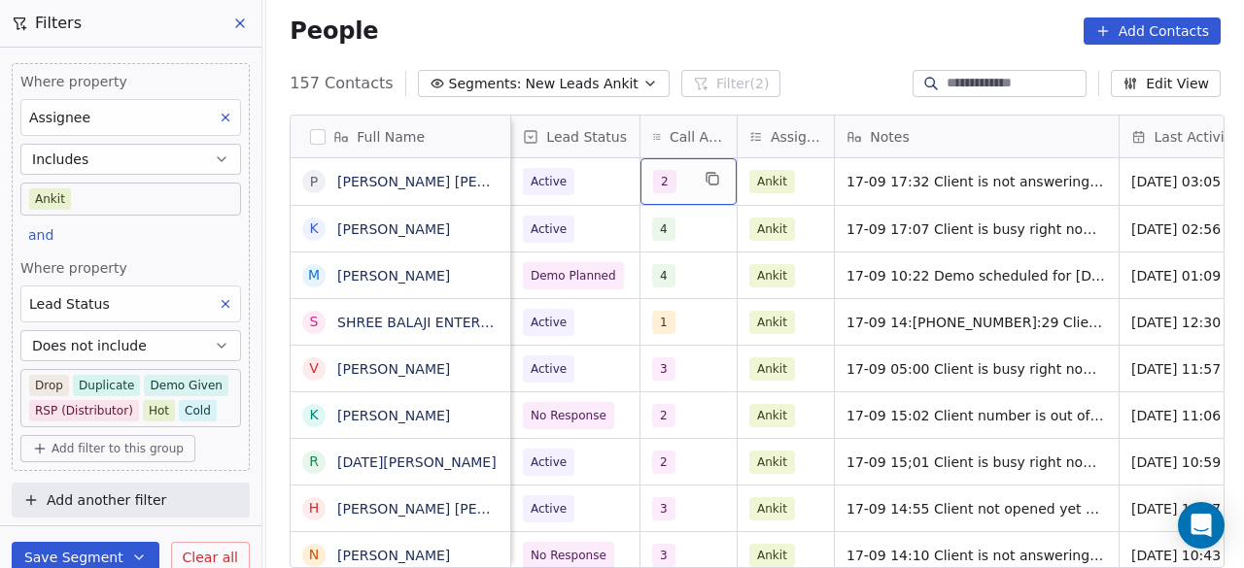
click at [663, 188] on span "2" at bounding box center [664, 181] width 23 height 23
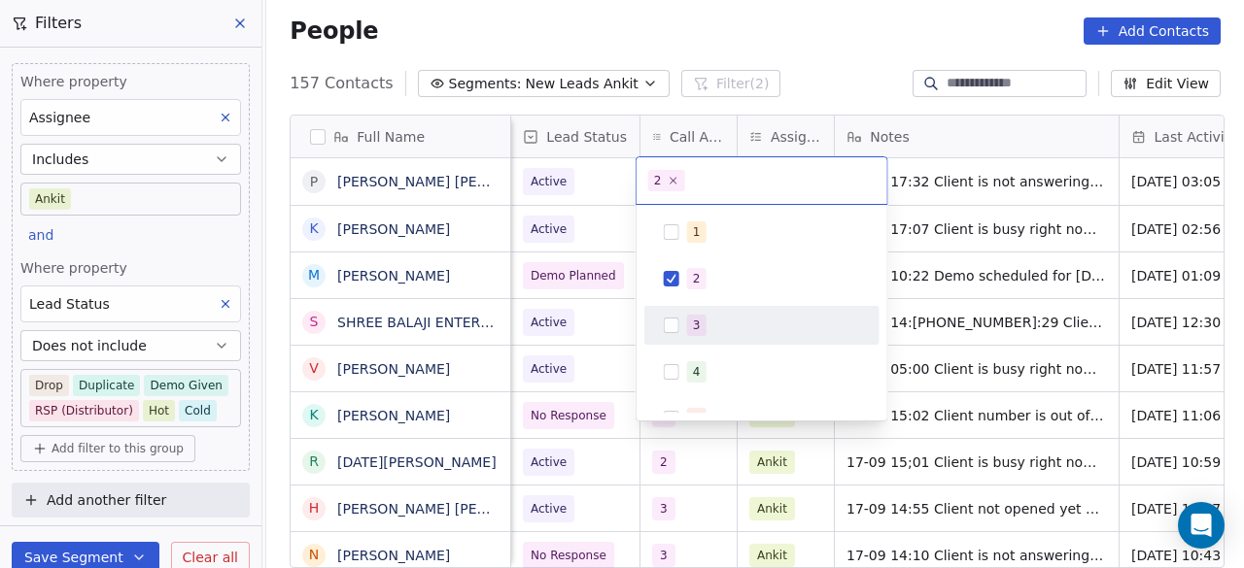
click at [682, 314] on div "3" at bounding box center [762, 325] width 220 height 31
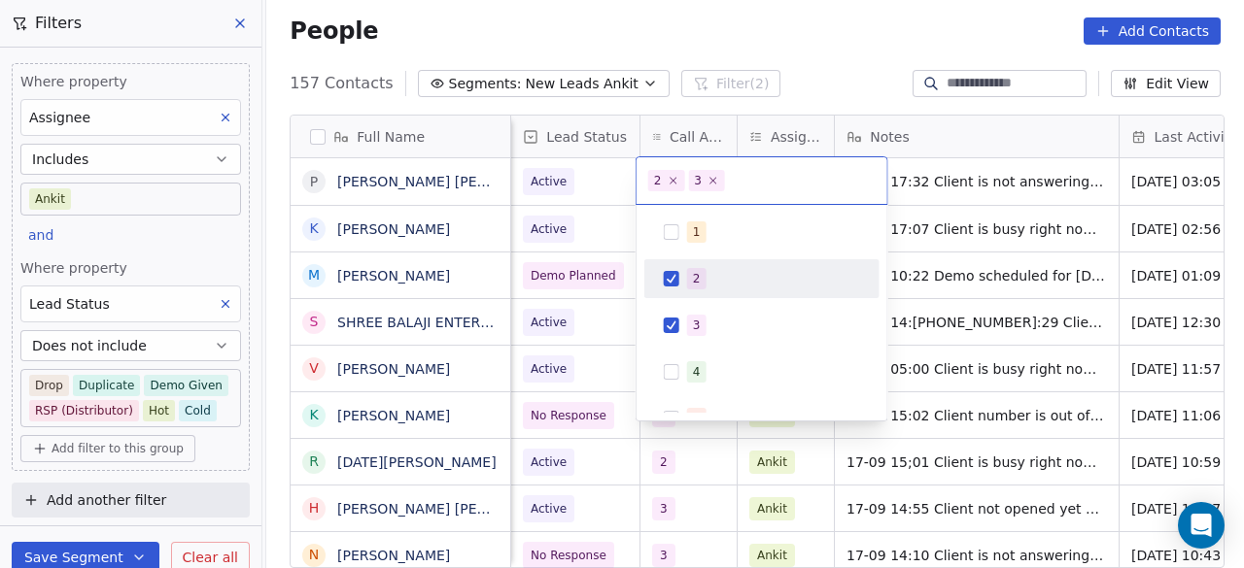
click at [682, 284] on div "2" at bounding box center [762, 278] width 220 height 31
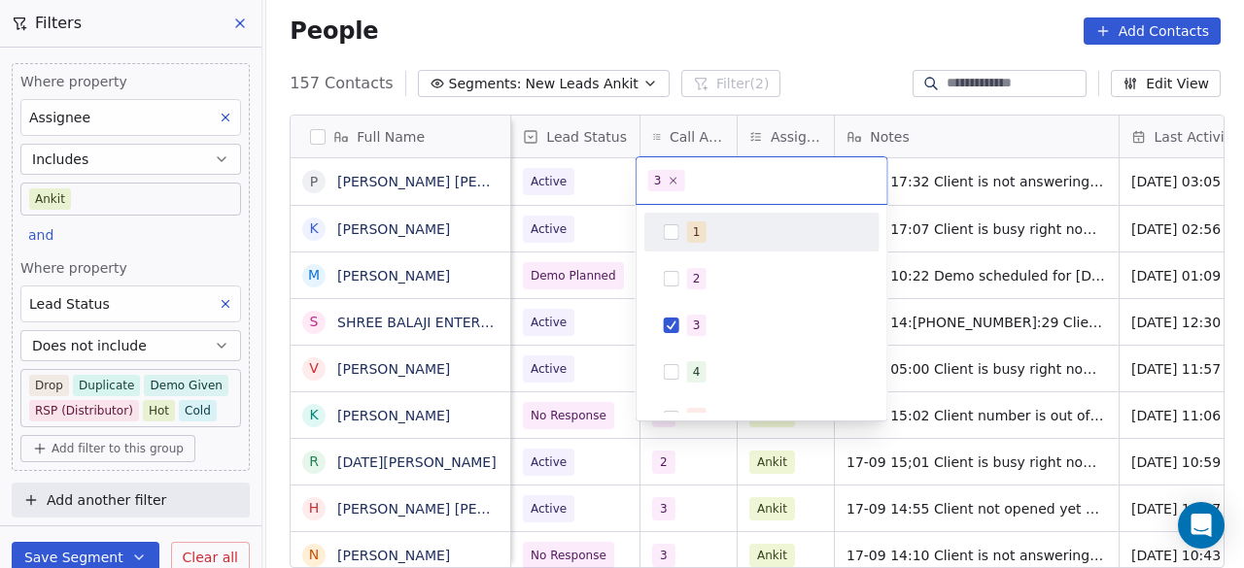
click at [583, 180] on html "On2Cook India Pvt. Ltd. Contacts People Marketing Workflows Campaigns Sales Pip…" at bounding box center [622, 284] width 1244 height 568
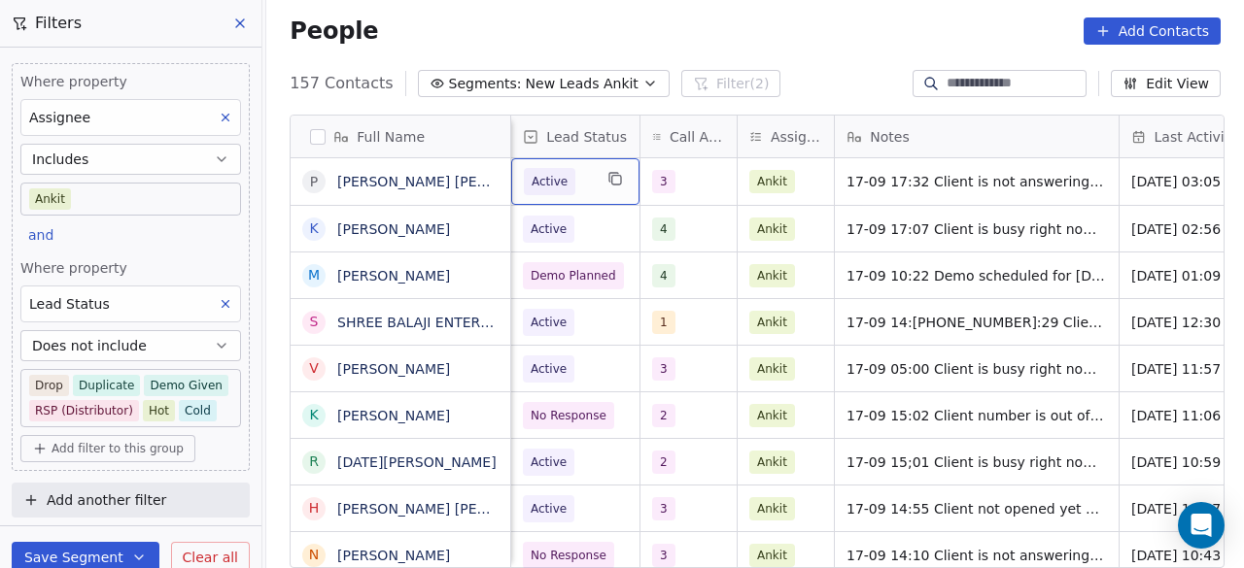
click at [583, 187] on span "Active" at bounding box center [558, 181] width 68 height 27
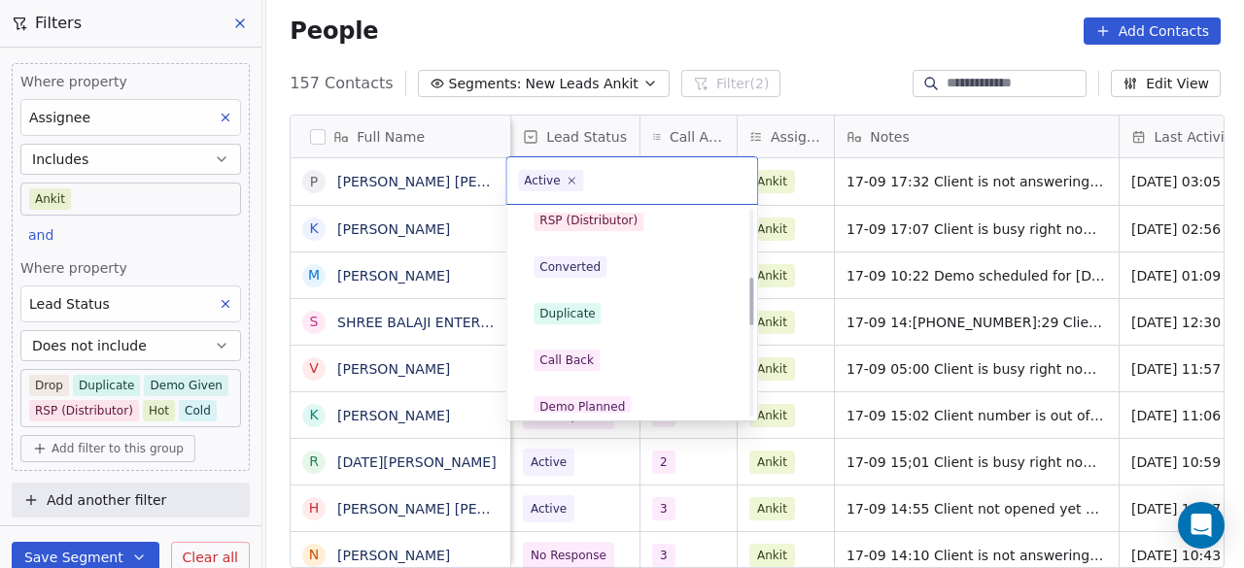
scroll to position [194, 0]
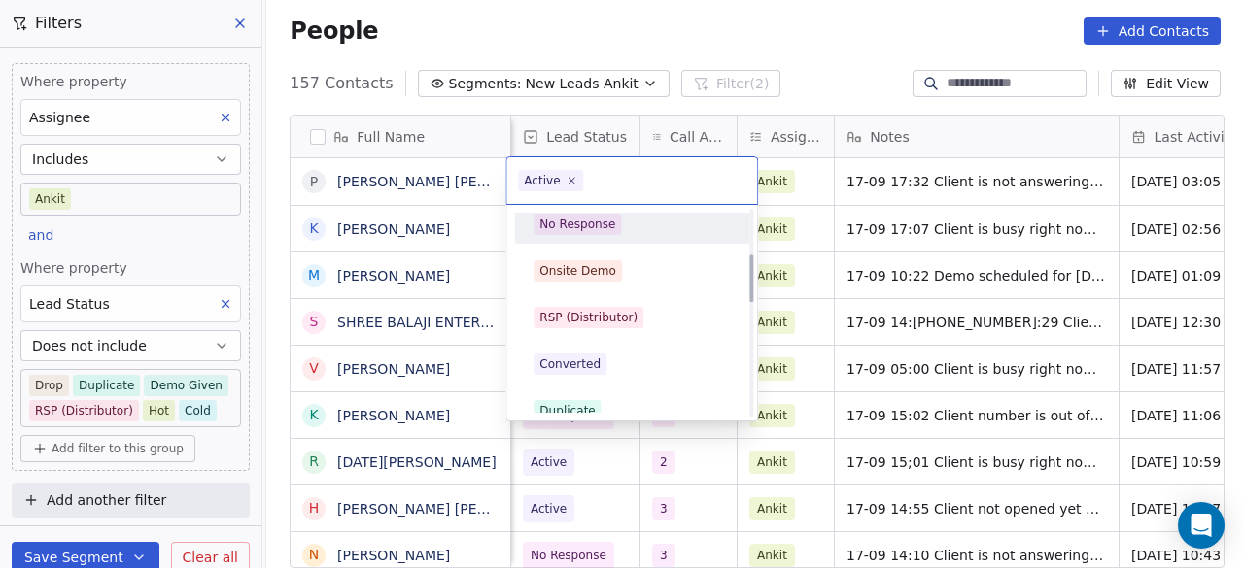
click at [584, 230] on div "No Response" at bounding box center [577, 224] width 76 height 17
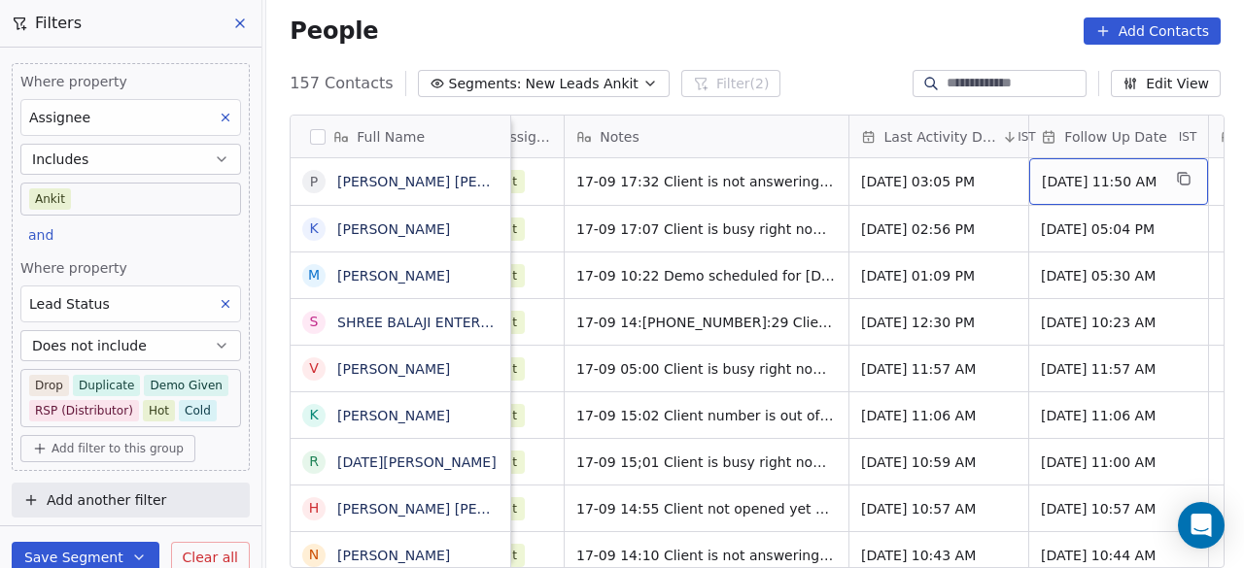
scroll to position [0, 1418]
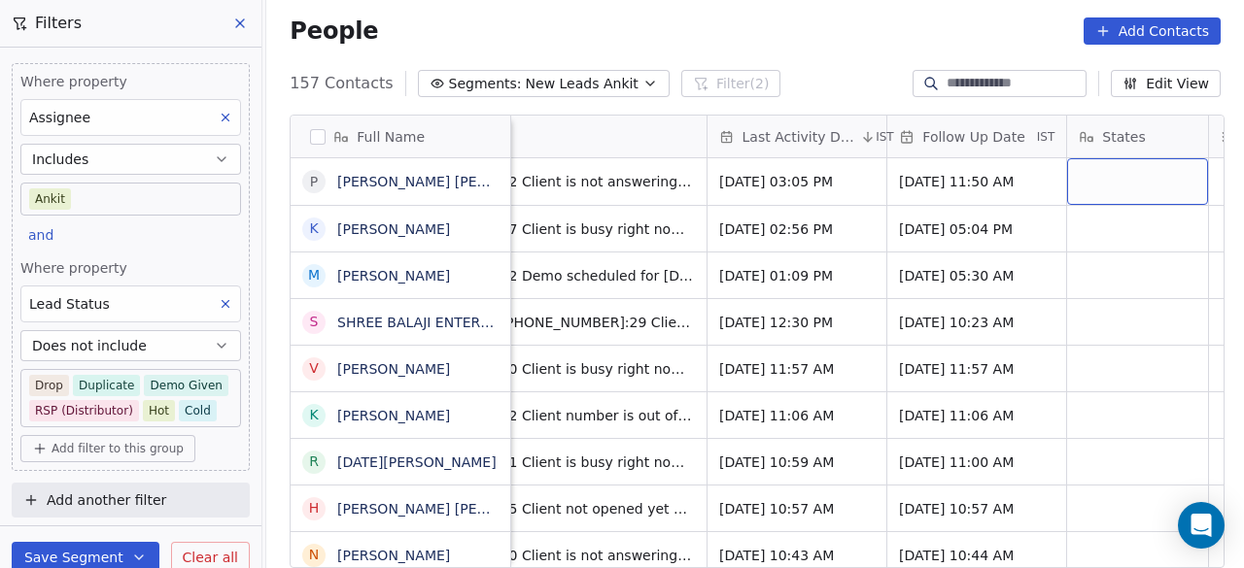
click at [785, 137] on span "Last Activity Date" at bounding box center [799, 136] width 115 height 19
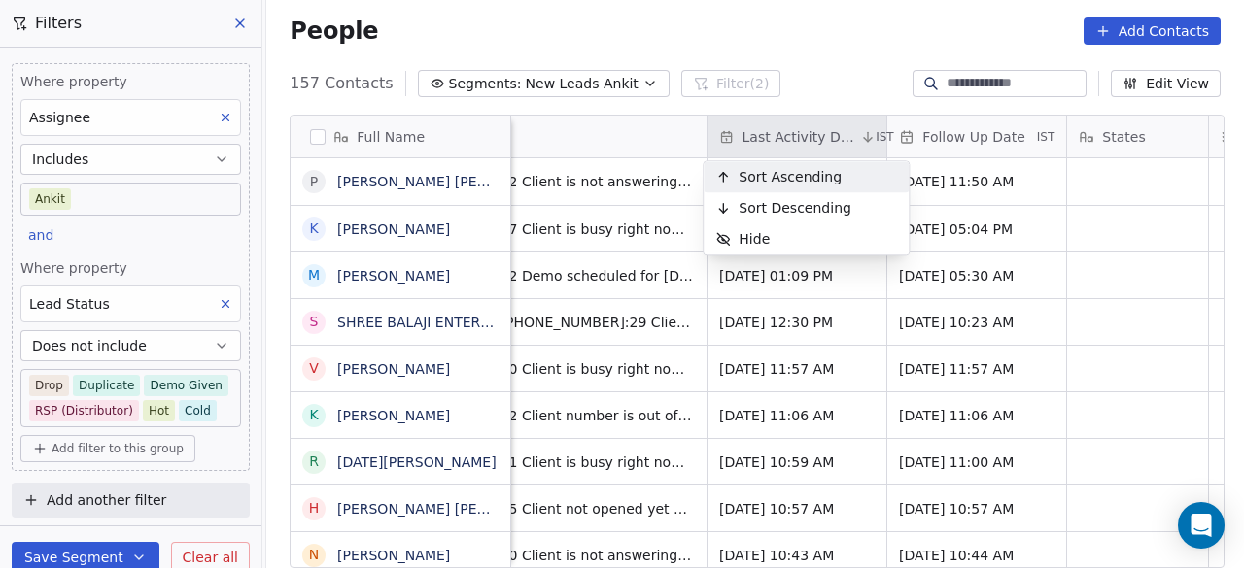
click at [799, 172] on span "Sort Ascending" at bounding box center [790, 176] width 103 height 19
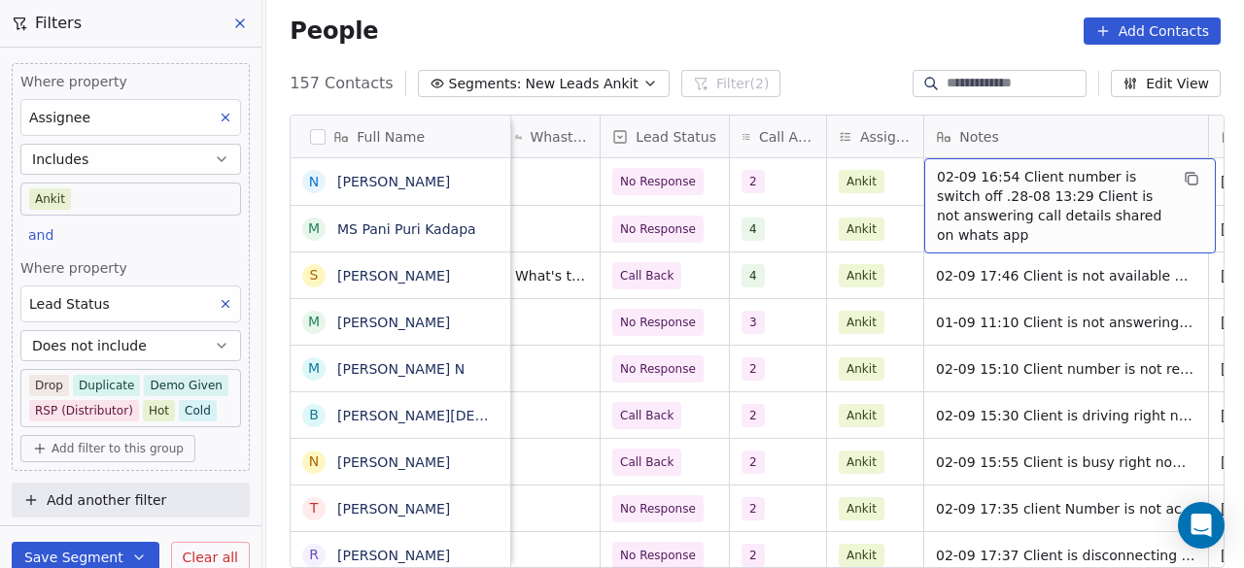
scroll to position [0, 1096]
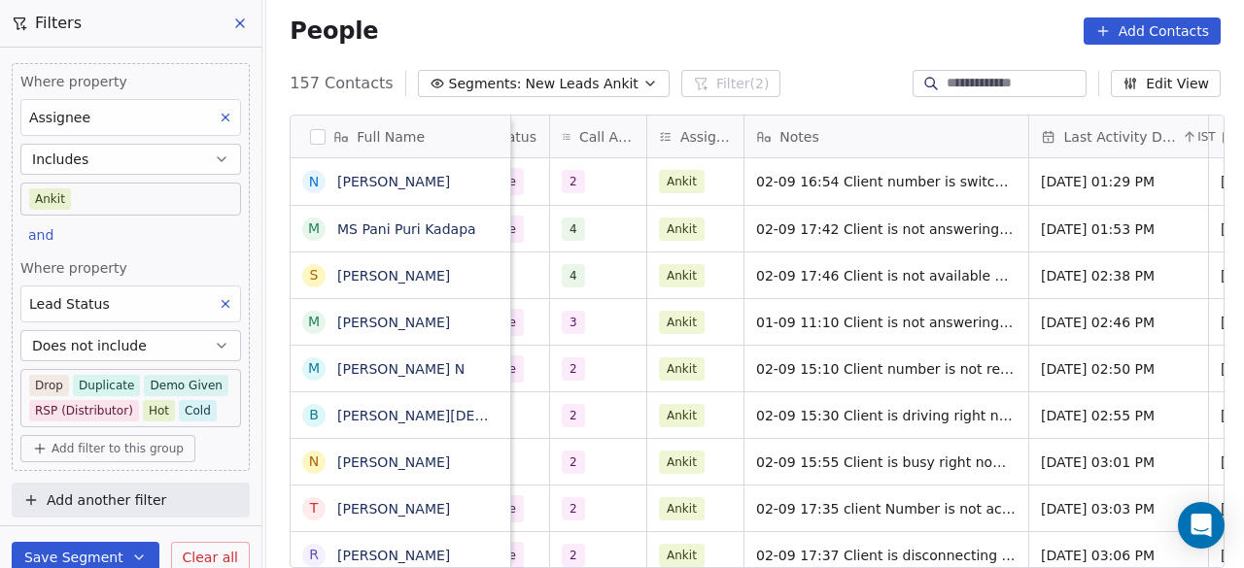
click at [490, 34] on div "People Add Contacts" at bounding box center [755, 30] width 931 height 27
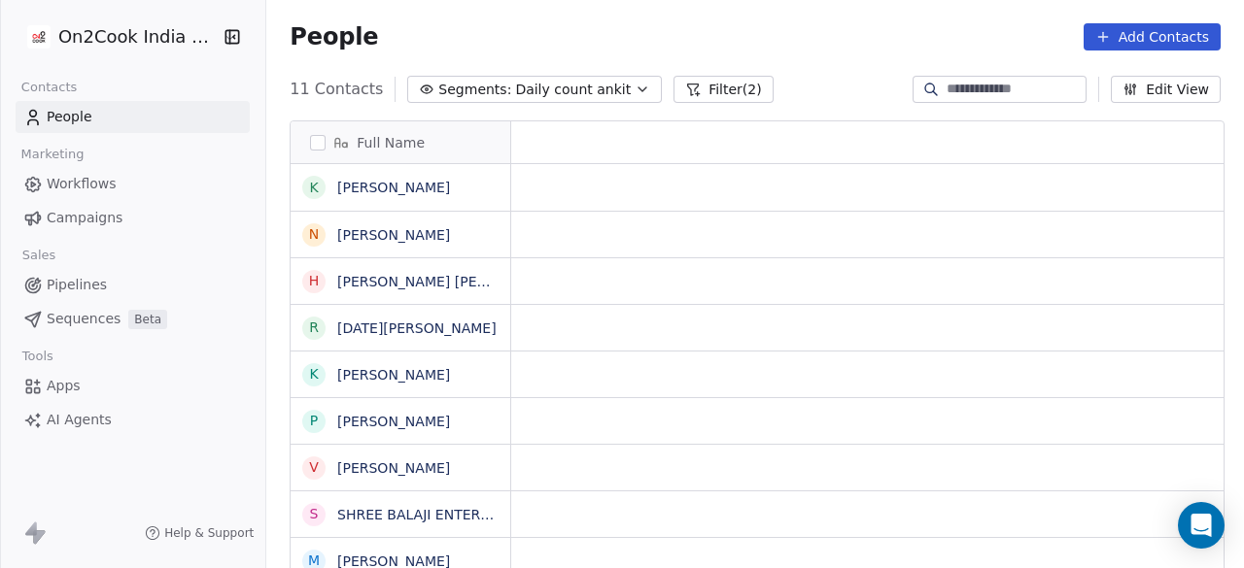
scroll to position [485, 966]
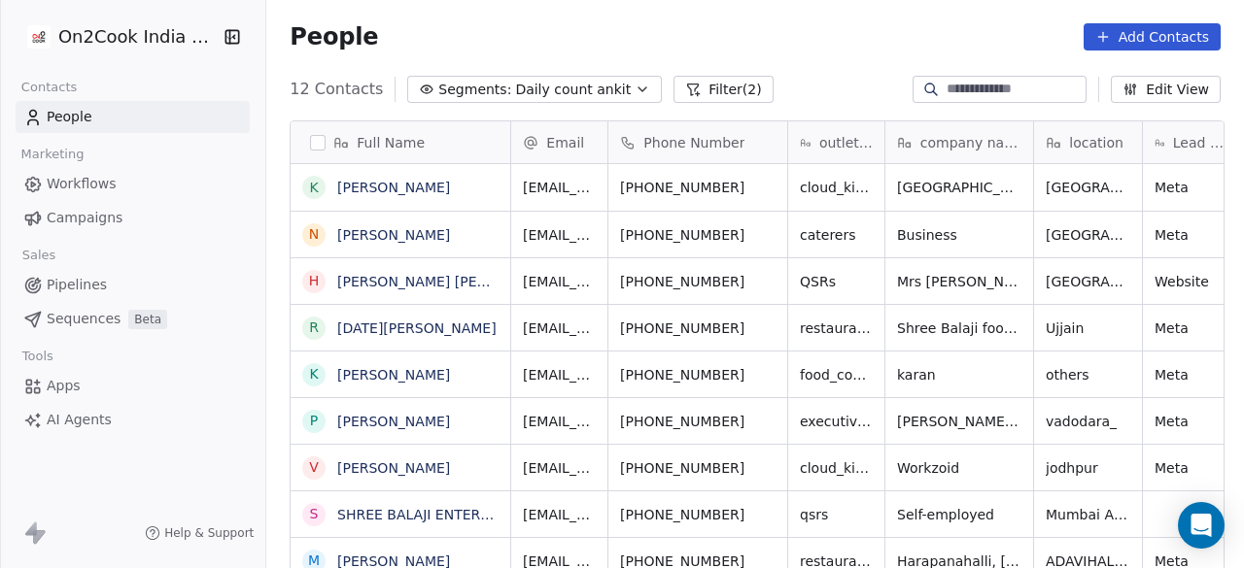
click at [781, 50] on div "People Add Contacts" at bounding box center [755, 36] width 931 height 27
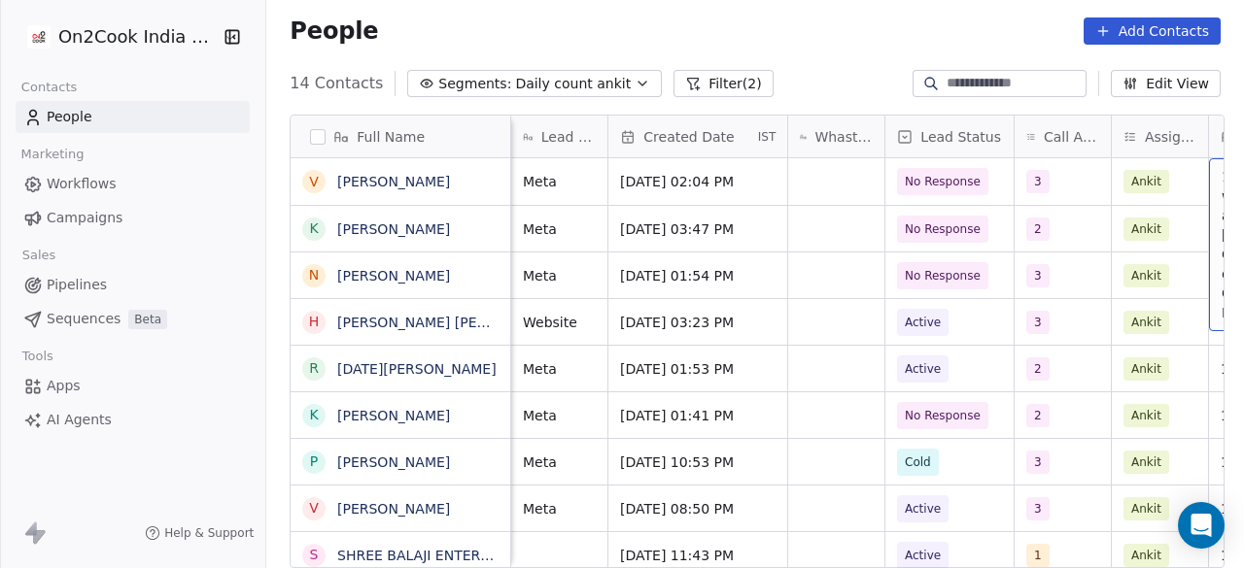
scroll to position [0, 916]
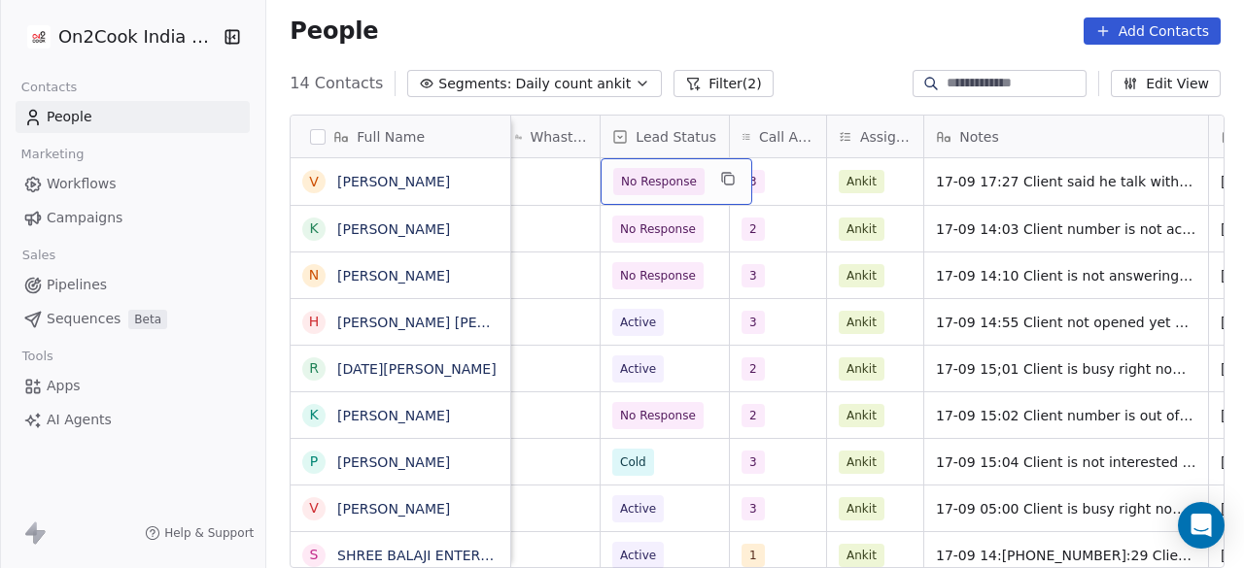
click at [630, 176] on span "No Response" at bounding box center [659, 181] width 76 height 19
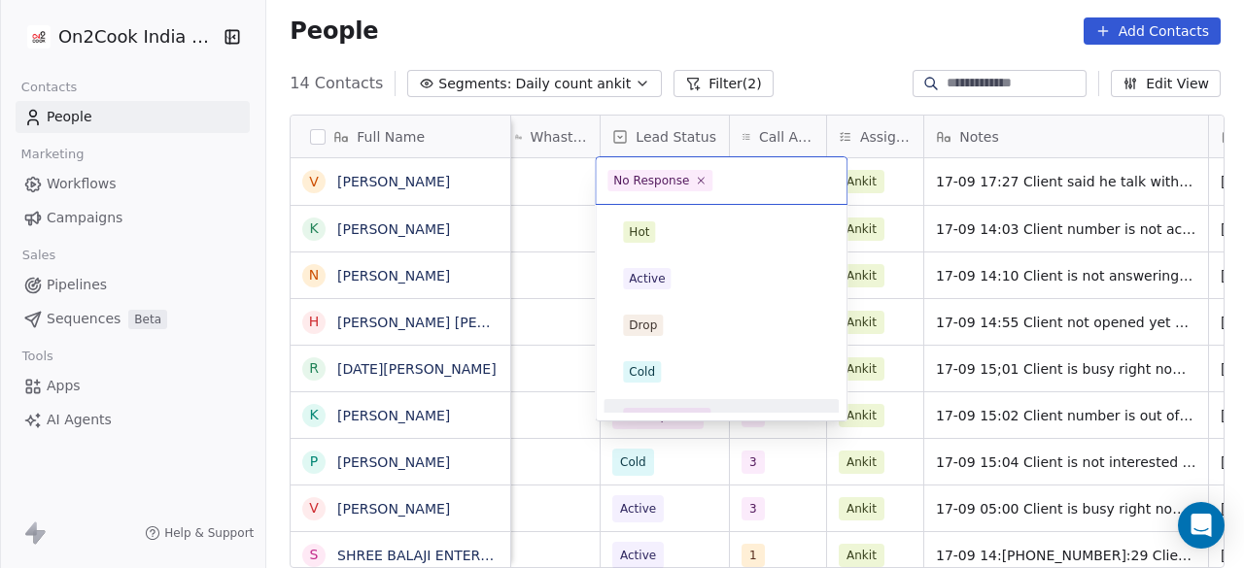
scroll to position [24, 0]
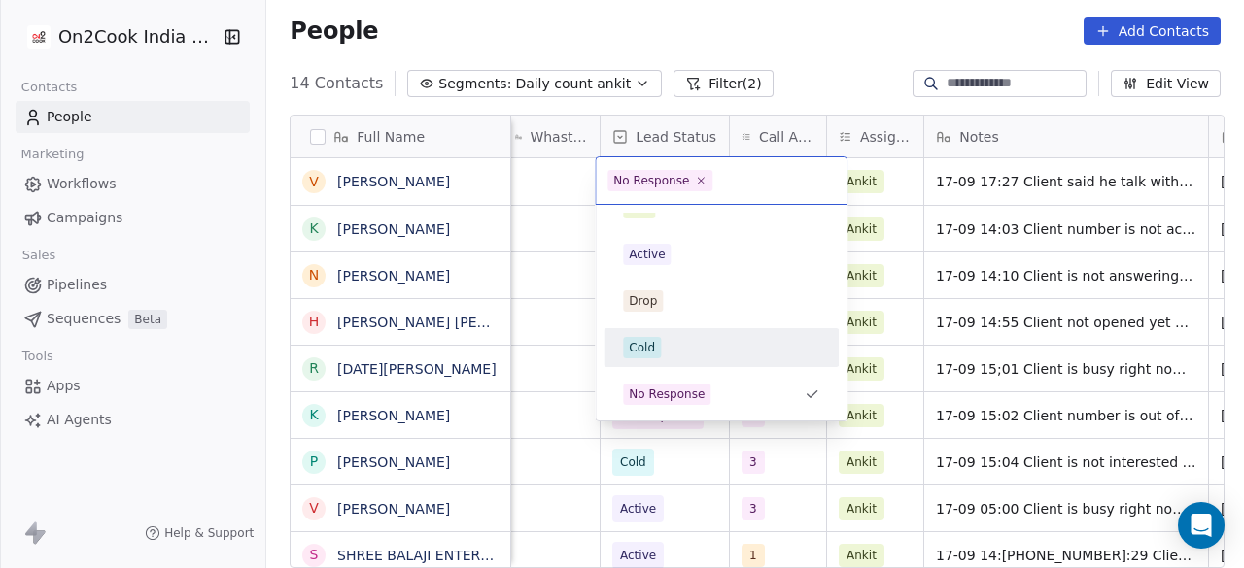
click at [645, 345] on div "Cold" at bounding box center [642, 347] width 26 height 17
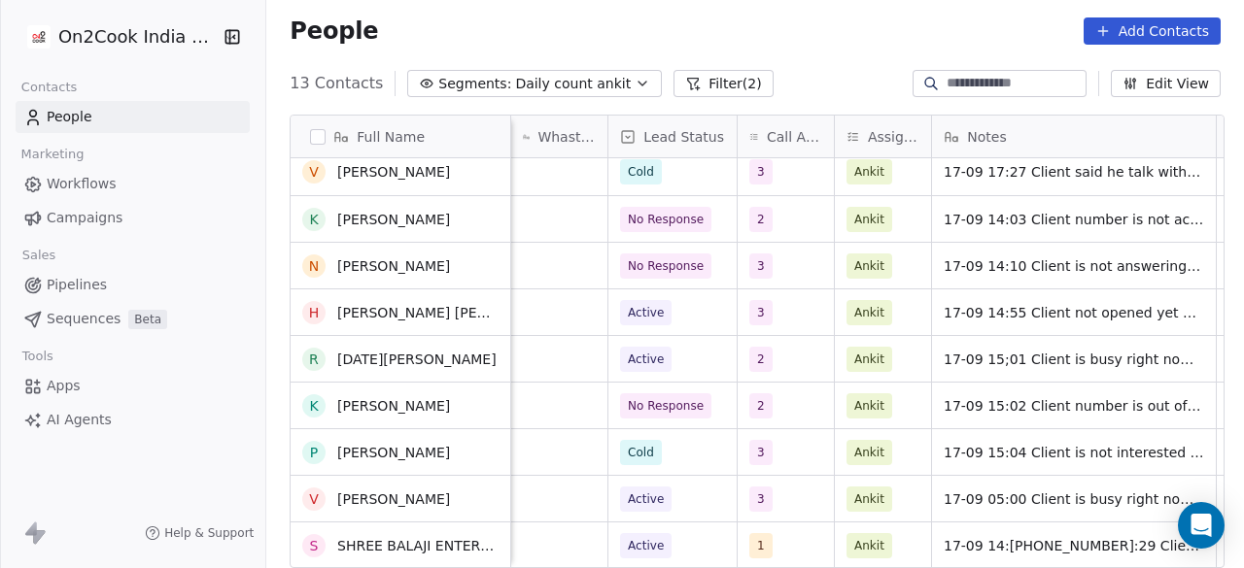
scroll to position [0, 0]
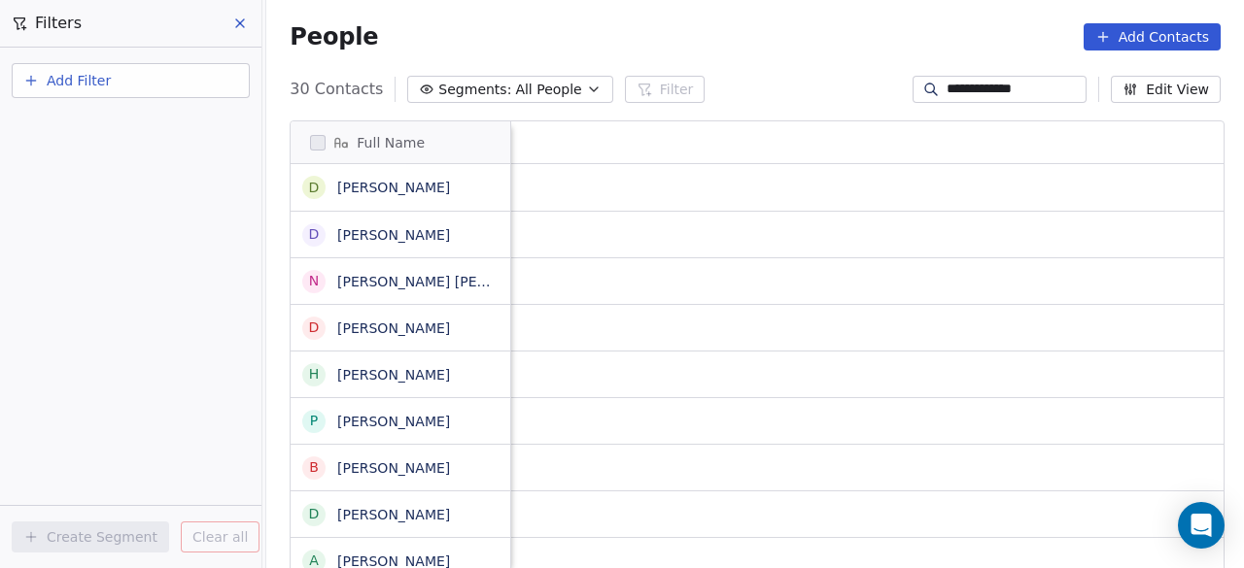
scroll to position [485, 966]
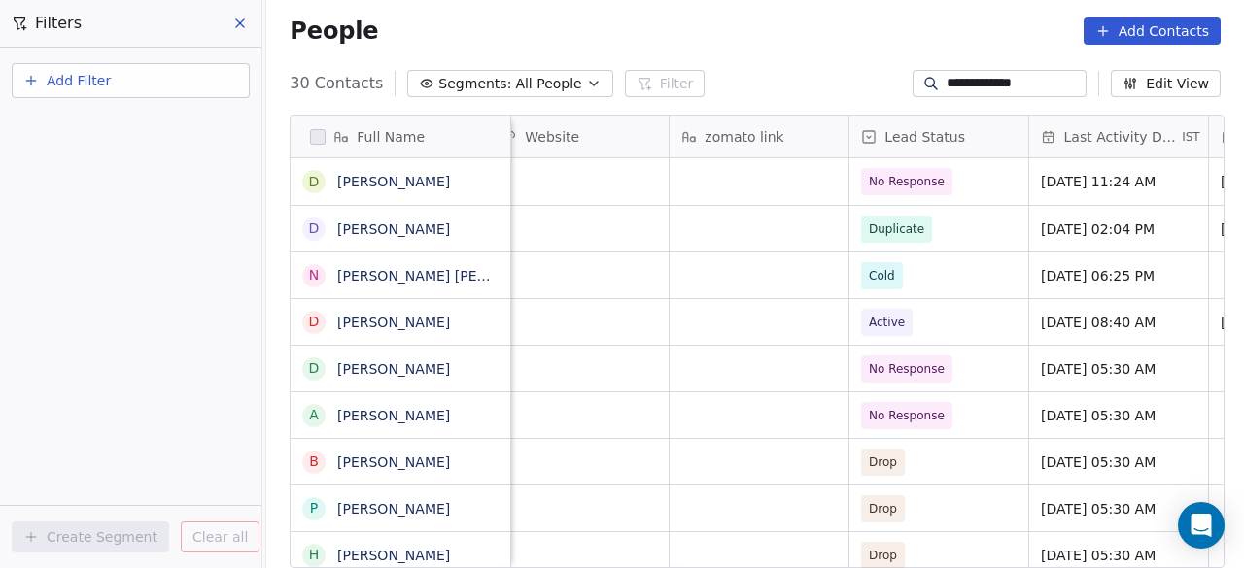
click at [1027, 87] on input "**********" at bounding box center [1014, 83] width 136 height 19
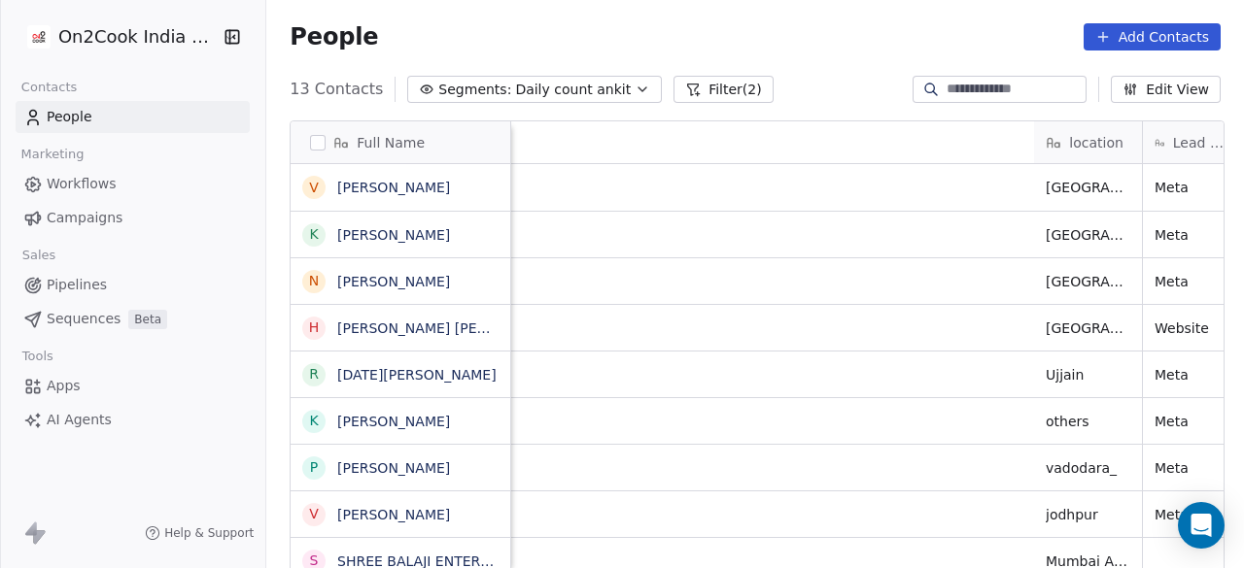
click at [443, 23] on div "People Add Contacts" at bounding box center [755, 36] width 931 height 27
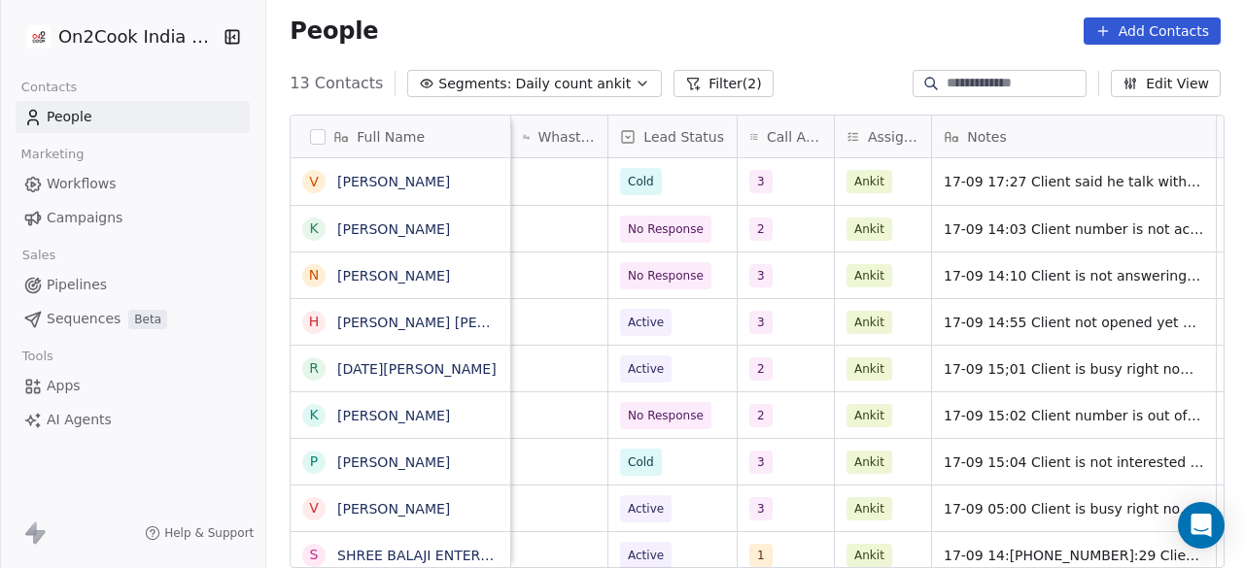
click at [432, 11] on div "People Add Contacts" at bounding box center [755, 31] width 978 height 74
